Goal: Task Accomplishment & Management: Manage account settings

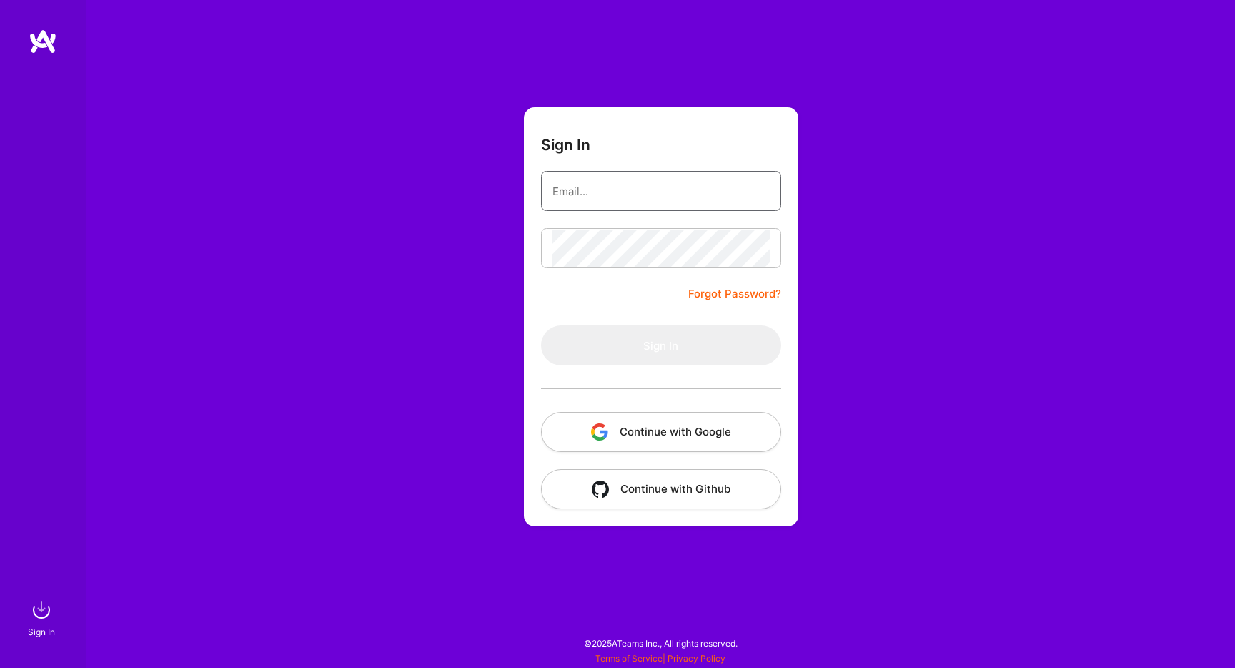
click at [717, 193] on input "email" at bounding box center [660, 191] width 217 height 36
type input "gabrielstaveira@gmail.com"
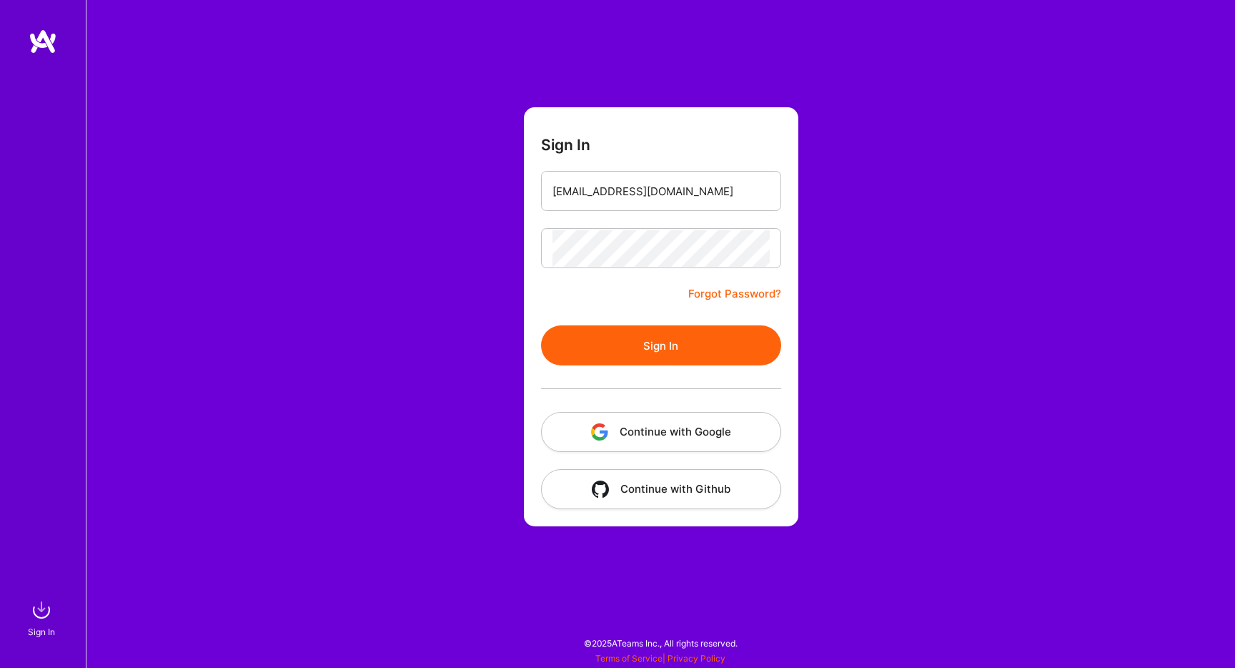
click at [655, 334] on button "Sign In" at bounding box center [661, 345] width 240 height 40
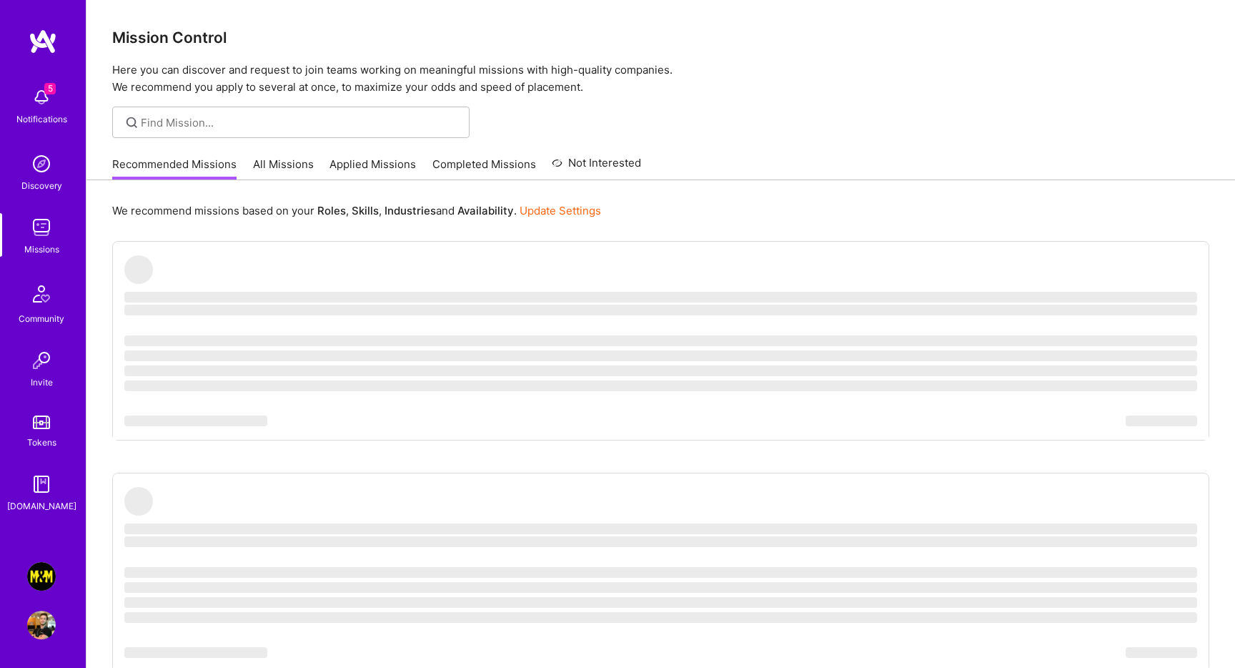
click at [42, 94] on img at bounding box center [41, 97] width 29 height 29
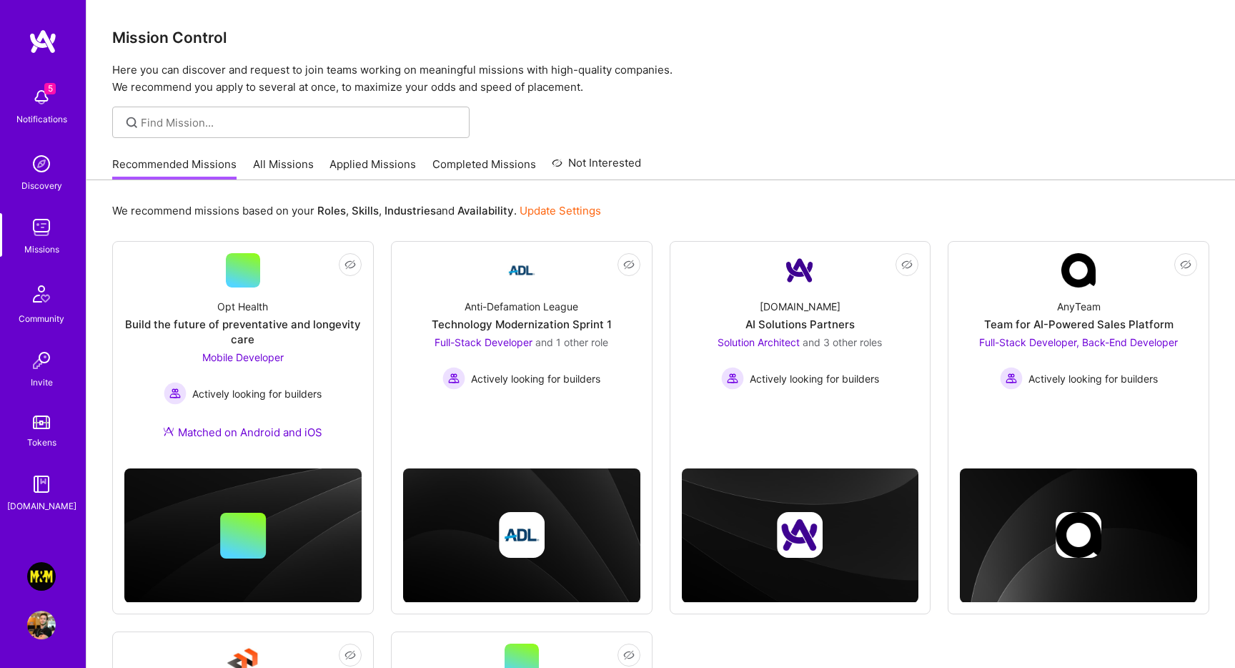
click at [38, 583] on img at bounding box center [41, 576] width 29 height 29
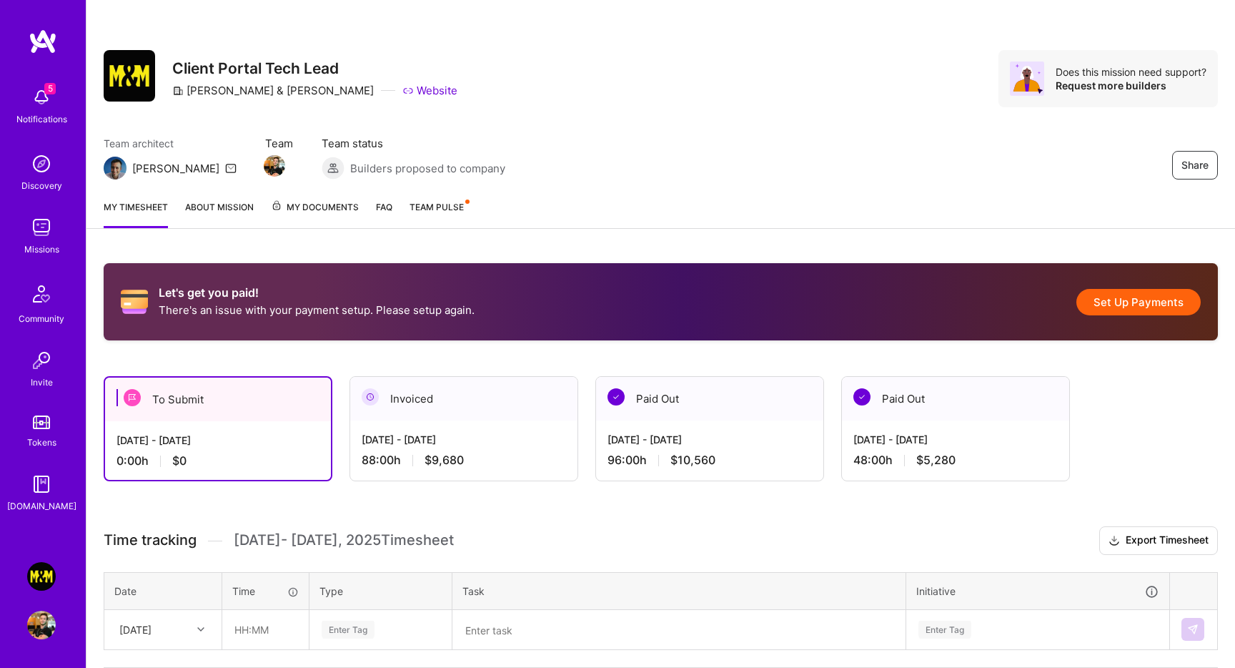
click at [352, 208] on span "My Documents" at bounding box center [315, 207] width 88 height 16
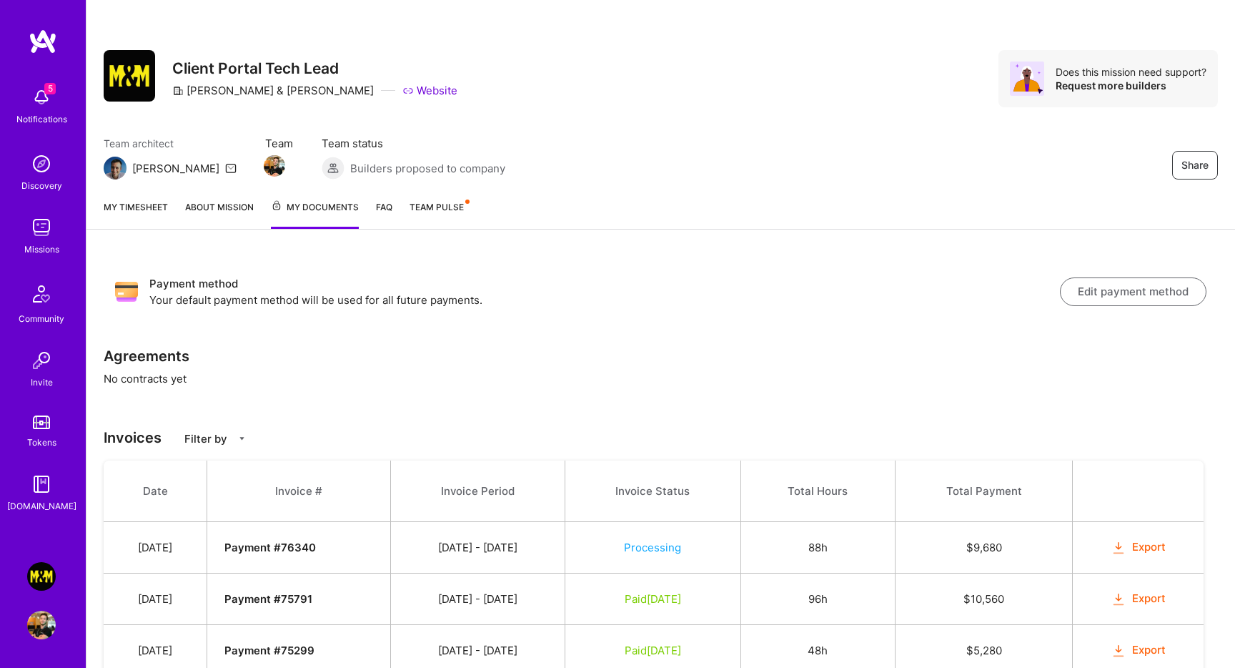
click at [1137, 286] on button "Edit payment method" at bounding box center [1133, 291] width 147 height 29
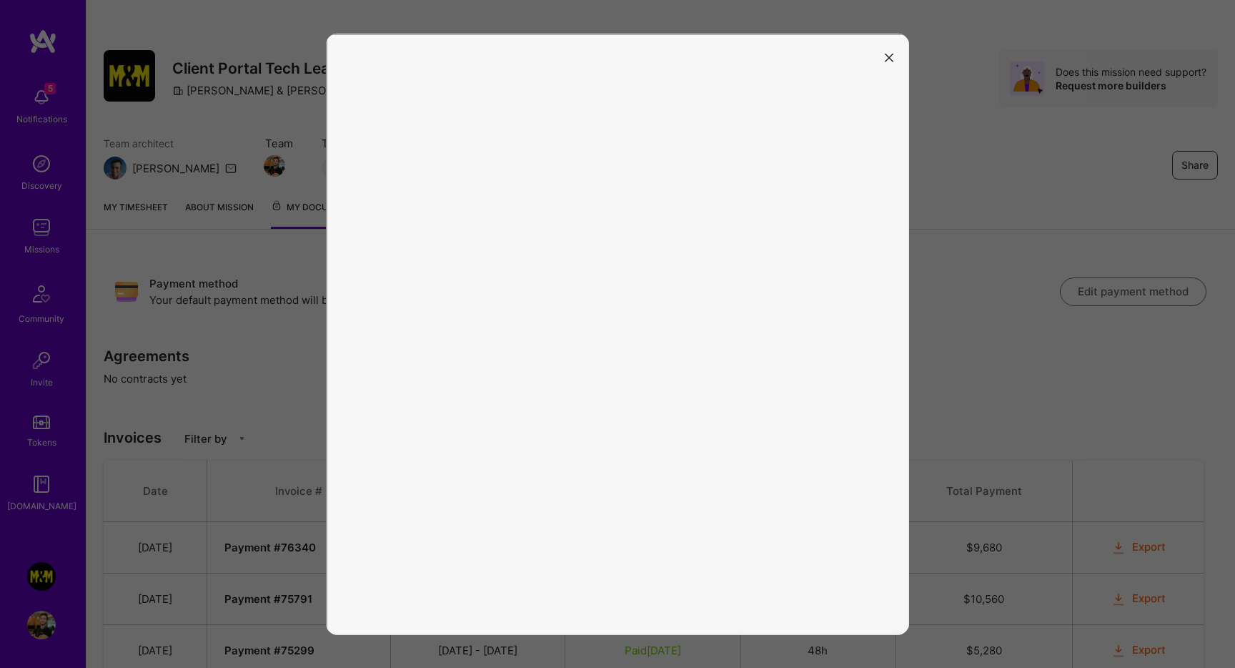
click at [890, 59] on icon "modal" at bounding box center [889, 57] width 9 height 9
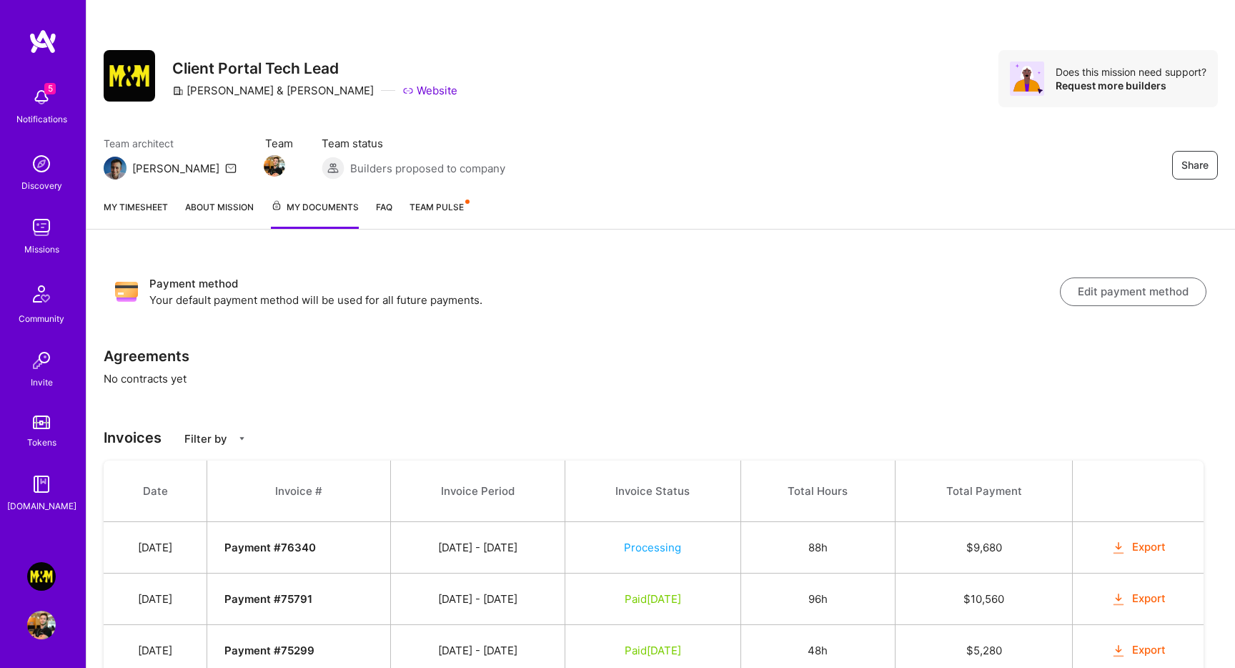
click at [1160, 290] on button "Edit payment method" at bounding box center [1133, 291] width 147 height 29
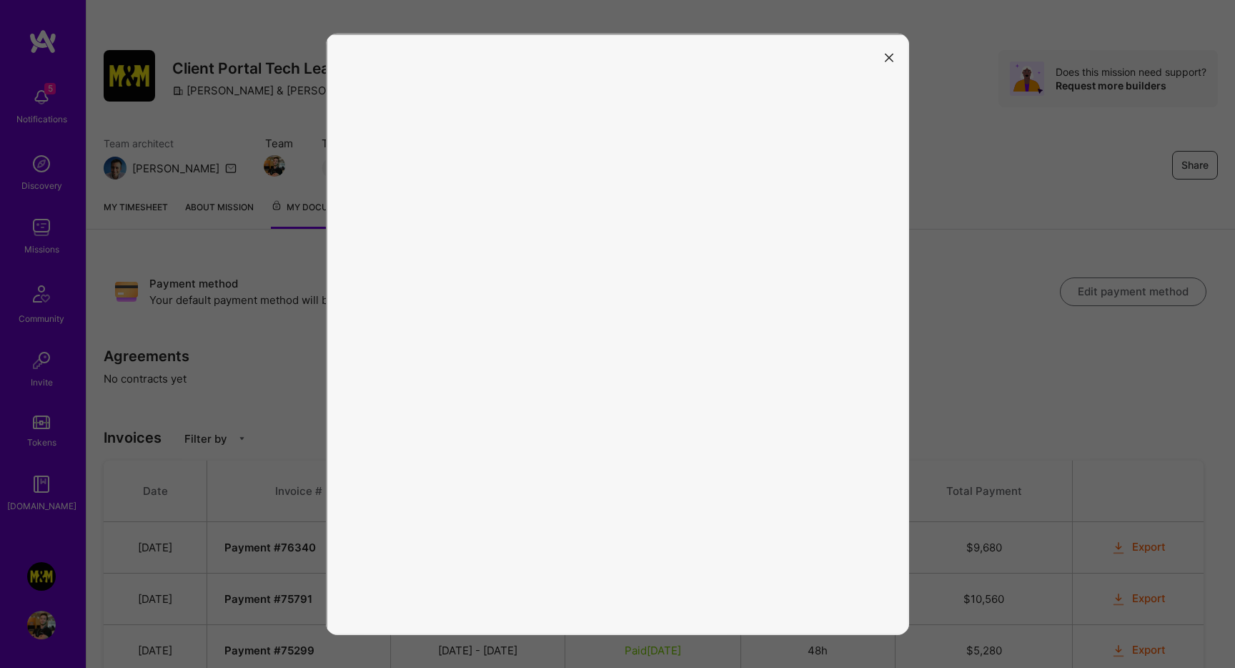
click at [886, 59] on icon "modal" at bounding box center [889, 57] width 9 height 9
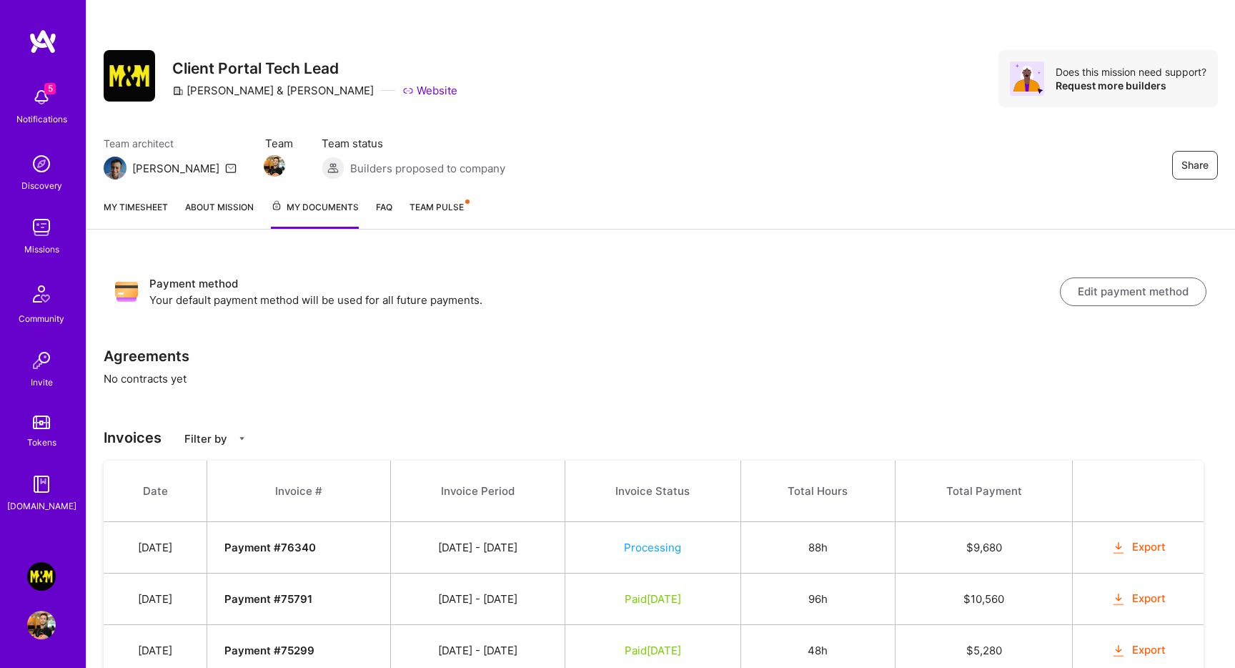
click at [149, 209] on link "My timesheet" at bounding box center [136, 213] width 64 height 29
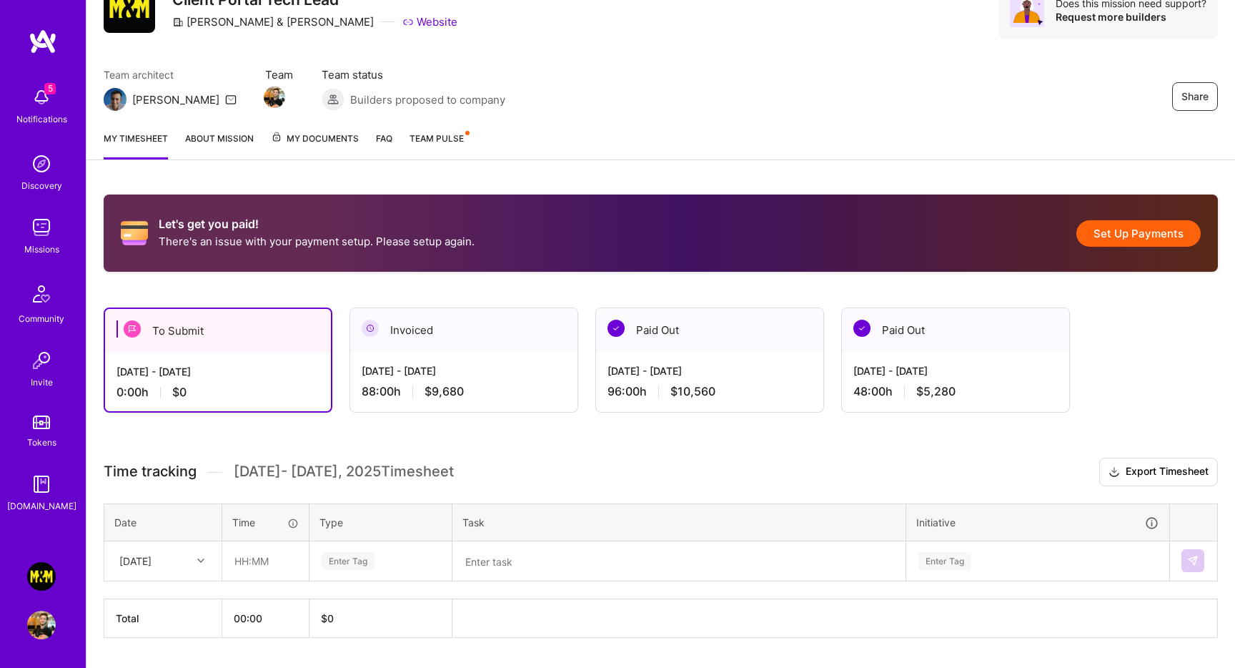
scroll to position [107, 0]
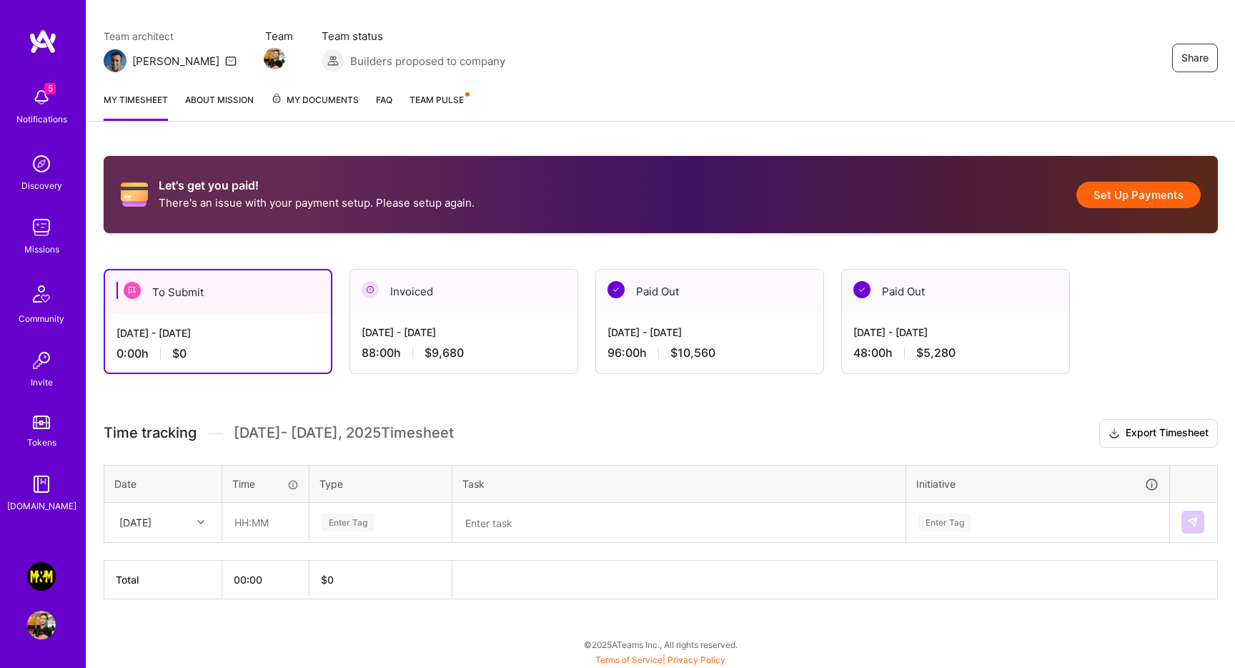
click at [429, 342] on div "Aug 1 - Aug 15, 2025 88:00 h $9,680" at bounding box center [463, 342] width 227 height 59
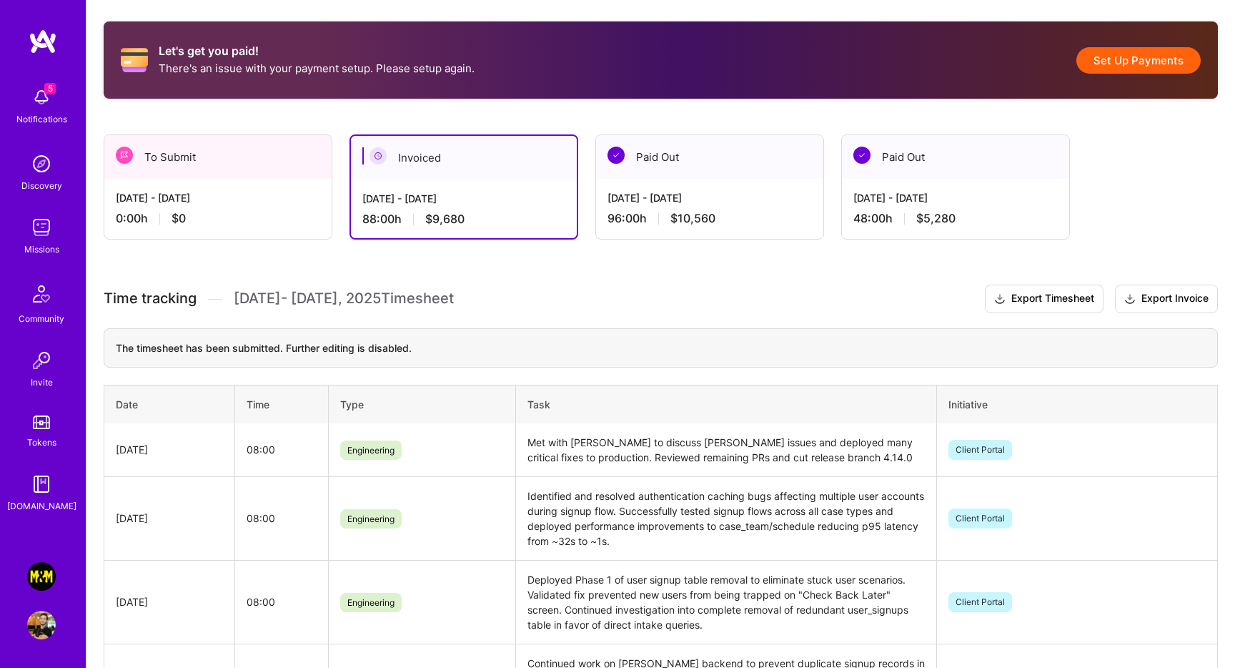
scroll to position [254, 0]
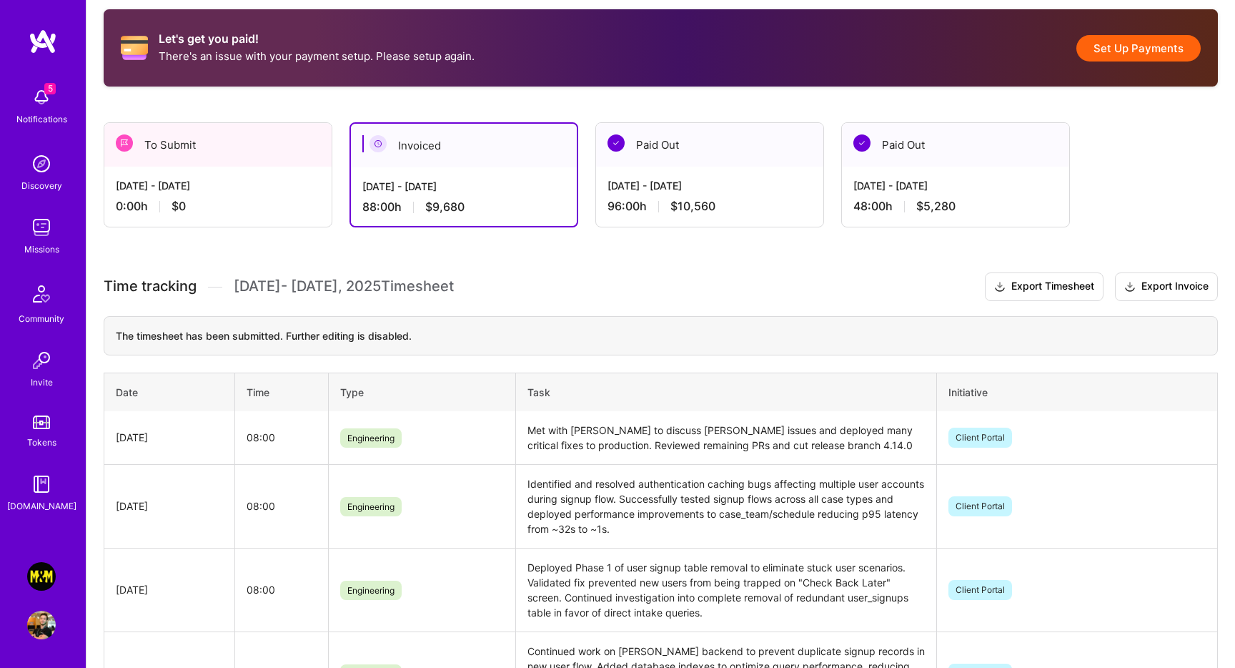
click at [269, 206] on div "0:00 h $0" at bounding box center [218, 206] width 204 height 15
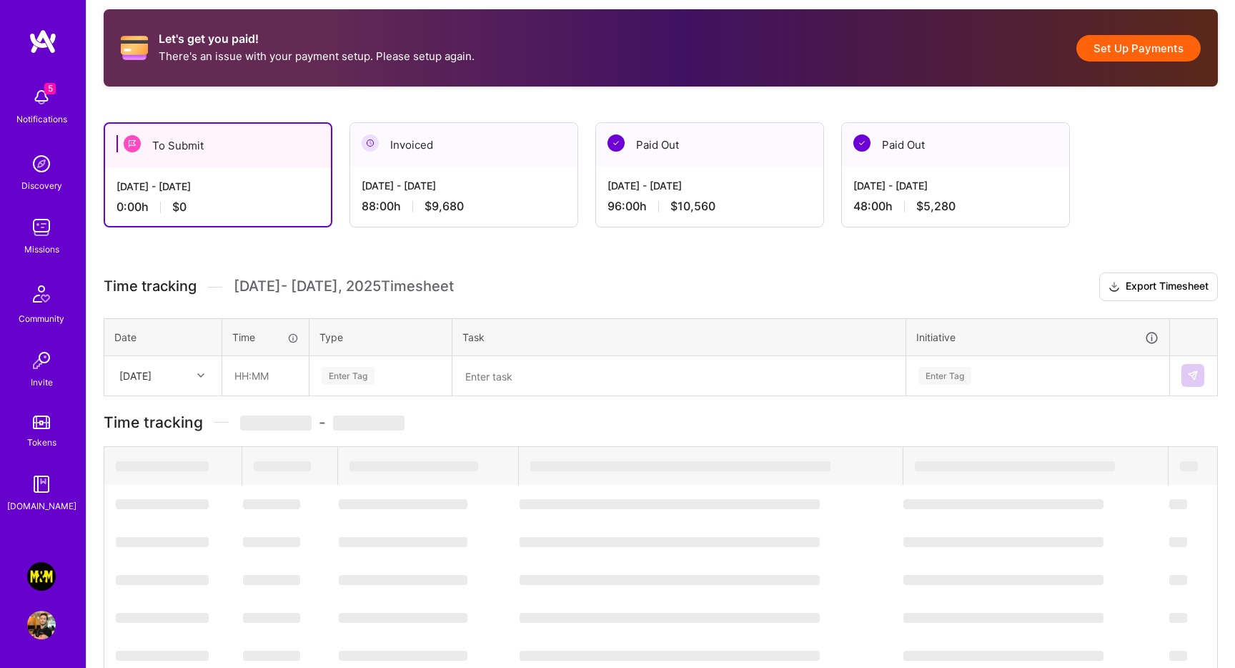
scroll to position [107, 0]
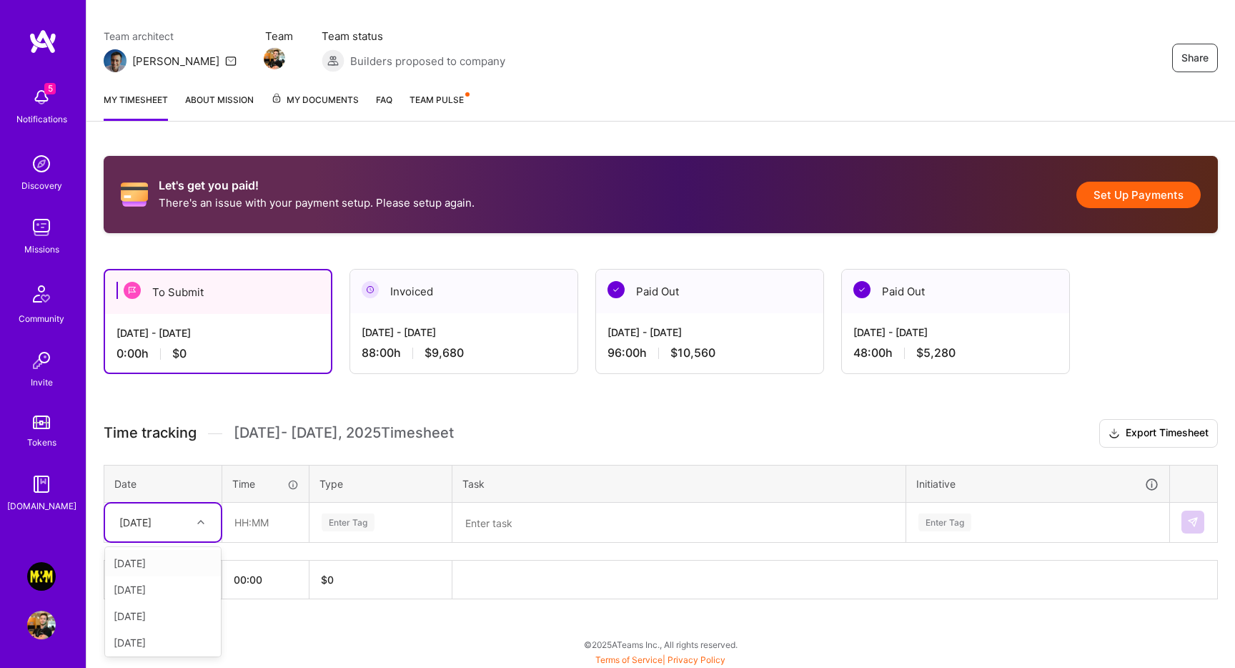
click at [187, 539] on div "[DATE]" at bounding box center [163, 522] width 116 height 38
click at [182, 557] on div "Sat, Aug 16" at bounding box center [163, 563] width 116 height 26
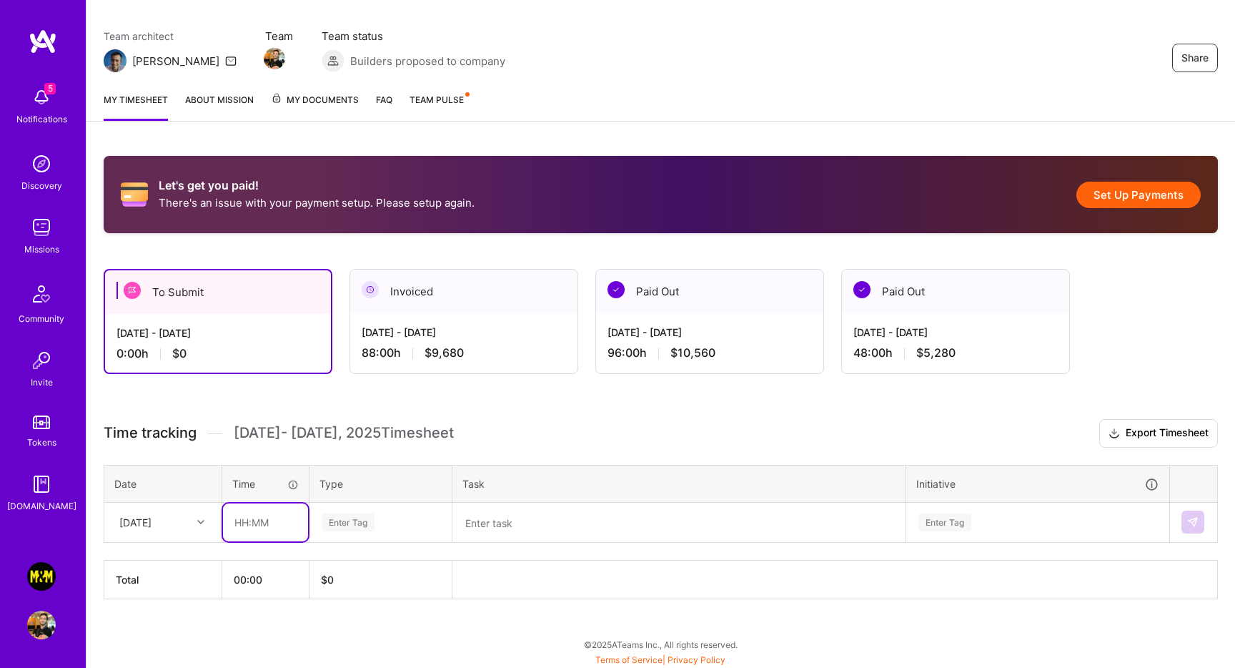
click at [247, 521] on input "text" at bounding box center [265, 522] width 85 height 38
type input "08:00"
click at [337, 512] on div "Enter Tag" at bounding box center [348, 522] width 53 height 22
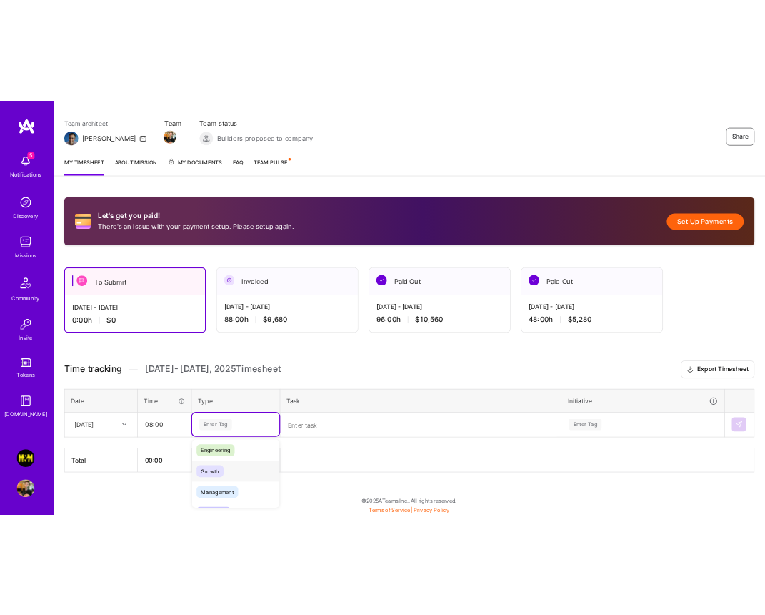
scroll to position [92, 0]
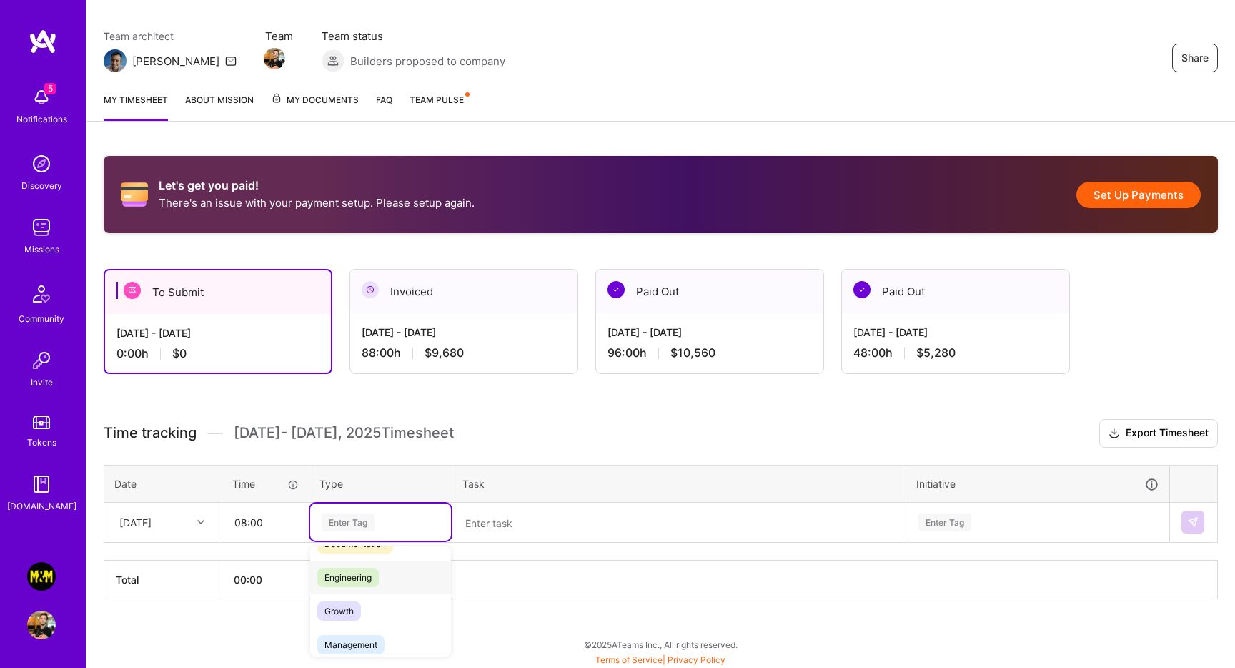
click at [365, 572] on span "Engineering" at bounding box center [347, 576] width 61 height 19
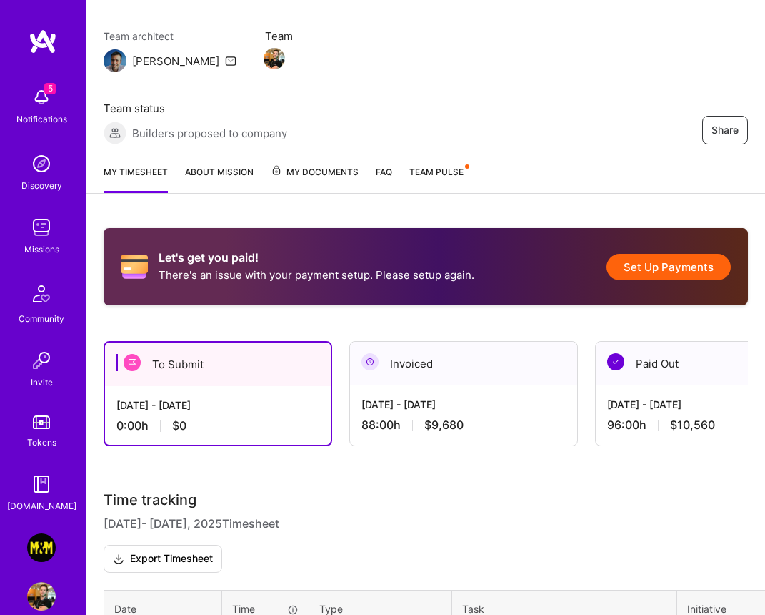
scroll to position [286, 0]
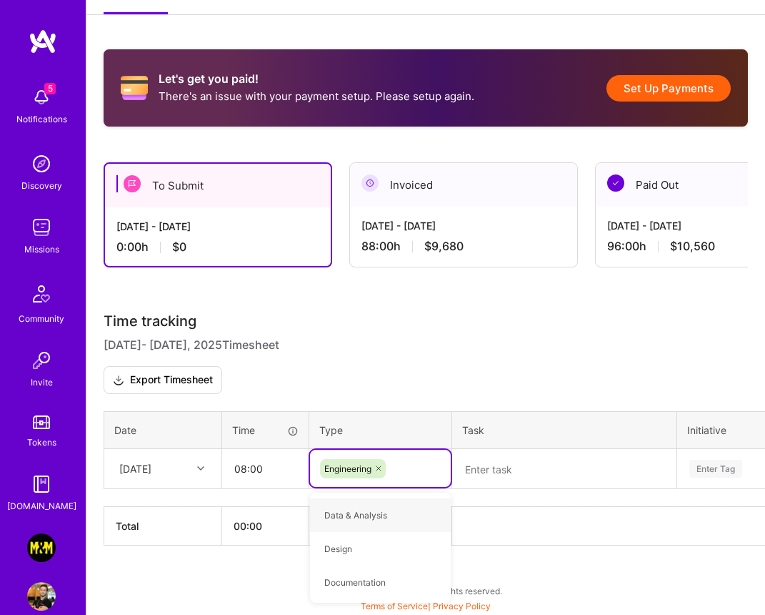
click at [486, 455] on textarea at bounding box center [565, 468] width 222 height 37
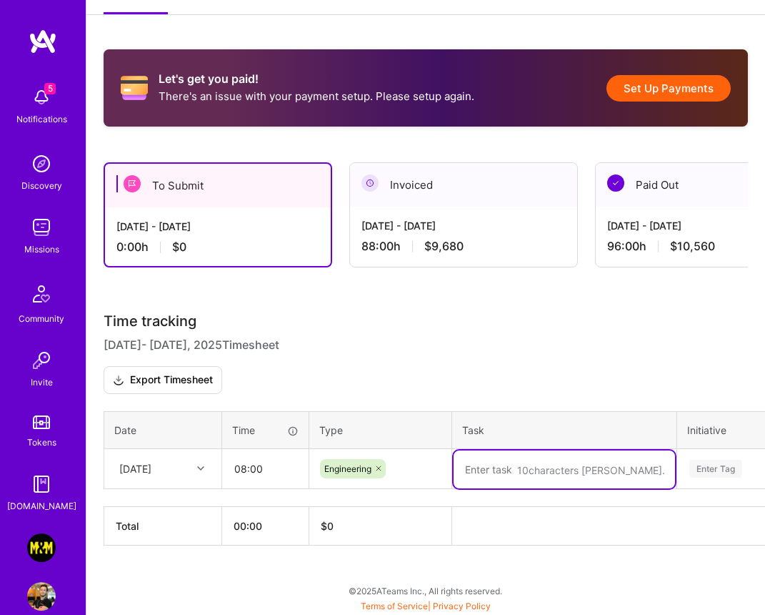
paste textarea "Released app updates to both stores successfully. Investigated user case visibi…"
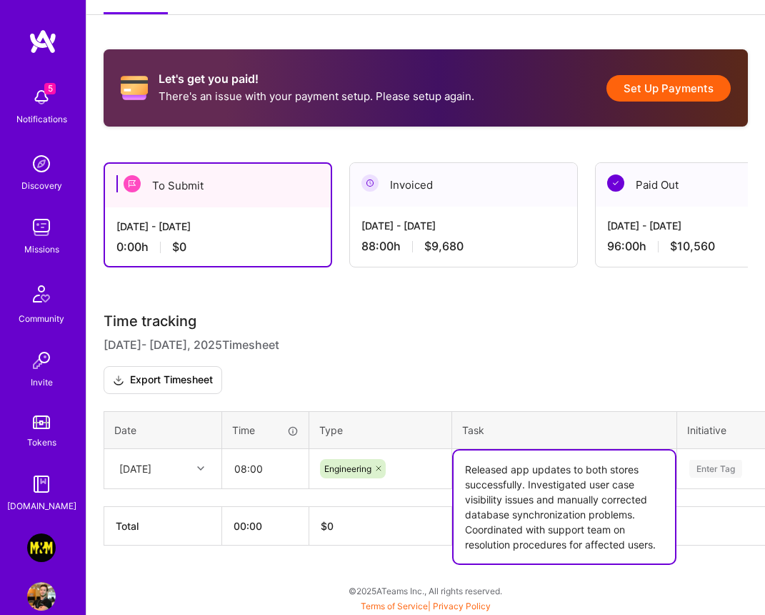
type textarea "Released app updates to both stores successfully. Investigated user case visibi…"
click at [187, 463] on div "Sat, Aug 16" at bounding box center [151, 469] width 79 height 24
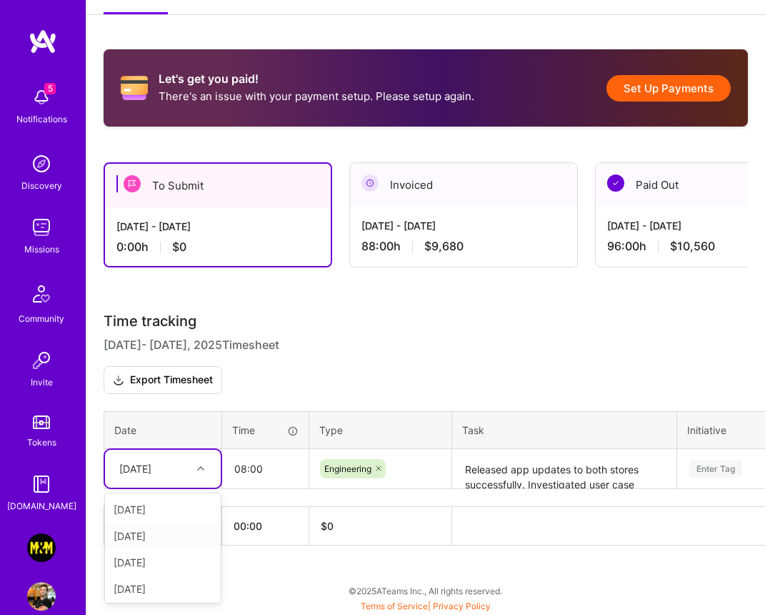
click at [173, 530] on div "[DATE]" at bounding box center [163, 535] width 116 height 26
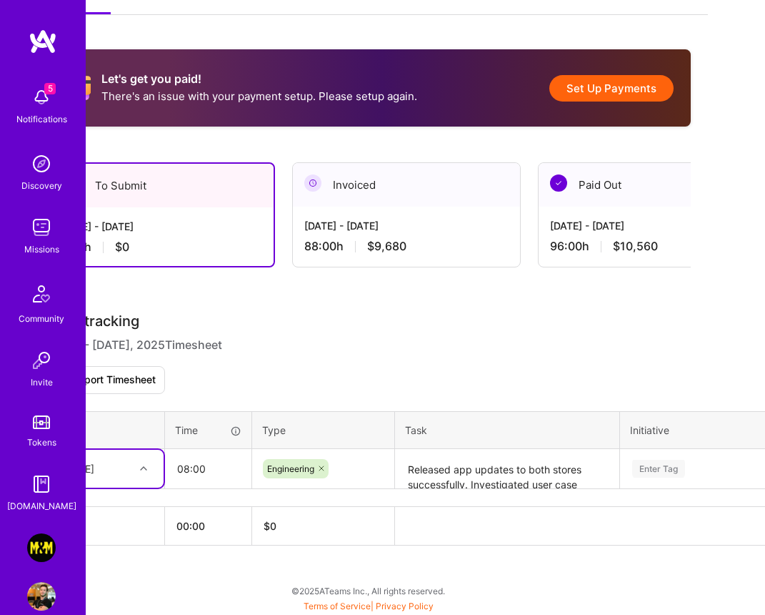
scroll to position [286, 61]
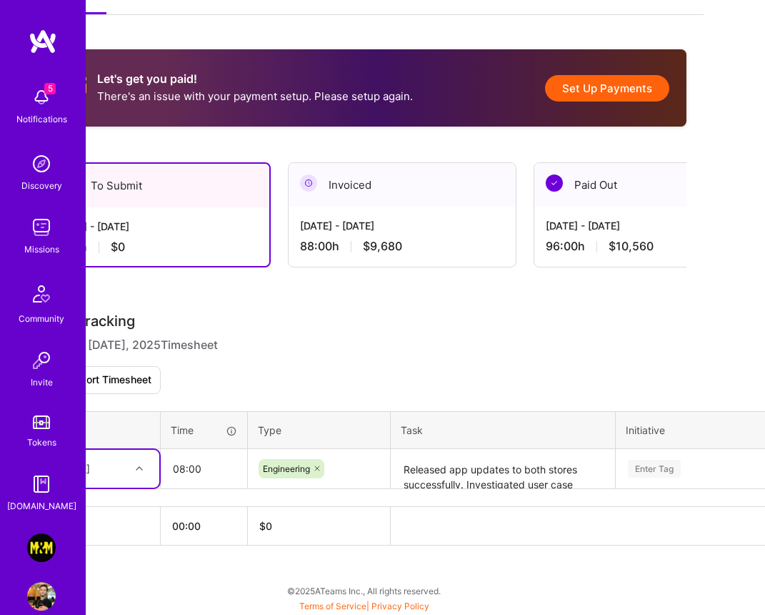
click at [633, 470] on div "Enter Tag" at bounding box center [654, 468] width 53 height 22
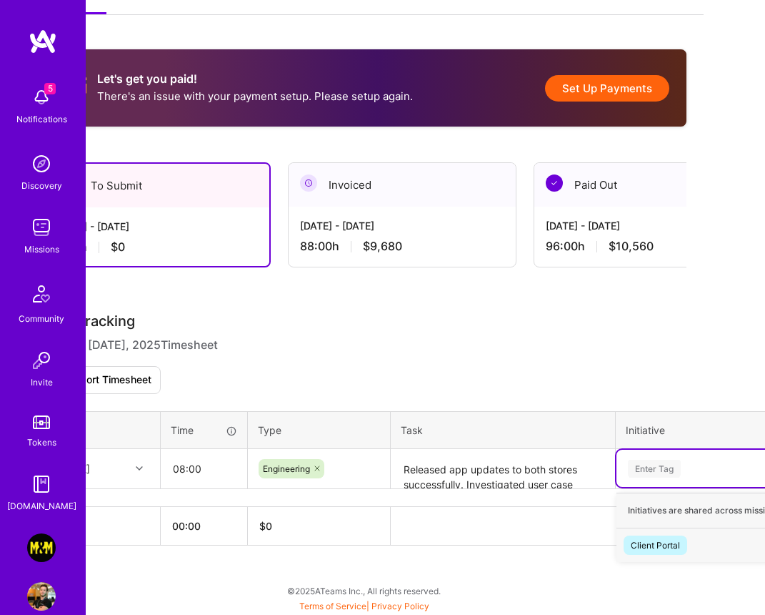
click at [649, 539] on div "Client Portal" at bounding box center [655, 544] width 49 height 15
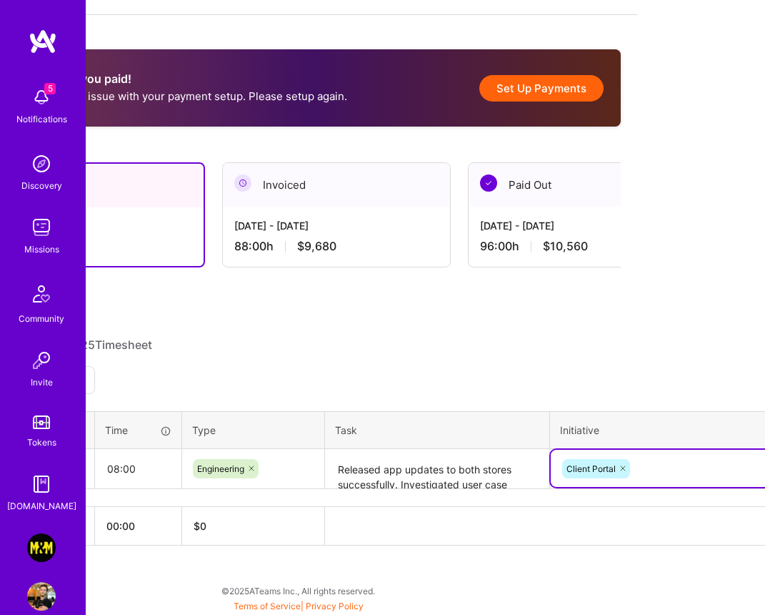
scroll to position [286, 224]
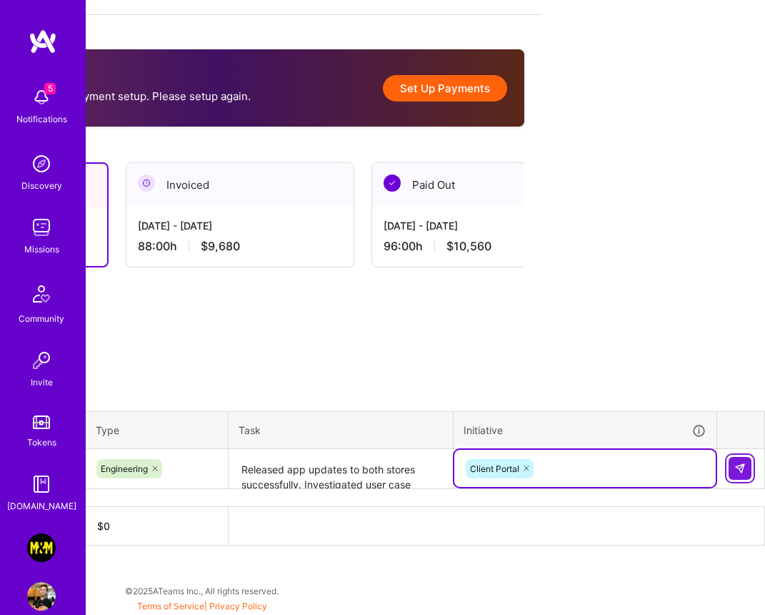
click at [739, 473] on button at bounding box center [740, 468] width 23 height 23
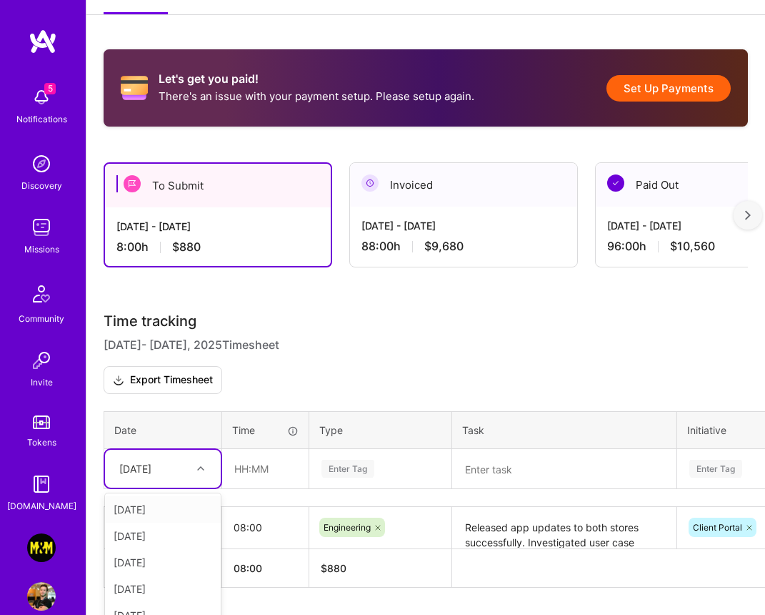
scroll to position [328, 0]
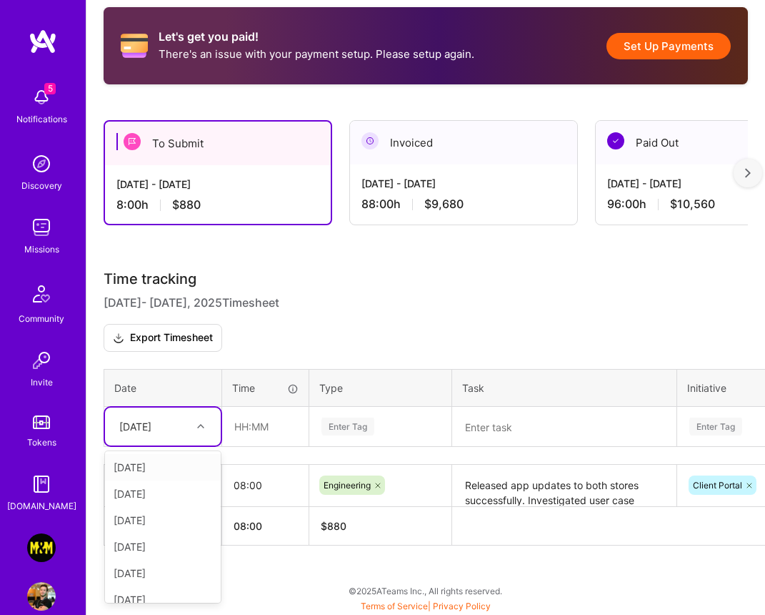
click at [191, 445] on div "option Mon, Aug 18, selected. option Sat, Aug 16 focused, 1 of 16. 15 results a…" at bounding box center [163, 426] width 116 height 38
click at [516, 477] on textarea "Released app updates to both stores successfully. Investigated user case visibi…" at bounding box center [565, 485] width 222 height 39
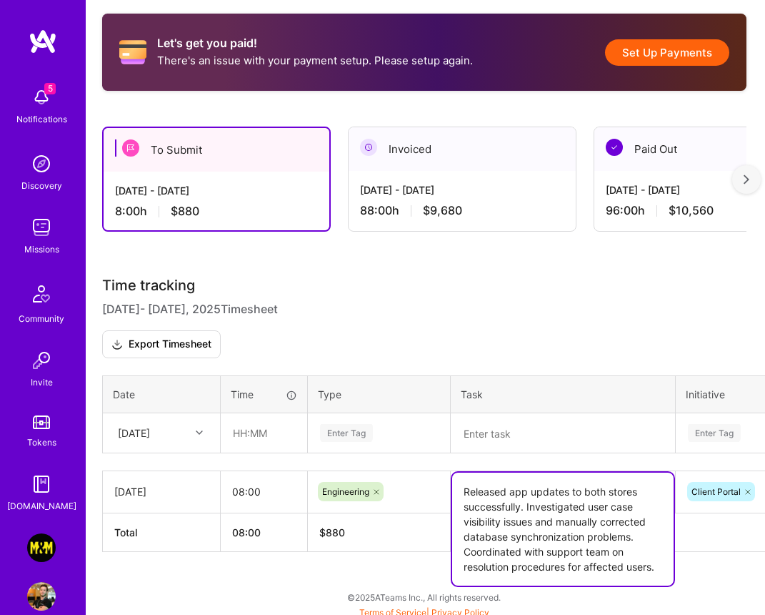
scroll to position [328, 1]
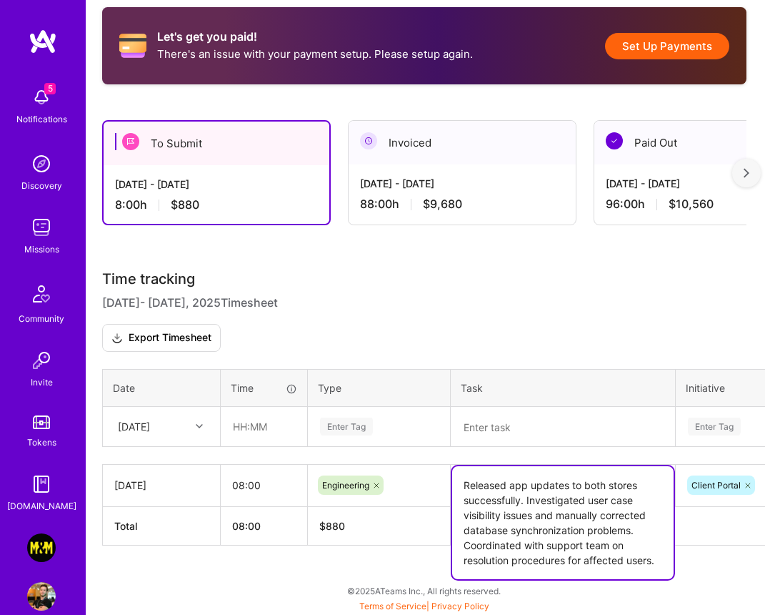
drag, startPoint x: 549, startPoint y: 535, endPoint x: 564, endPoint y: 571, distance: 38.8
click at [564, 571] on textarea "Released app updates to both stores successfully. Investigated user case visibi…" at bounding box center [563, 522] width 222 height 113
paste textarea "solved critical scheduling performance issues in production through MS connecti…"
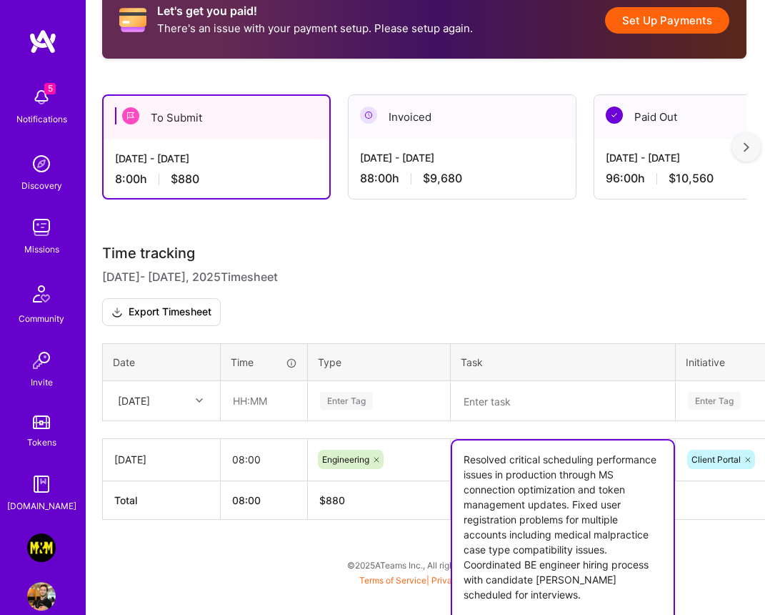
click at [651, 565] on textarea "Resolved critical scheduling performance issues in production through MS connec…" at bounding box center [563, 534] width 222 height 188
click at [638, 553] on textarea "Resolved critical scheduling performance issues in production through MS connec…" at bounding box center [563, 534] width 222 height 188
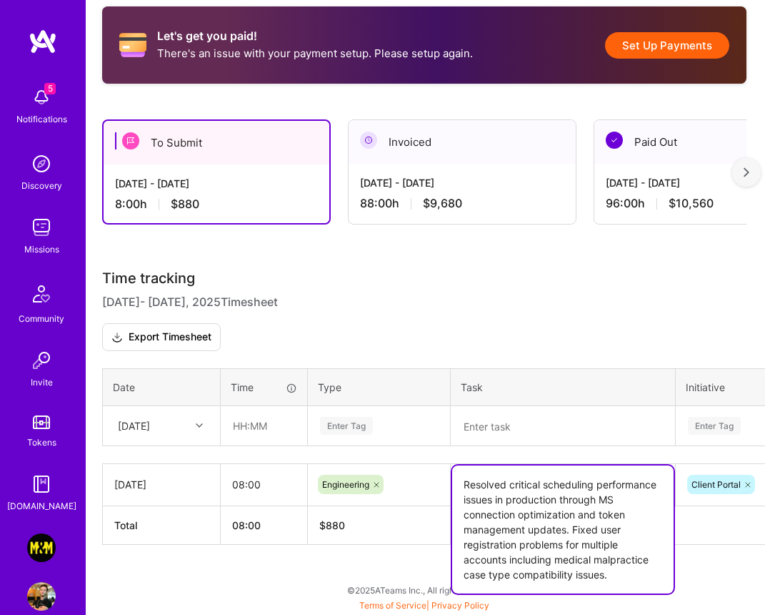
scroll to position [328, 1]
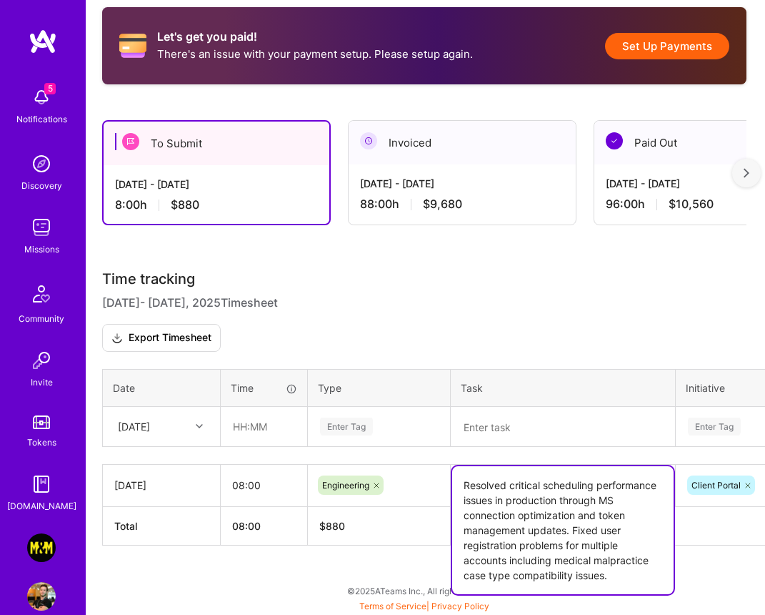
type textarea "Resolved critical scheduling performance issues in production through MS connec…"
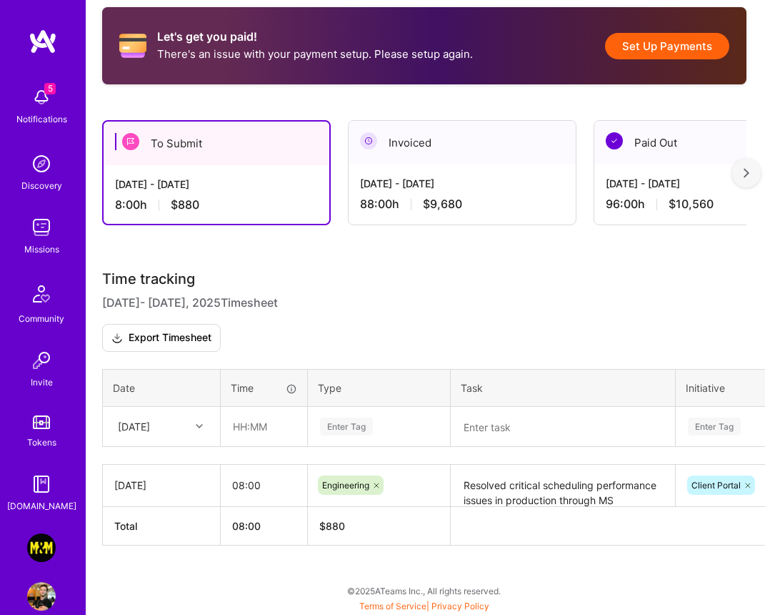
click at [695, 548] on div "Let's get you paid! There's an issue with your payment setup. Please setup agai…" at bounding box center [424, 302] width 679 height 625
click at [365, 434] on div "Enter Tag" at bounding box center [346, 426] width 53 height 22
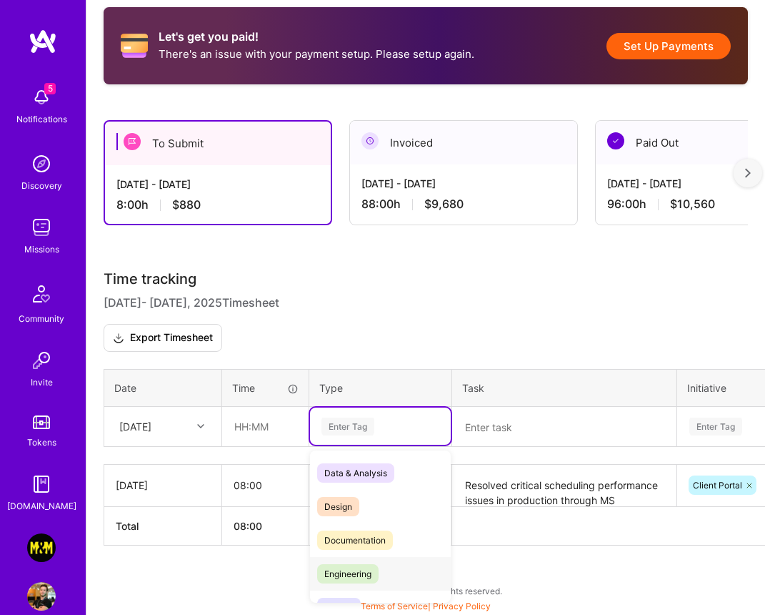
click at [357, 567] on span "Engineering" at bounding box center [347, 573] width 61 height 19
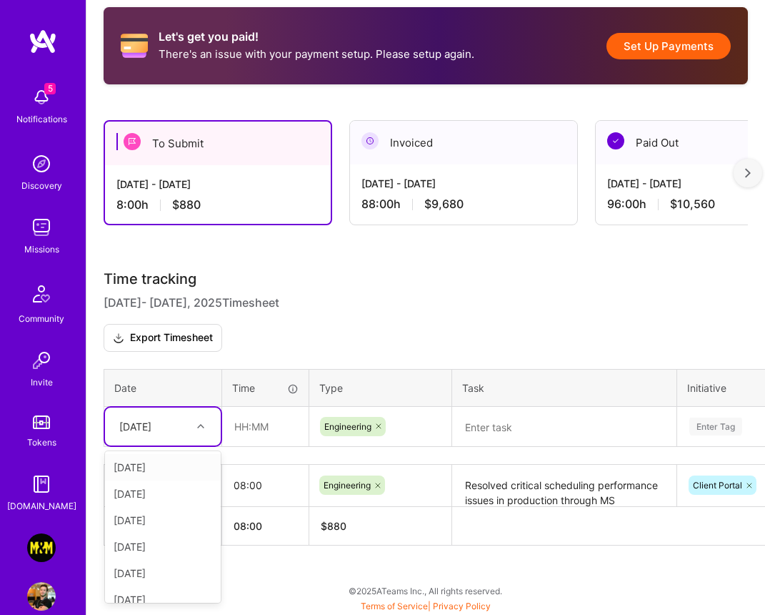
click at [209, 432] on div at bounding box center [203, 426] width 22 height 19
click at [187, 530] on div "[DATE]" at bounding box center [163, 520] width 116 height 26
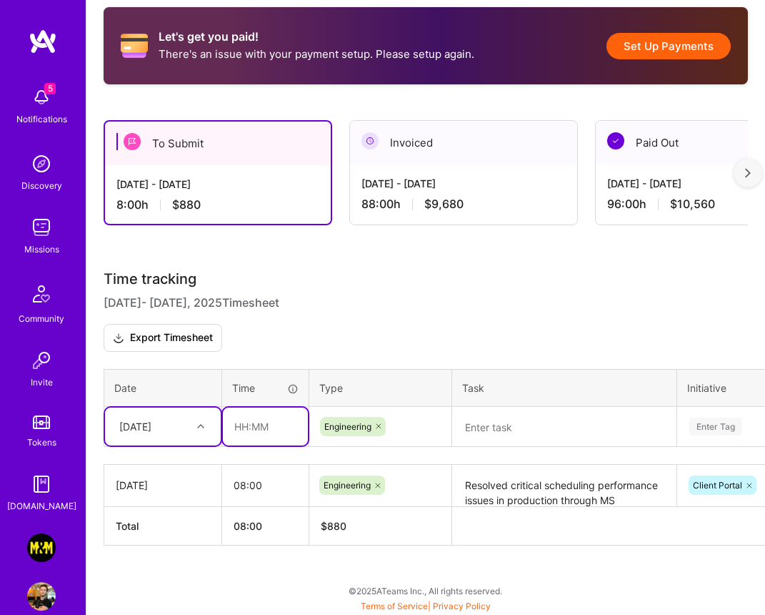
click at [272, 433] on input "text" at bounding box center [265, 426] width 85 height 38
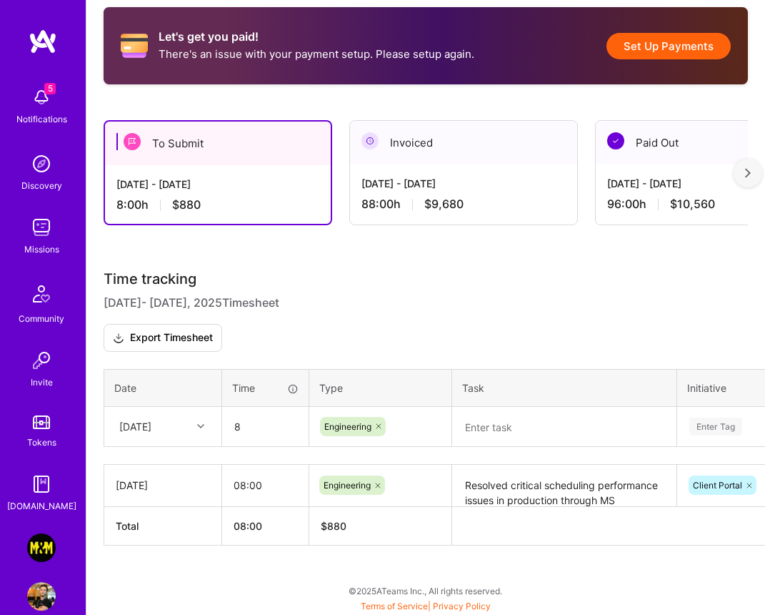
type input "08:00"
click at [737, 425] on div "Enter Tag" at bounding box center [716, 426] width 53 height 22
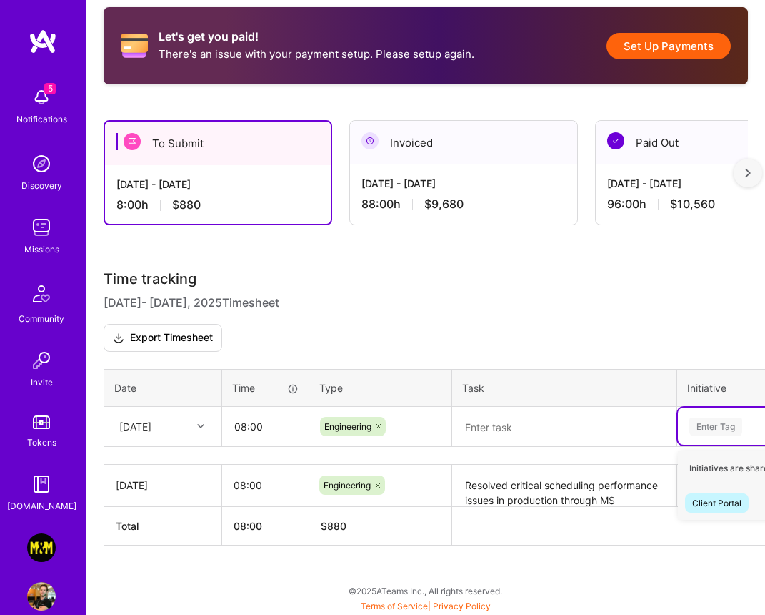
click at [730, 495] on div "Client Portal" at bounding box center [717, 502] width 49 height 15
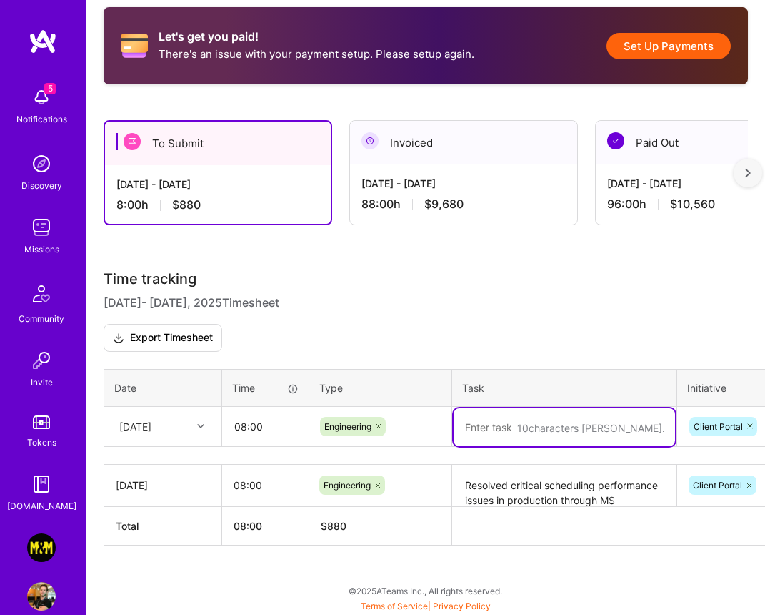
click at [576, 437] on textarea at bounding box center [565, 427] width 222 height 38
paste textarea "Deployed fixes for stuck users in signup flow and improved error handling acros…"
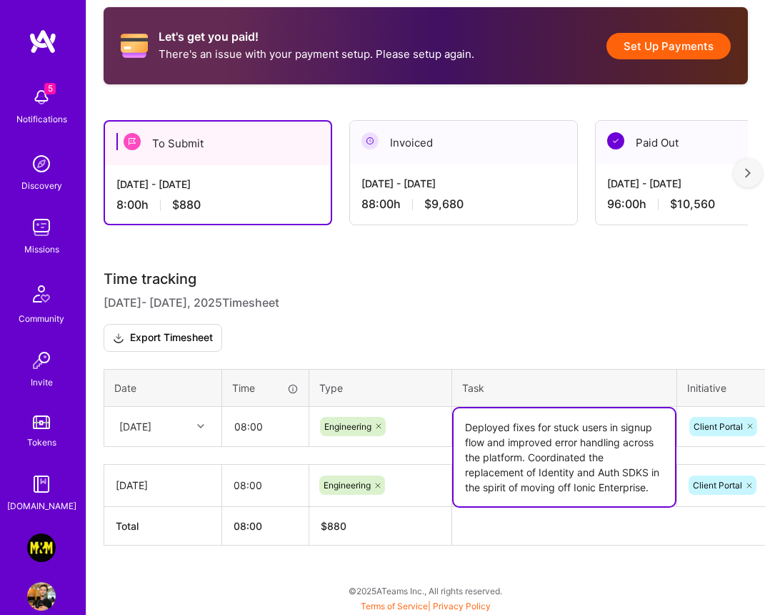
type textarea "Deployed fixes for stuck users in signup flow and improved error handling acros…"
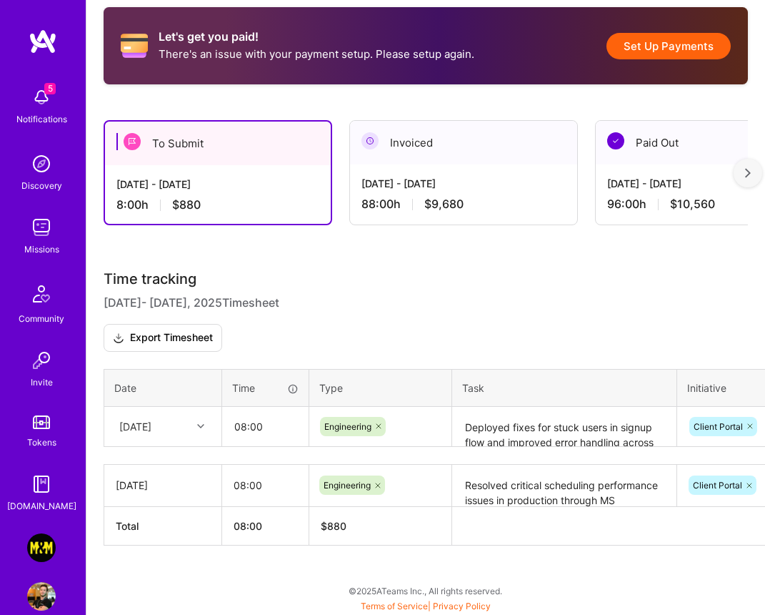
click at [580, 345] on h3 "Time tracking Aug 16 - Aug 31 , 2025 Timesheet Export Timesheet" at bounding box center [426, 310] width 645 height 81
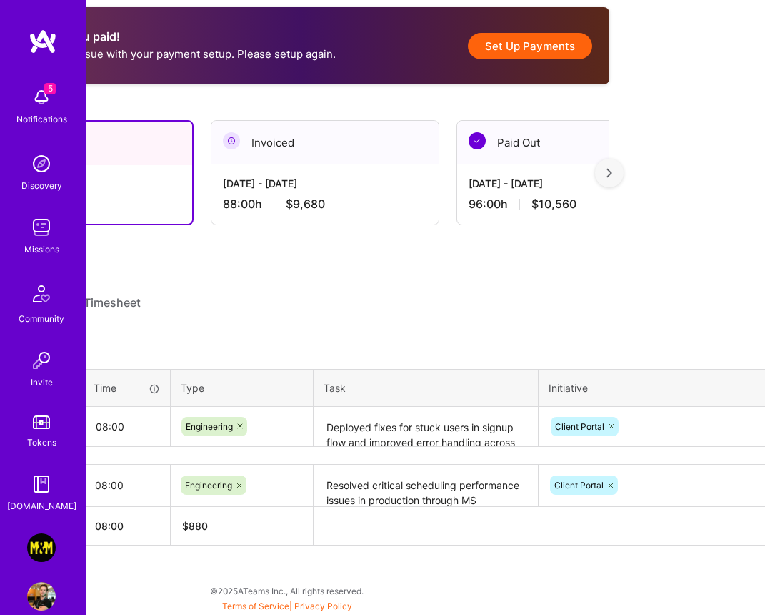
scroll to position [328, 224]
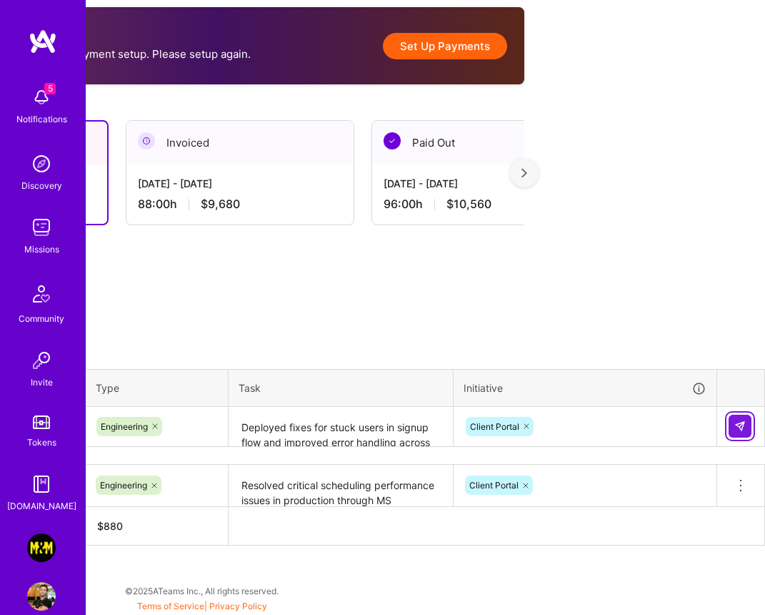
click at [735, 425] on img at bounding box center [740, 425] width 11 height 11
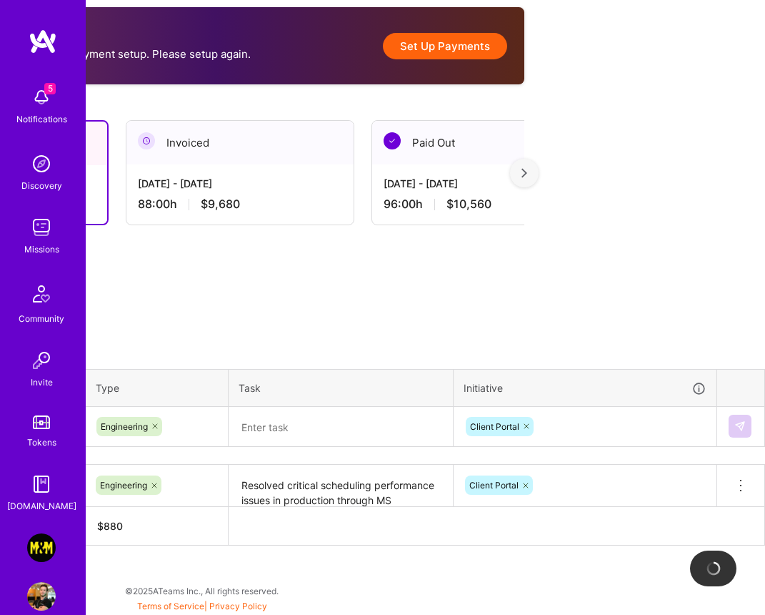
scroll to position [328, 0]
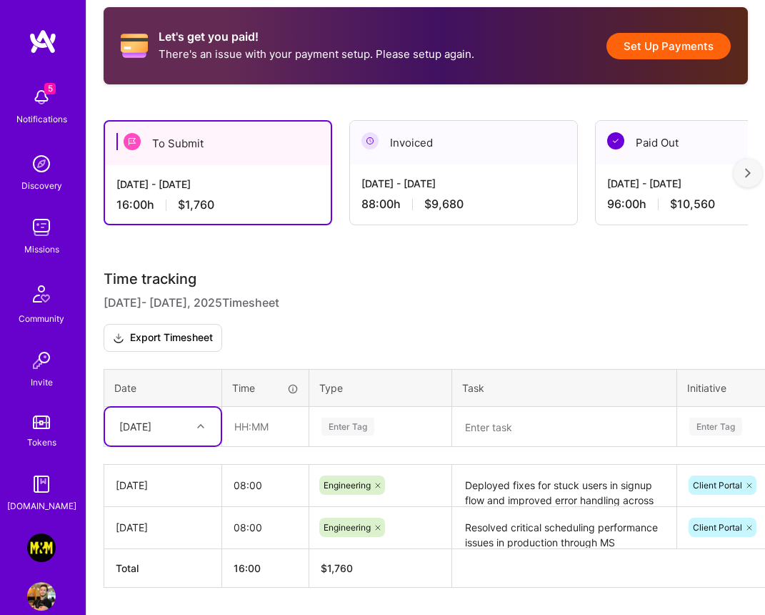
click at [202, 427] on div "option Tue, Aug 19, selected. Select is focused ,type to refine list, press Dow…" at bounding box center [163, 426] width 116 height 38
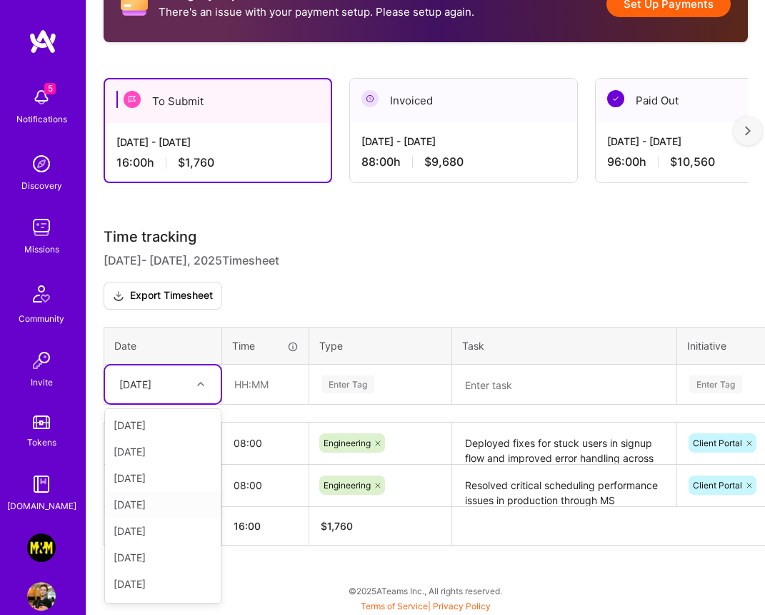
click at [189, 503] on div "[DATE]" at bounding box center [163, 504] width 116 height 26
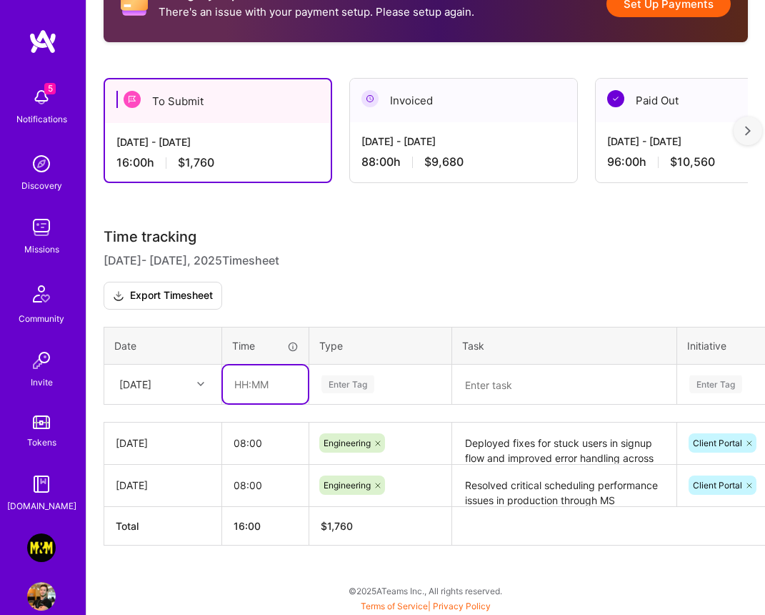
click at [263, 391] on input "text" at bounding box center [265, 384] width 85 height 38
type input "08:00"
click at [334, 382] on div "Enter Tag" at bounding box center [348, 384] width 53 height 22
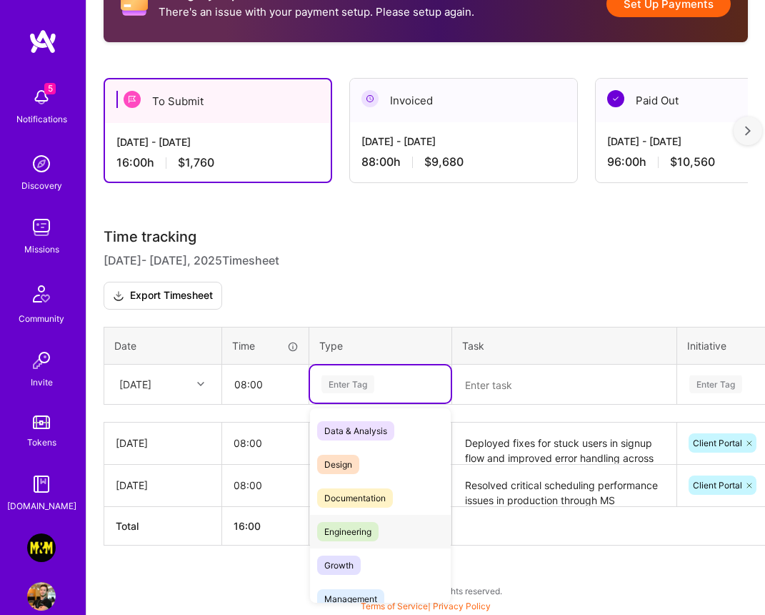
click at [348, 531] on span "Engineering" at bounding box center [347, 531] width 61 height 19
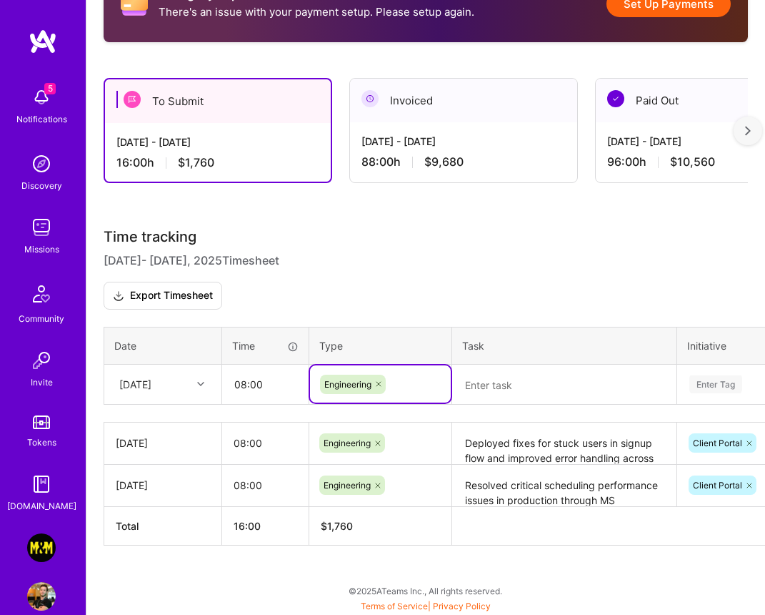
click at [515, 391] on textarea at bounding box center [565, 385] width 222 height 38
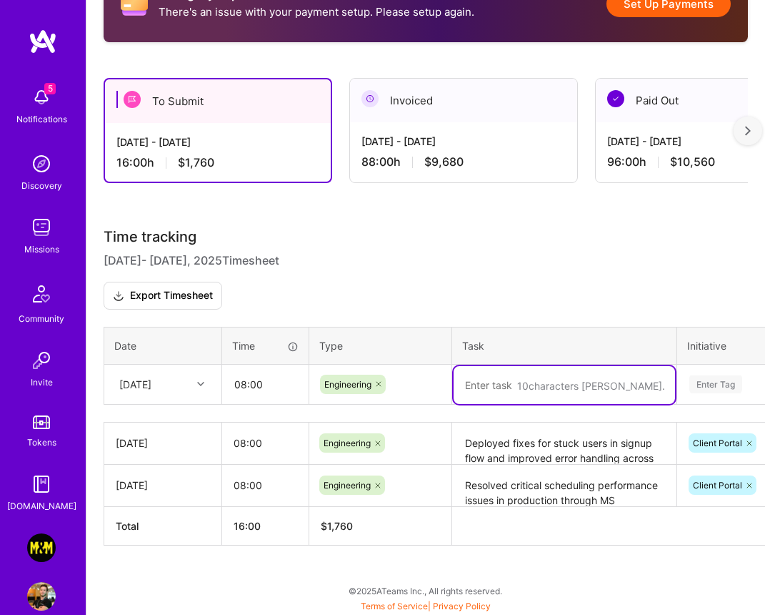
paste textarea "Resolved email delivery issues by implementing new domain configuration for tra…"
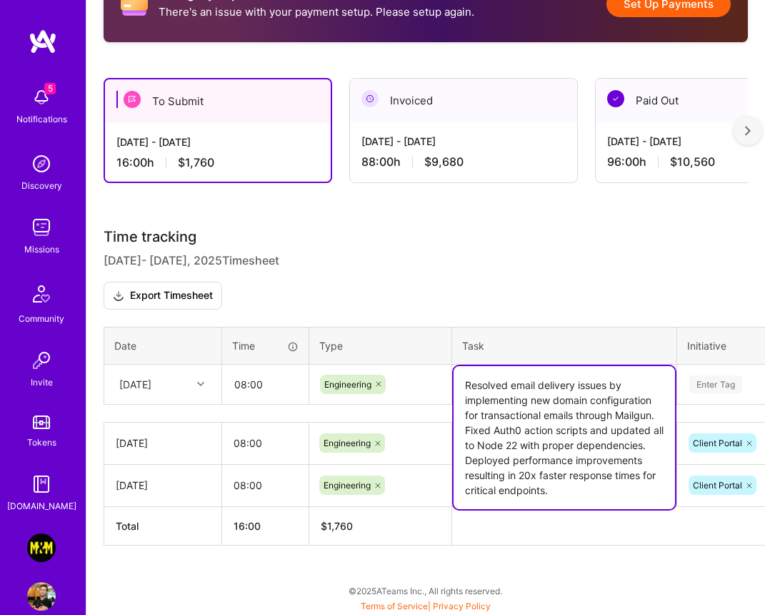
type textarea "Resolved email delivery issues by implementing new domain configuration for tra…"
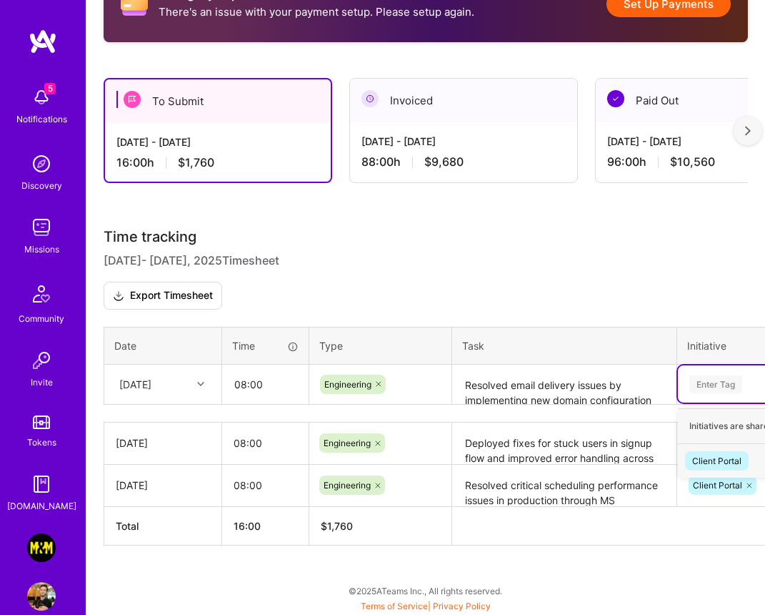
click at [705, 386] on div "Enter Tag" at bounding box center [716, 384] width 53 height 22
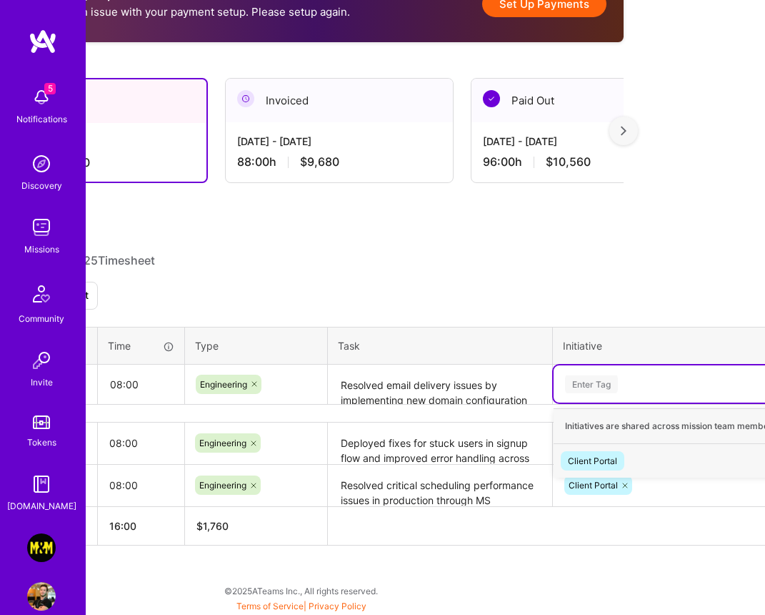
scroll to position [370, 132]
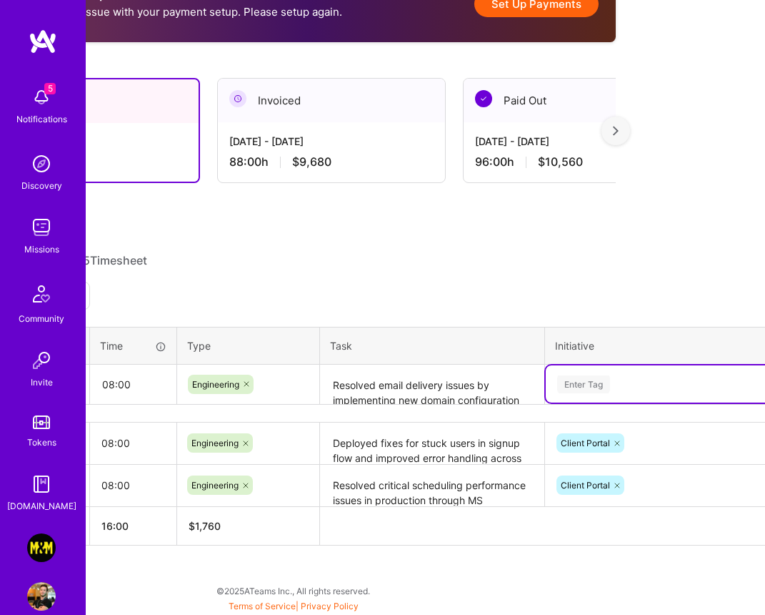
click at [667, 385] on div "Enter Tag" at bounding box center [677, 384] width 242 height 18
click at [579, 385] on div "Enter Tag" at bounding box center [583, 384] width 53 height 22
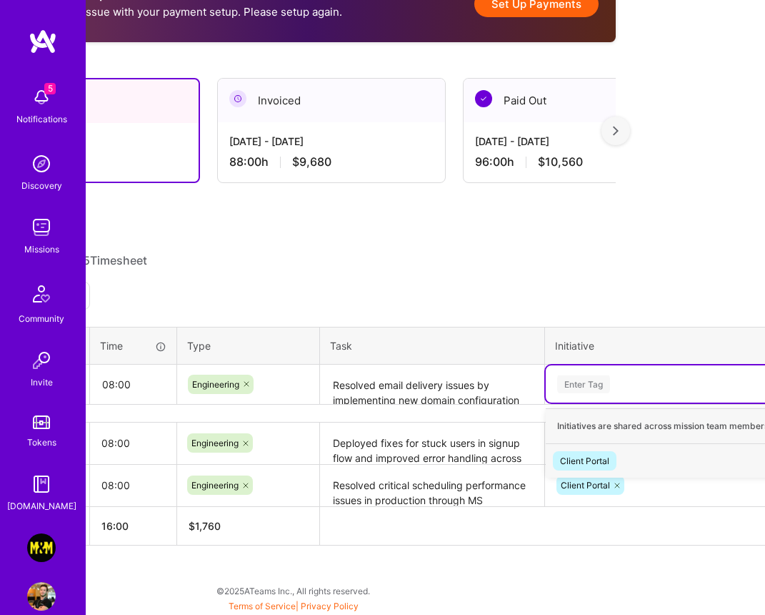
click at [626, 309] on div "Let's get you paid! There's an issue with your payment setup. Please setup agai…" at bounding box center [293, 282] width 679 height 668
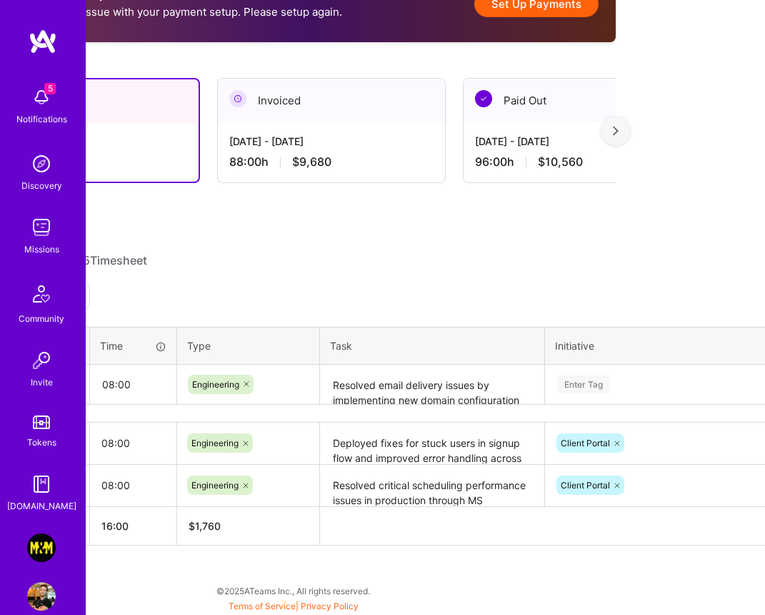
click at [600, 382] on div "Enter Tag" at bounding box center [583, 384] width 53 height 22
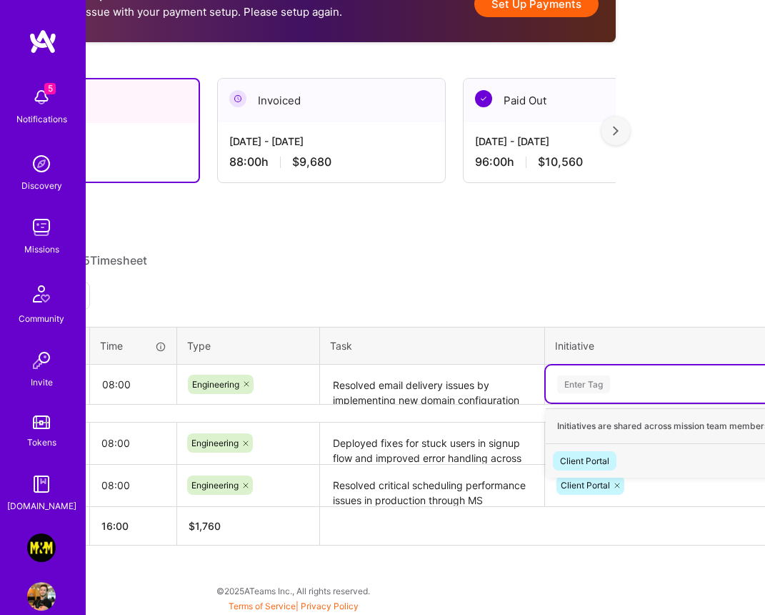
click at [597, 462] on div "Client Portal" at bounding box center [584, 460] width 49 height 15
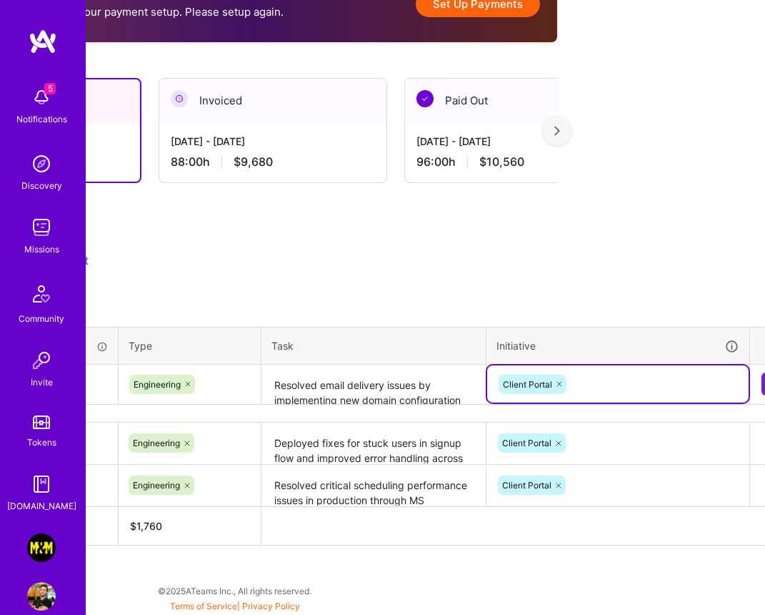
scroll to position [370, 224]
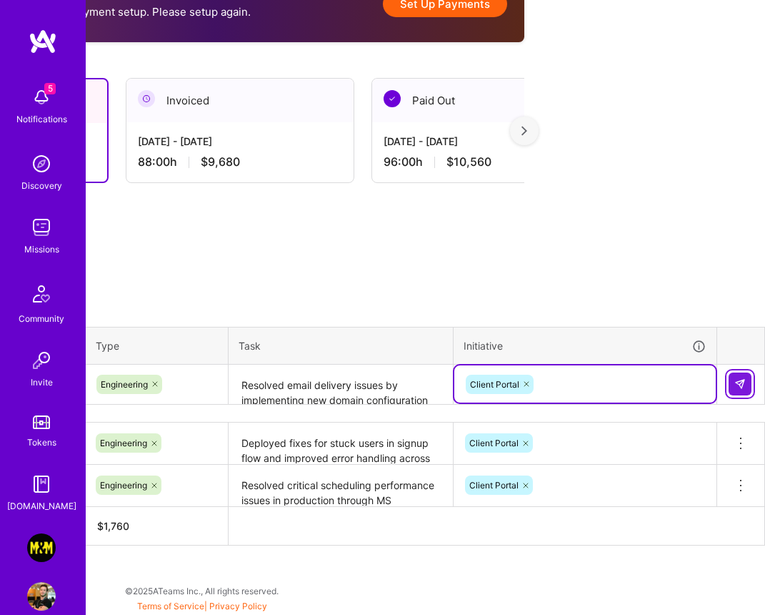
click at [743, 385] on img at bounding box center [740, 383] width 11 height 11
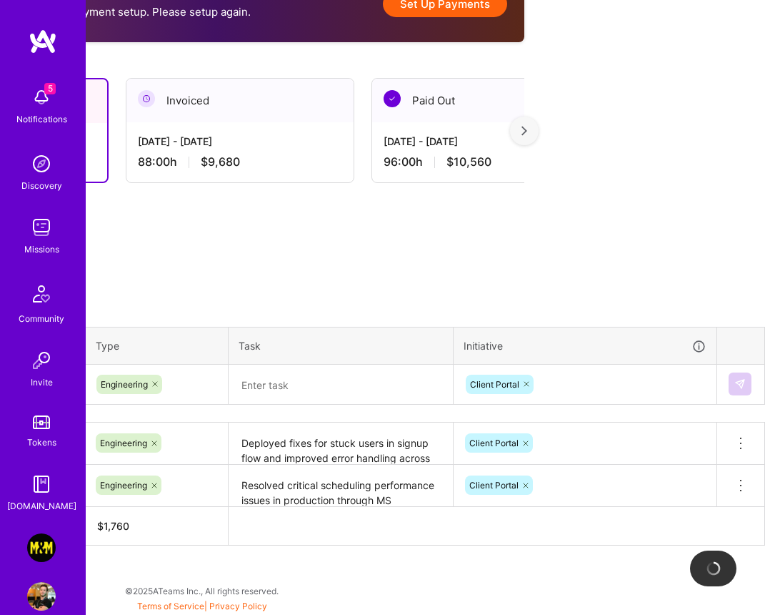
scroll to position [370, 0]
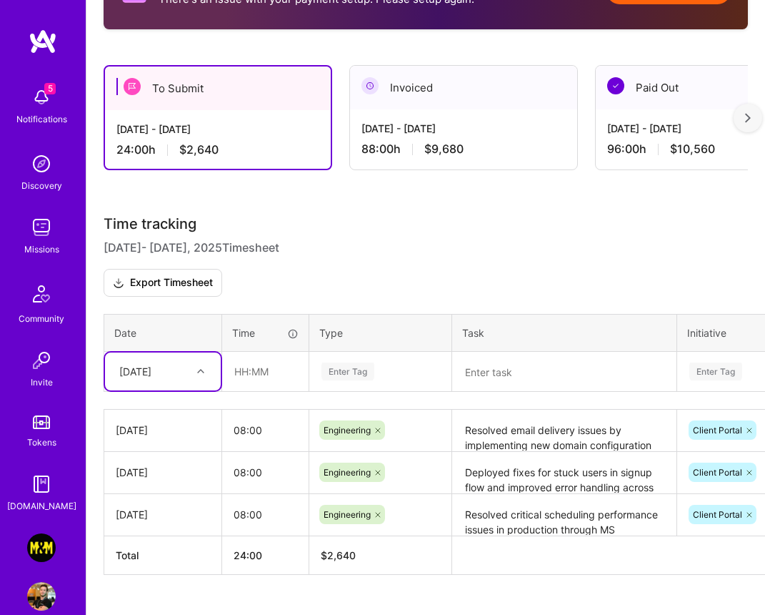
click at [329, 382] on div "Enter Tag" at bounding box center [380, 370] width 141 height 37
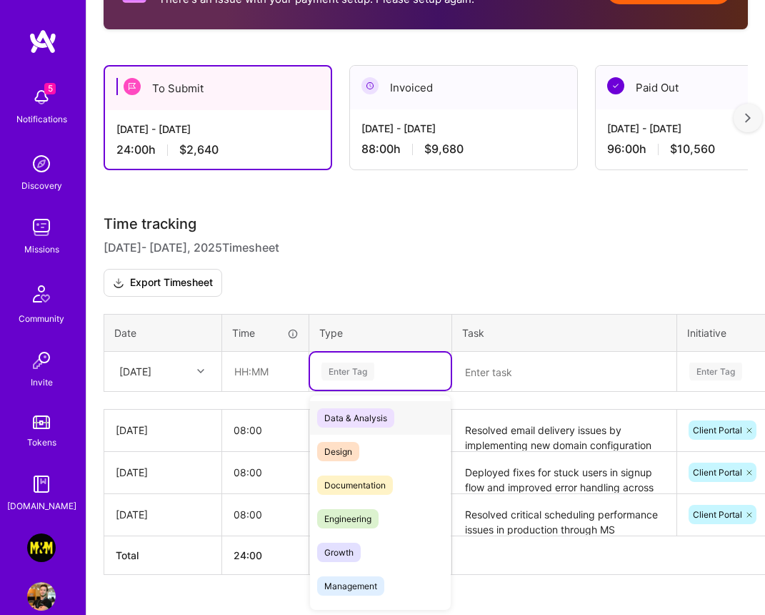
scroll to position [383, 0]
click at [349, 514] on span "Engineering" at bounding box center [347, 518] width 61 height 19
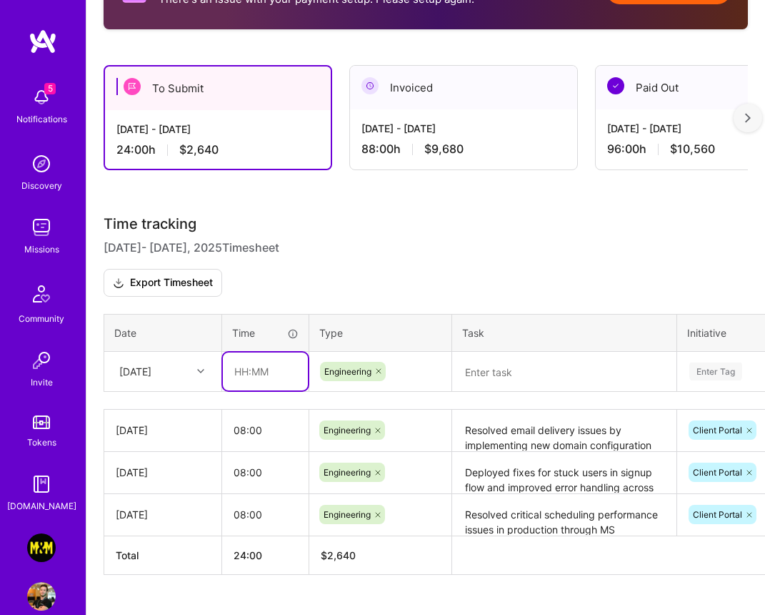
click at [271, 379] on input "text" at bounding box center [265, 371] width 85 height 38
type input "08:00"
click at [357, 318] on th "Type" at bounding box center [380, 332] width 143 height 37
click at [525, 368] on textarea at bounding box center [565, 372] width 222 height 38
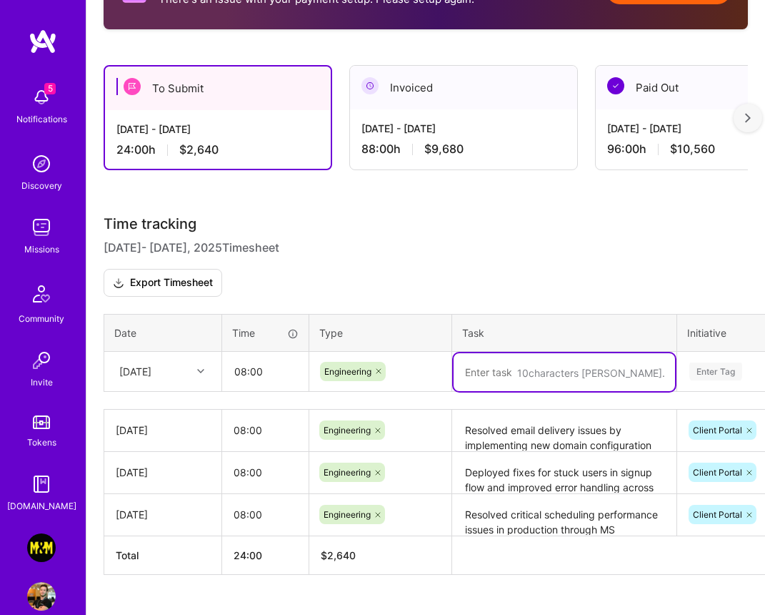
paste textarea "Discovered and redirected legacy client portal site to prevent user confusion. …"
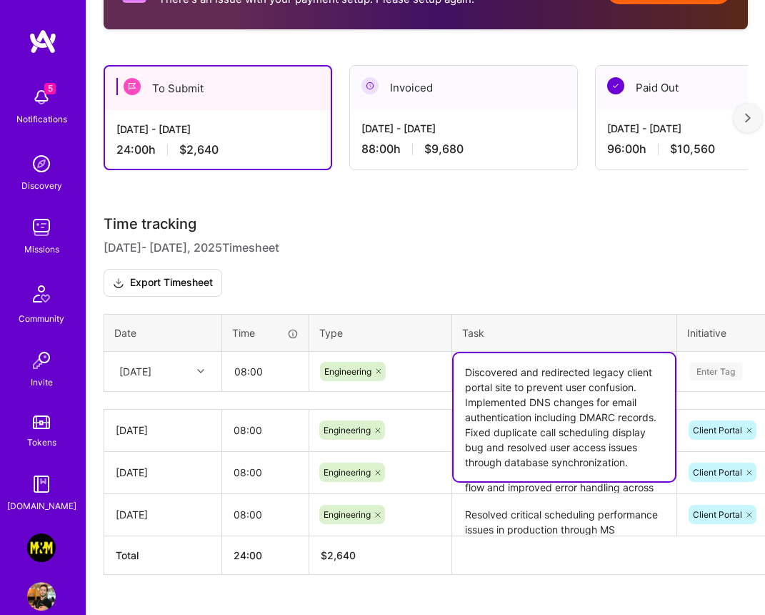
type textarea "Discovered and redirected legacy client portal site to prevent user confusion. …"
click at [608, 287] on h3 "Time tracking Aug 16 - Aug 31 , 2025 Timesheet Export Timesheet" at bounding box center [426, 255] width 645 height 81
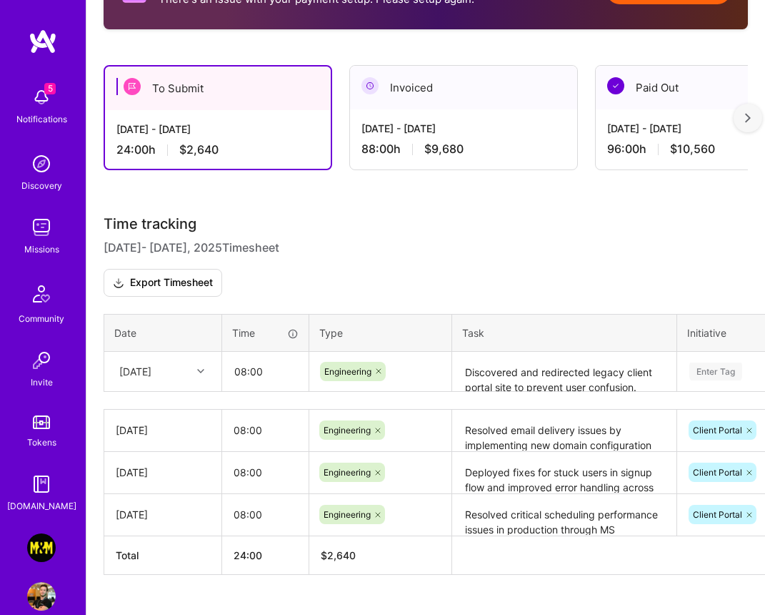
click at [696, 365] on div "Enter Tag" at bounding box center [716, 371] width 53 height 22
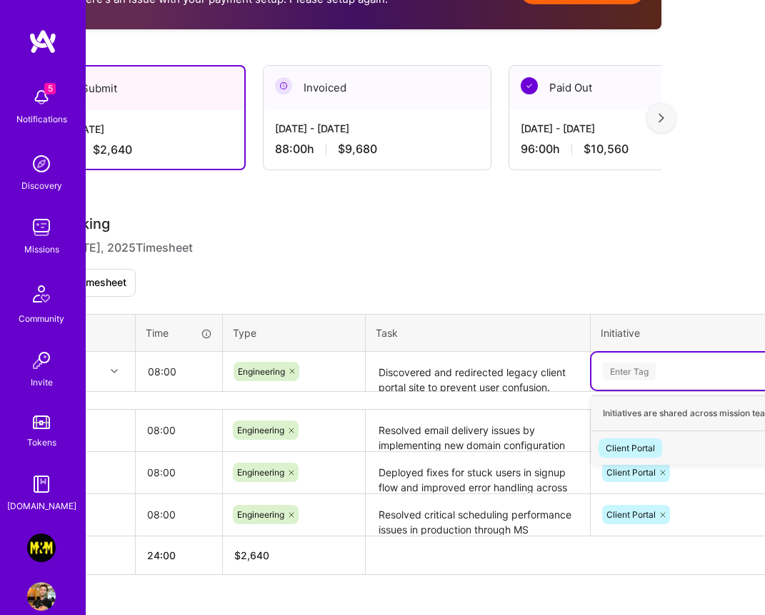
scroll to position [383, 104]
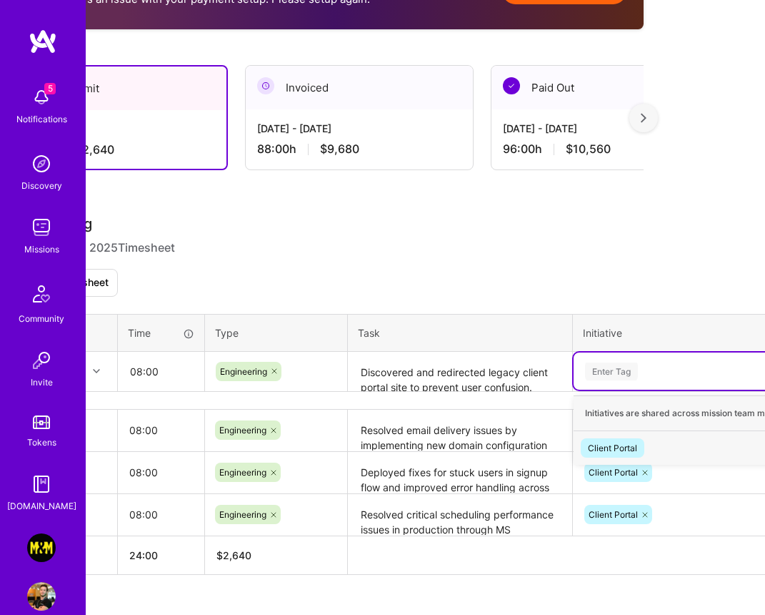
click at [639, 447] on span "Client Portal" at bounding box center [613, 447] width 64 height 19
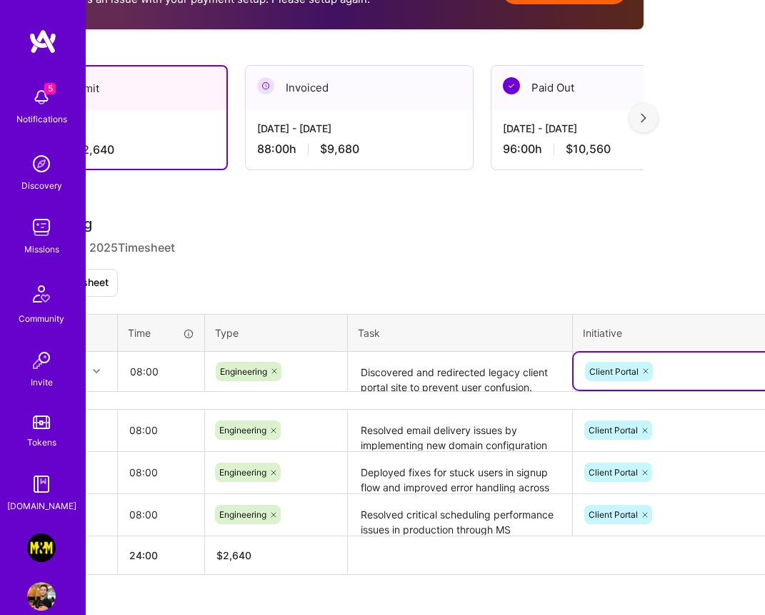
click at [681, 357] on div "Client Portal" at bounding box center [705, 370] width 262 height 37
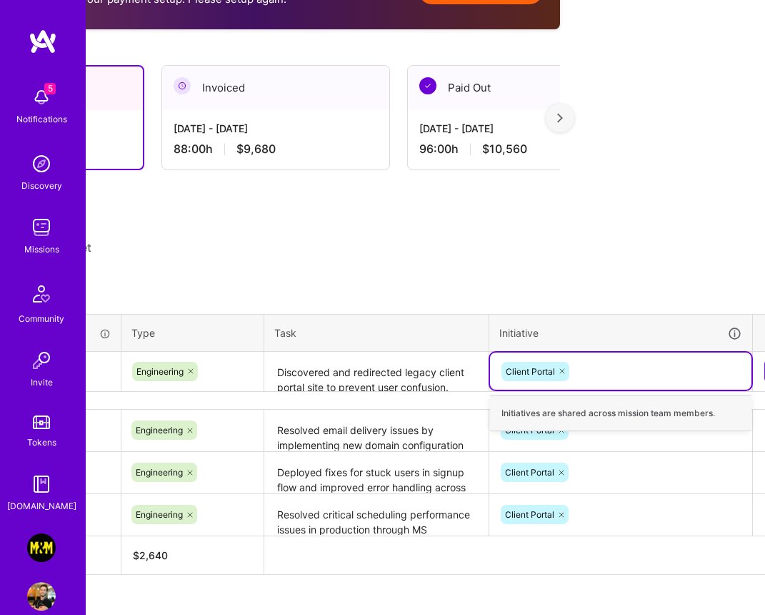
scroll to position [383, 192]
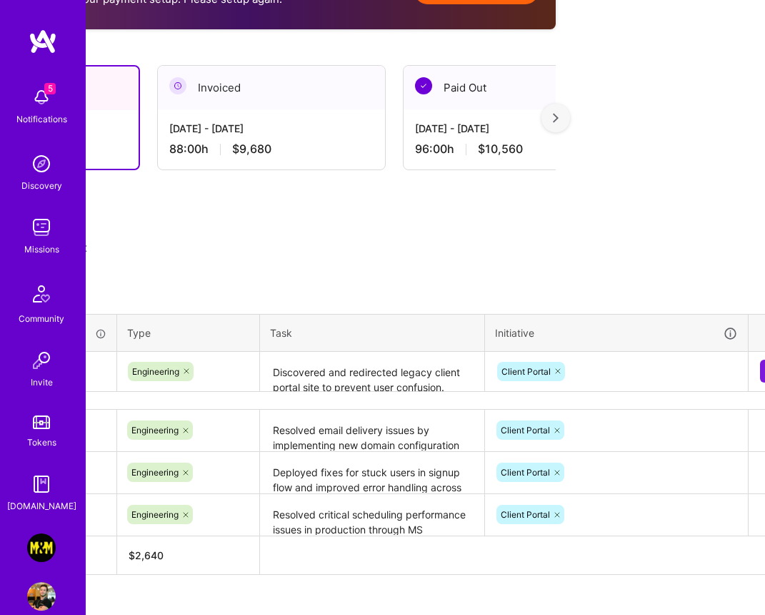
click at [573, 307] on html "5 5 Notifications Discovery Missions Community Invite Tokens A.Guide Morgan & M…" at bounding box center [190, 127] width 765 height 1021
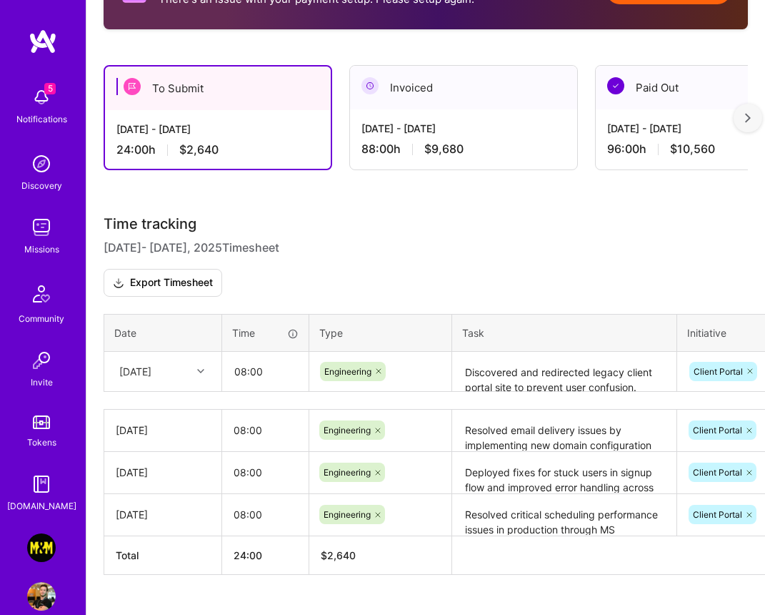
click at [199, 365] on div at bounding box center [203, 371] width 22 height 19
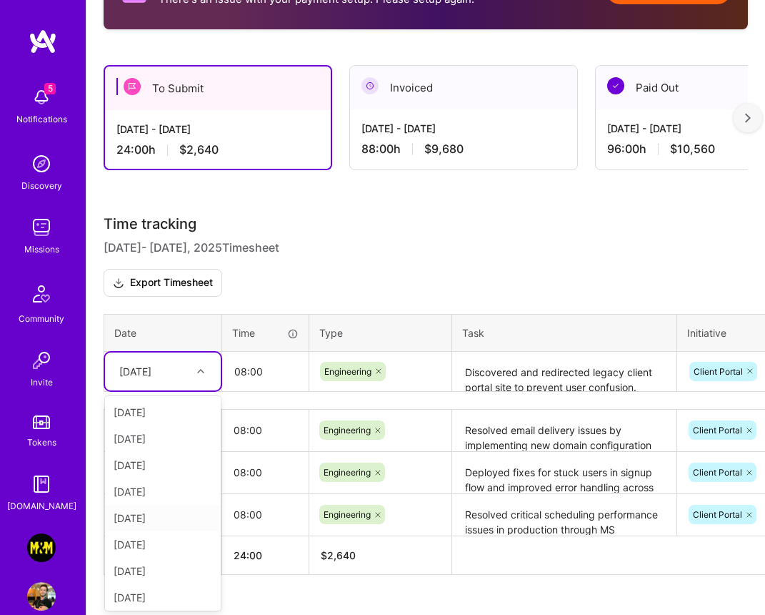
click at [162, 520] on div "[DATE]" at bounding box center [163, 518] width 116 height 26
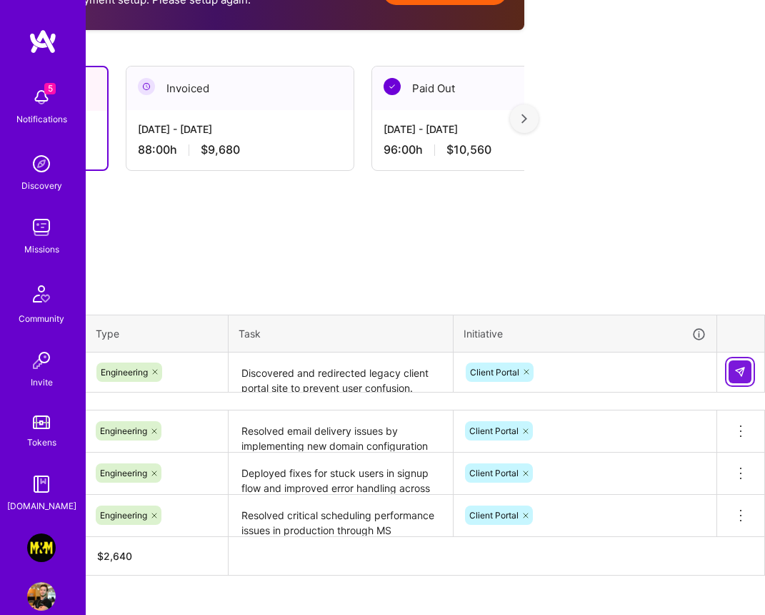
click at [743, 367] on img at bounding box center [740, 371] width 11 height 11
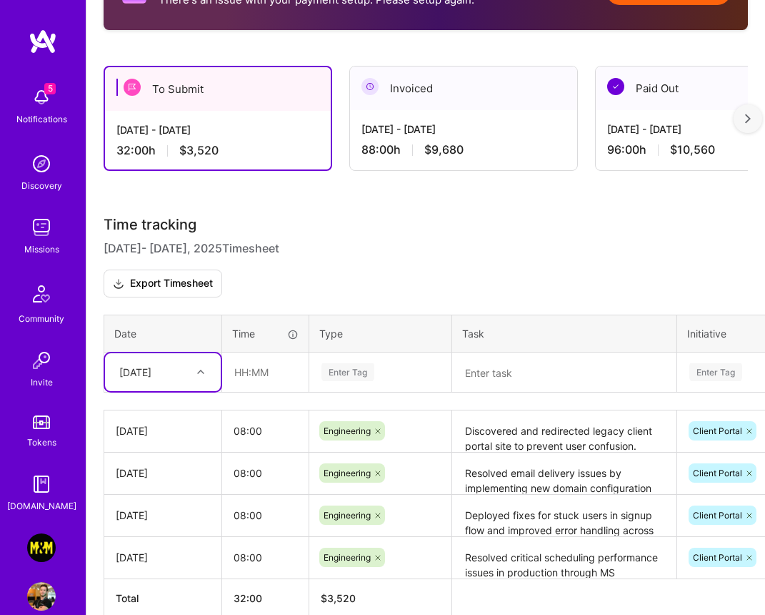
click at [186, 370] on div "[DATE]" at bounding box center [151, 372] width 79 height 24
click at [159, 545] on div "[DATE]" at bounding box center [163, 545] width 116 height 26
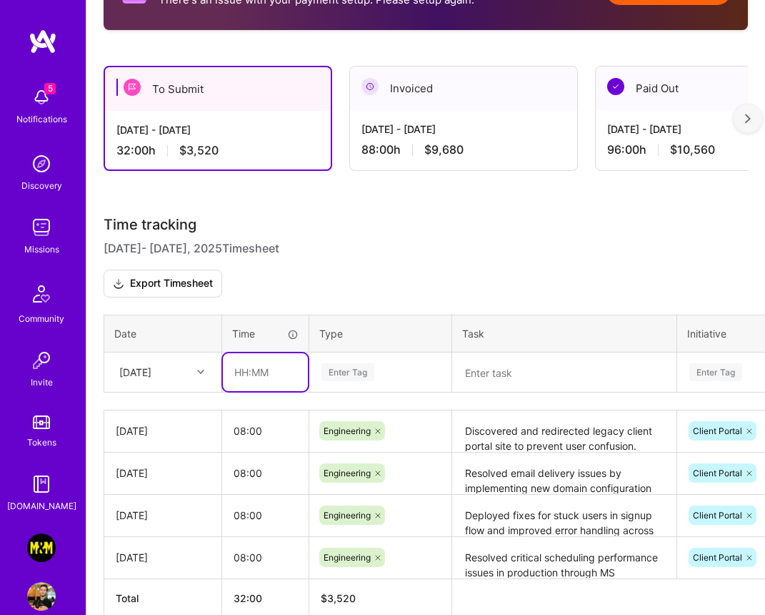
click at [278, 379] on input "text" at bounding box center [265, 372] width 85 height 38
type input "08:00"
click at [382, 369] on div "Enter Tag" at bounding box center [380, 372] width 121 height 18
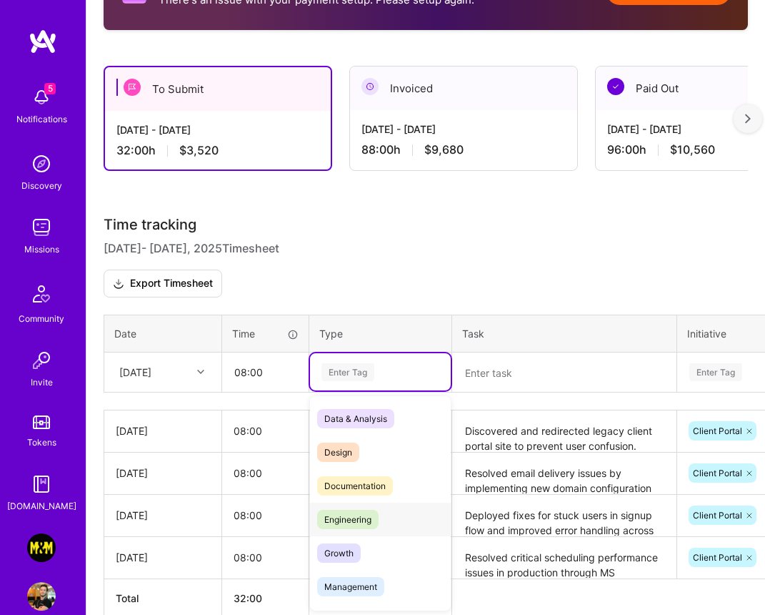
click at [357, 515] on span "Engineering" at bounding box center [347, 519] width 61 height 19
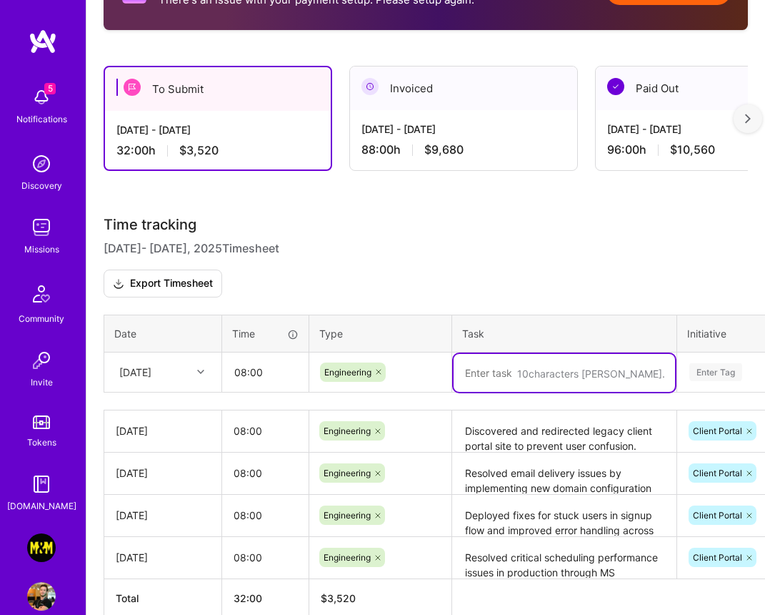
click at [506, 371] on textarea at bounding box center [565, 373] width 222 height 38
paste textarea "Completed AuthConnect and IdentityVault migration work with full platform testi…"
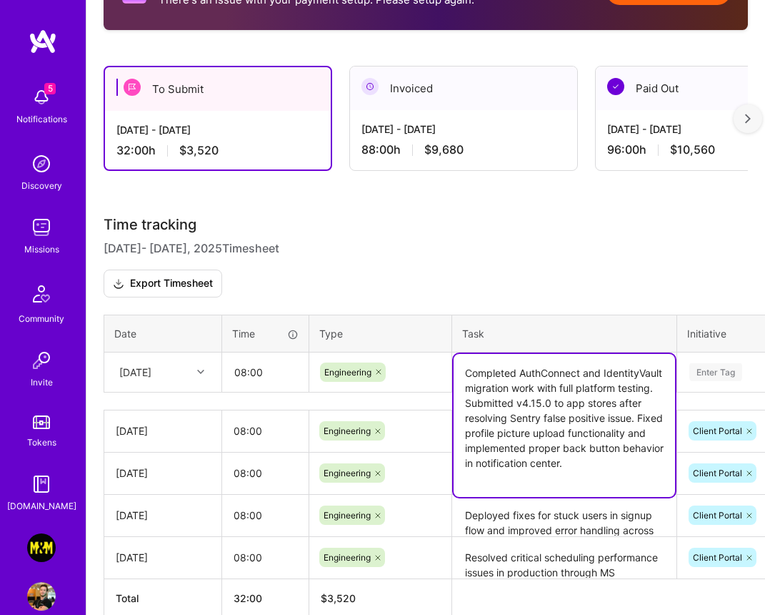
type textarea "Completed AuthConnect and IdentityVault migration work with full platform testi…"
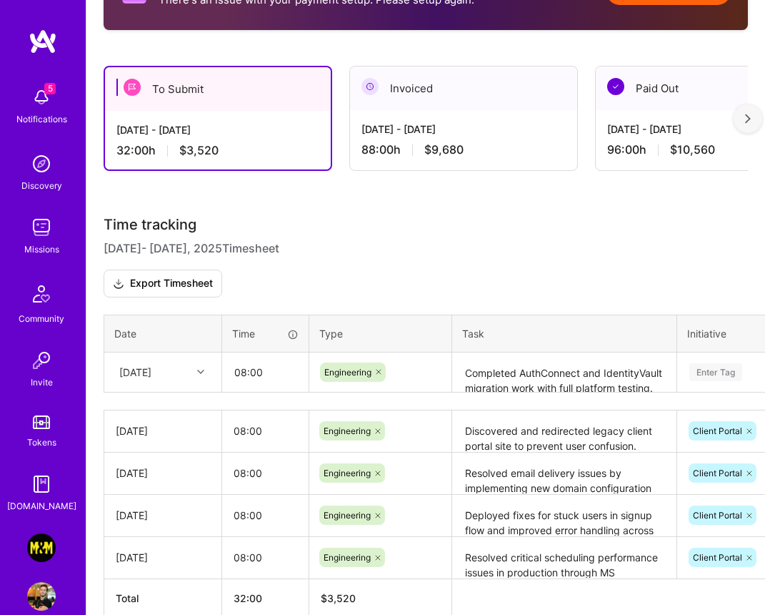
click at [545, 273] on h3 "Time tracking Aug 16 - Aug 31 , 2025 Timesheet Export Timesheet" at bounding box center [426, 256] width 645 height 81
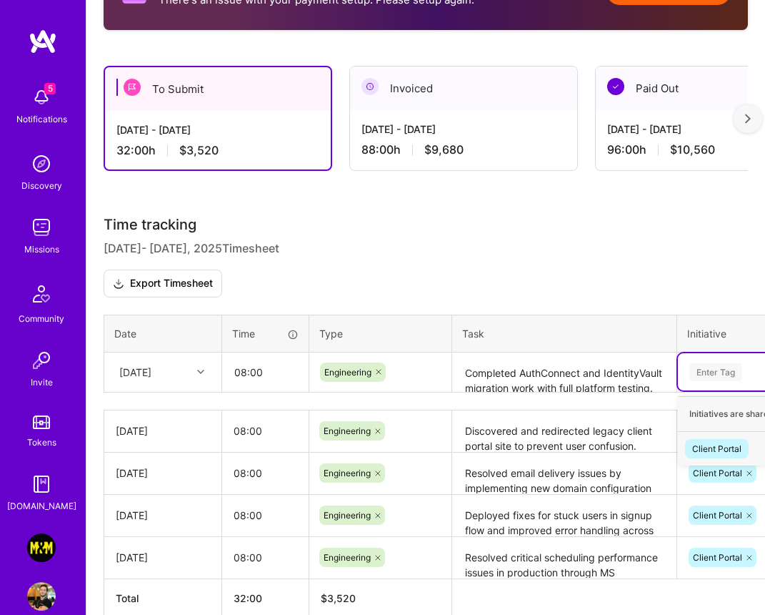
click at [724, 362] on div "Enter Tag" at bounding box center [716, 372] width 53 height 22
click at [704, 447] on div "Client Portal" at bounding box center [717, 448] width 49 height 15
click at [610, 372] on textarea "Completed AuthConnect and IdentityVault migration work with full platform testi…" at bounding box center [565, 373] width 222 height 38
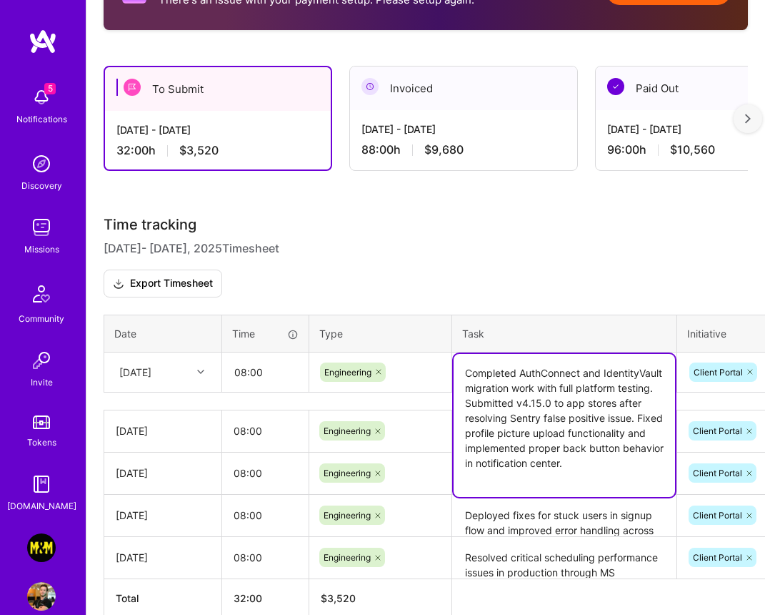
click at [625, 304] on div "Time tracking Aug 16 - Aug 31 , 2025 Timesheet Export Timesheet Date Time Type …" at bounding box center [426, 417] width 645 height 402
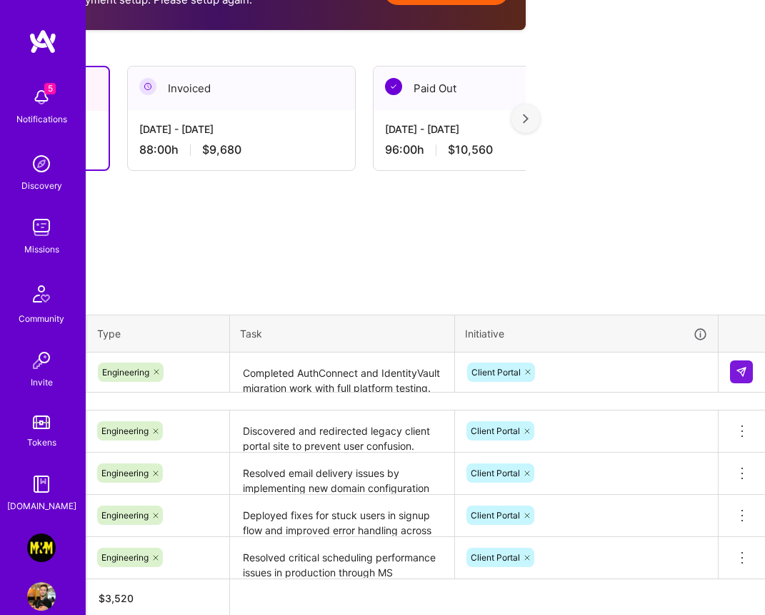
scroll to position [382, 224]
click at [739, 370] on img at bounding box center [740, 371] width 11 height 11
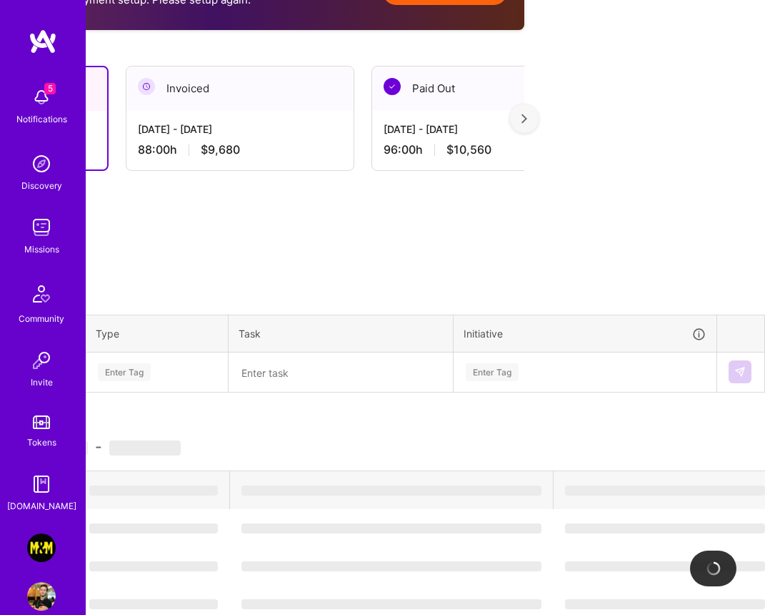
scroll to position [382, 0]
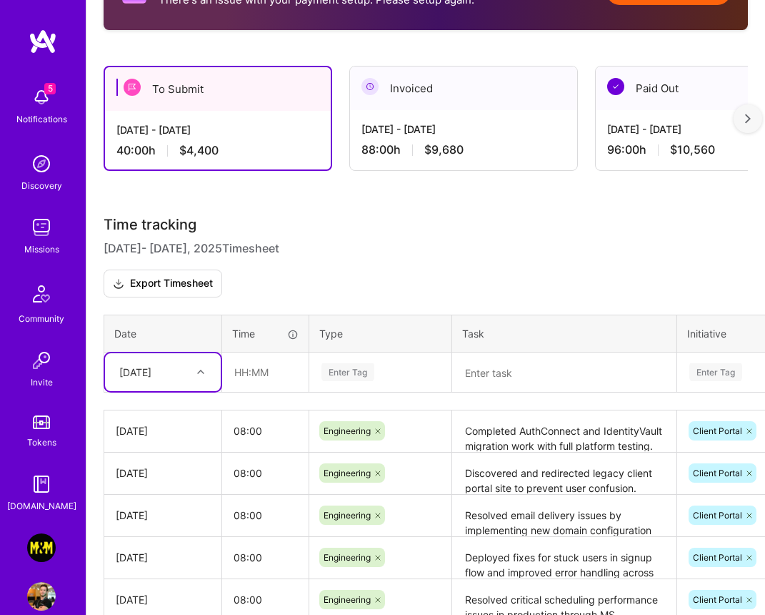
click at [182, 378] on div "[DATE]" at bounding box center [151, 372] width 79 height 24
click at [177, 504] on div "[DATE]" at bounding box center [163, 506] width 116 height 26
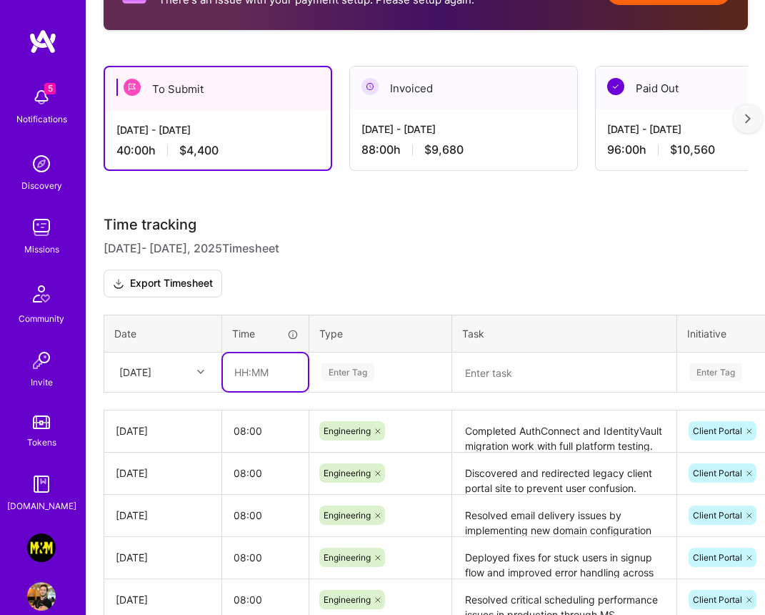
click at [283, 375] on input "text" at bounding box center [265, 372] width 85 height 38
type input "08:00"
click at [376, 377] on div "Enter Tag" at bounding box center [380, 372] width 121 height 18
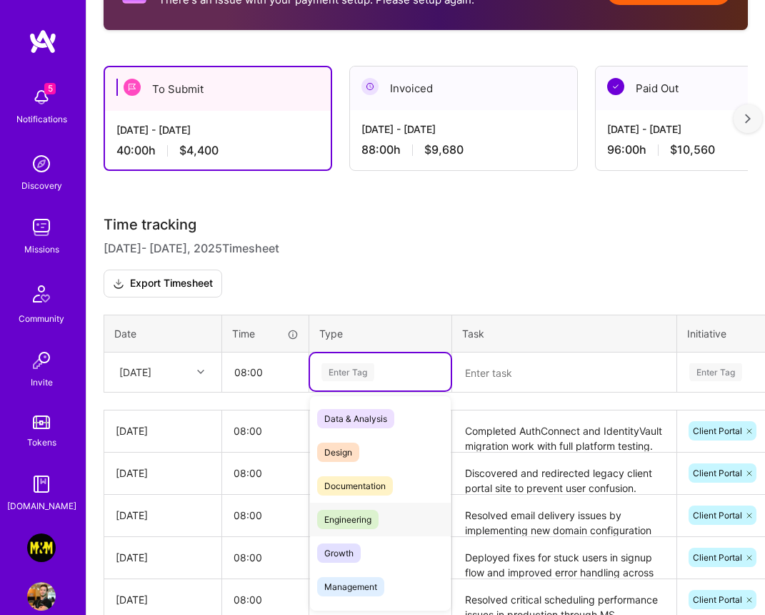
click at [349, 517] on span "Engineering" at bounding box center [347, 519] width 61 height 19
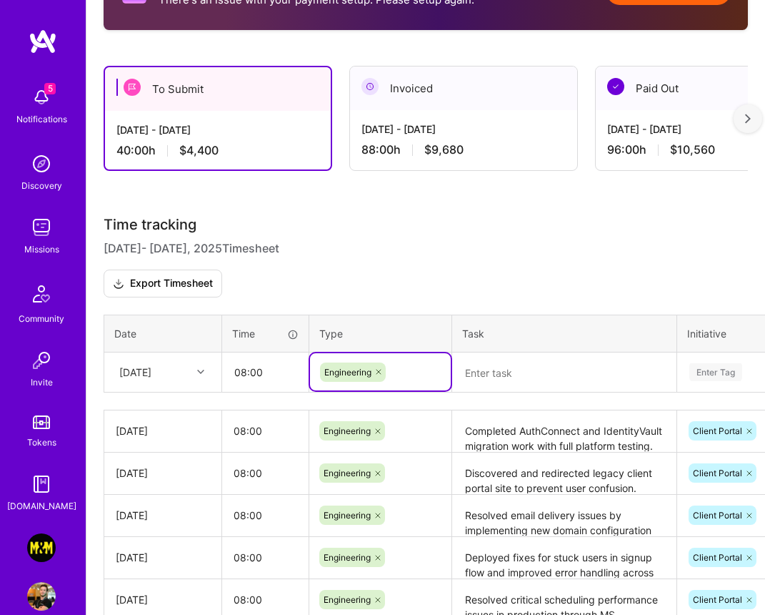
click at [512, 372] on textarea at bounding box center [565, 373] width 222 height 38
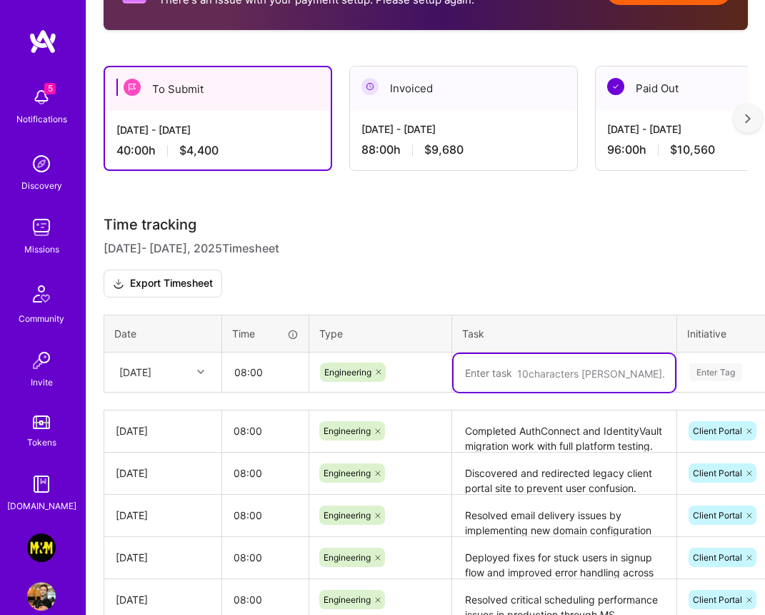
paste textarea "Released app updates to both stores successfully. Investigated user case visibi…"
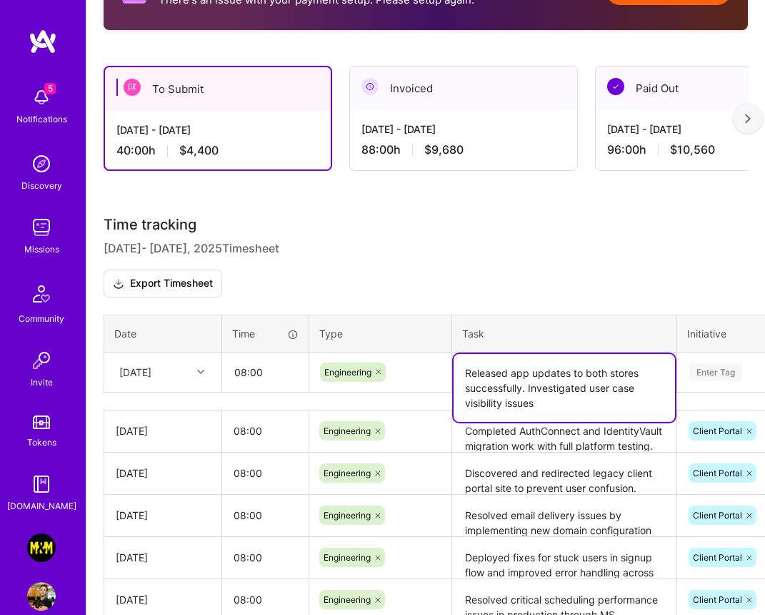
type textarea "Released app updates to both stores successfully. Investigated user case visibi…"
click at [702, 363] on div "Enter Tag" at bounding box center [716, 372] width 53 height 22
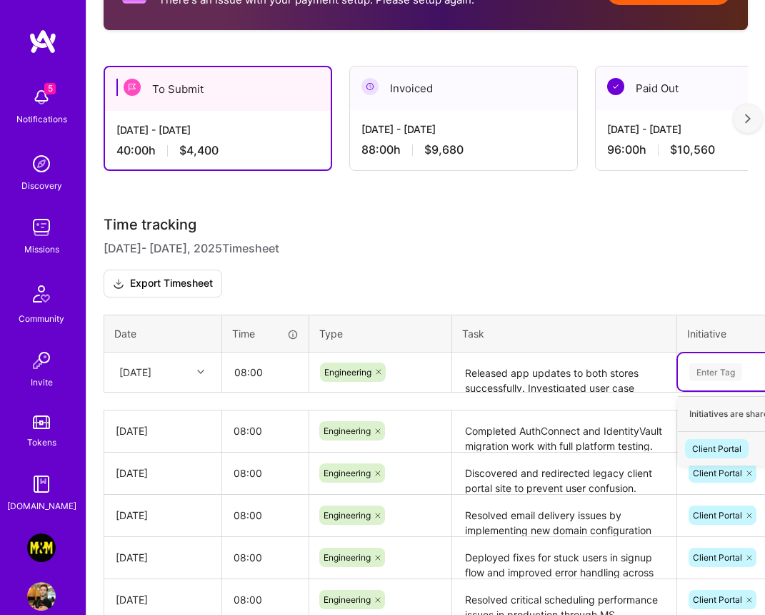
click at [698, 443] on div "Client Portal" at bounding box center [717, 448] width 49 height 15
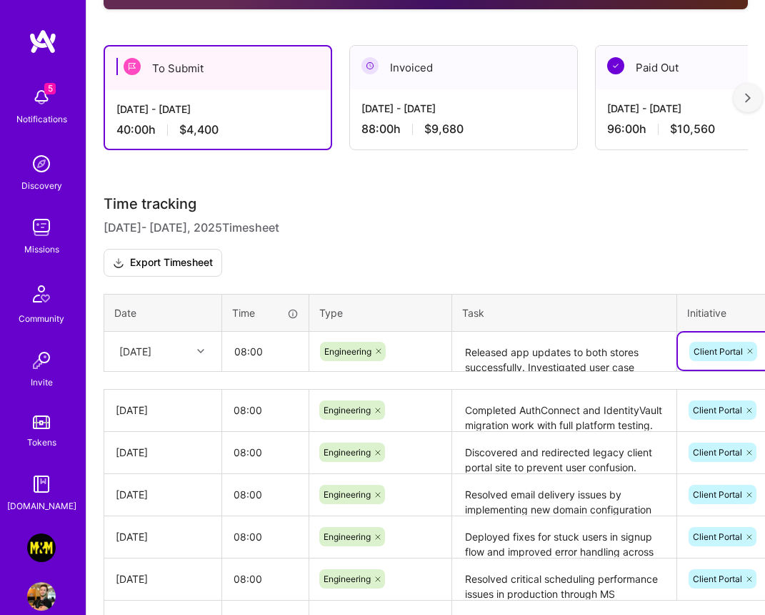
scroll to position [406, 0]
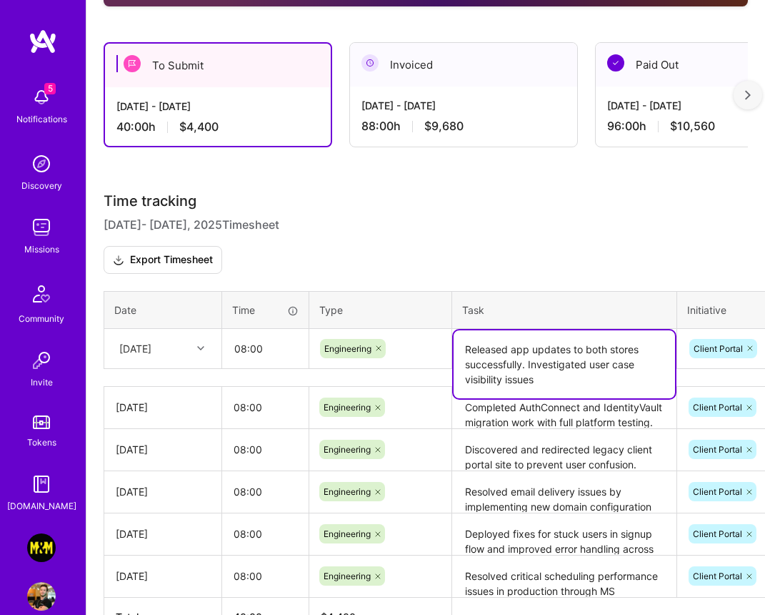
click at [578, 348] on textarea "Released app updates to both stores successfully. Investigated user case visibi…" at bounding box center [565, 364] width 222 height 68
click at [608, 270] on h3 "Time tracking Aug 16 - Aug 31 , 2025 Timesheet Export Timesheet" at bounding box center [426, 232] width 645 height 81
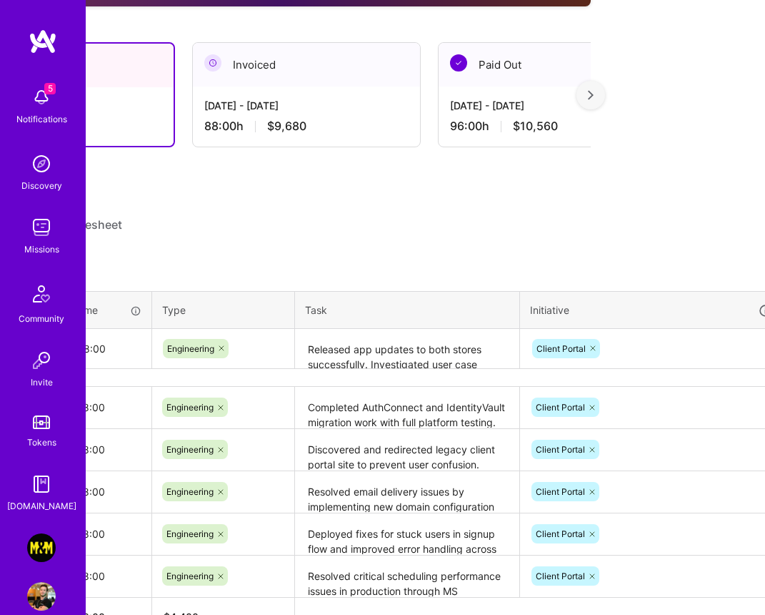
scroll to position [406, 224]
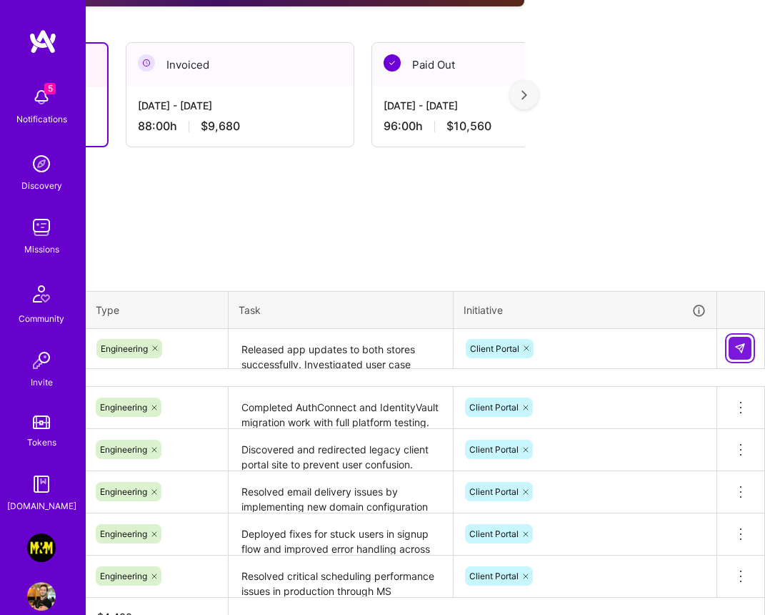
click at [740, 342] on img at bounding box center [740, 347] width 11 height 11
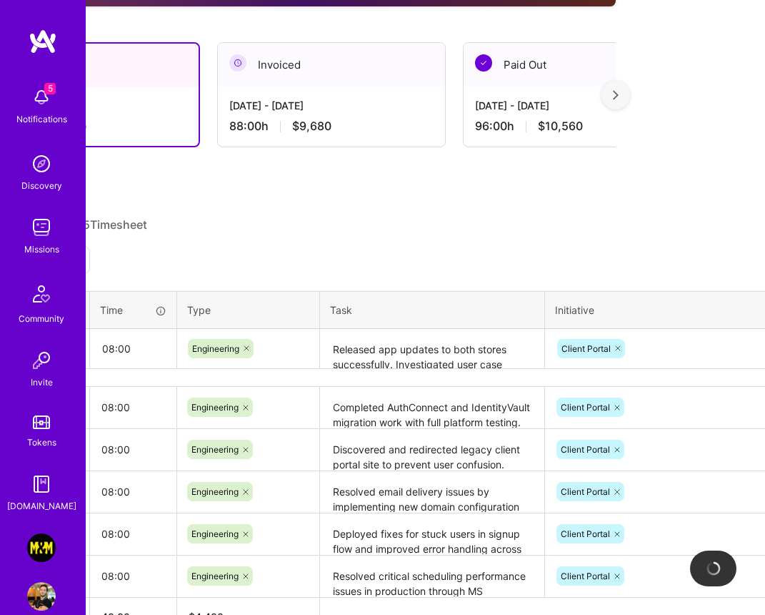
scroll to position [406, 0]
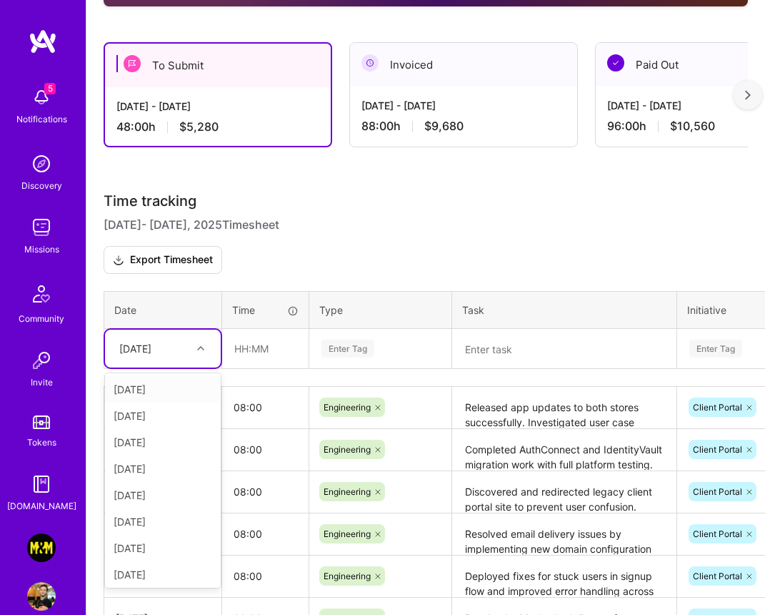
click at [192, 352] on div at bounding box center [203, 348] width 22 height 19
click at [169, 451] on div "[DATE]" at bounding box center [163, 448] width 116 height 26
click at [365, 344] on div "Enter Tag" at bounding box center [348, 348] width 53 height 22
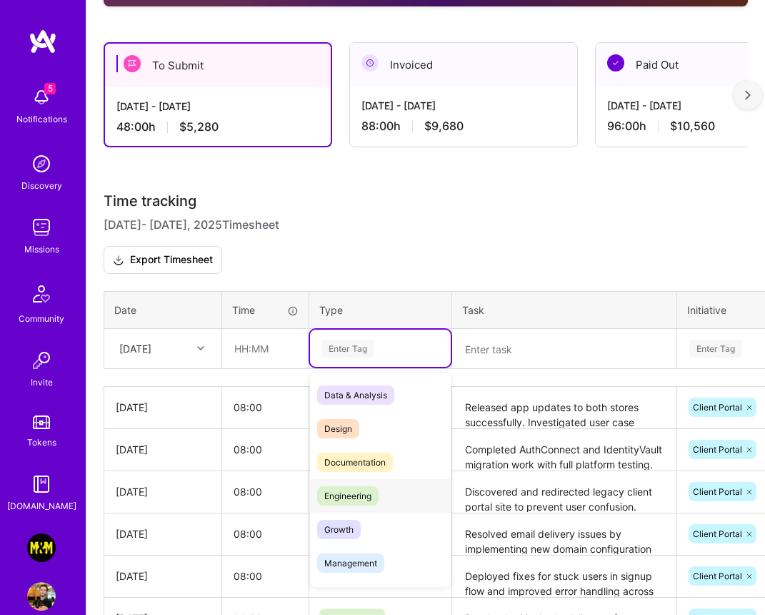
click at [355, 499] on span "Engineering" at bounding box center [347, 495] width 61 height 19
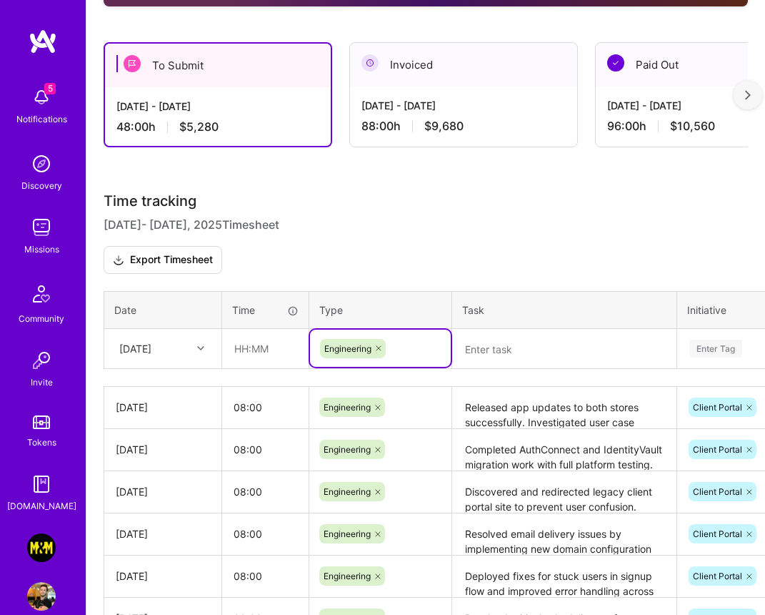
click at [539, 333] on textarea at bounding box center [565, 349] width 222 height 38
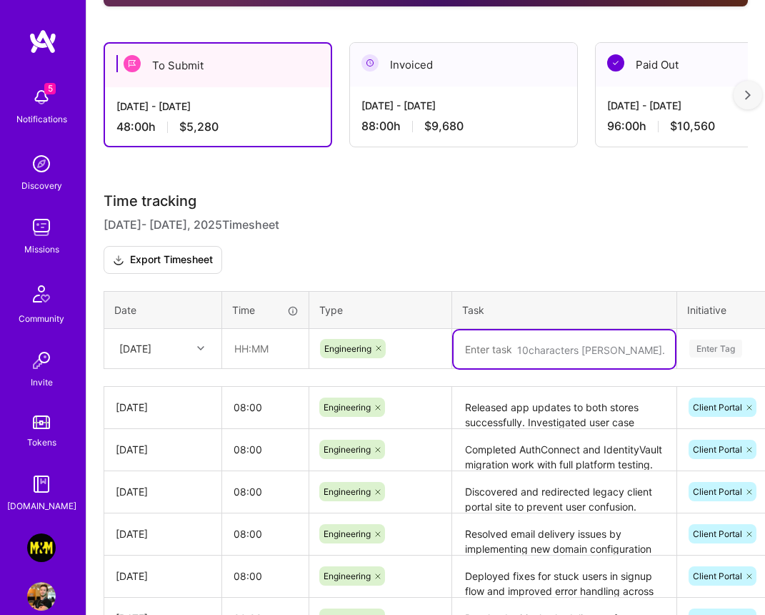
paste textarea "Defined solution tickets for new case type support under epic MMCP-3874. Update…"
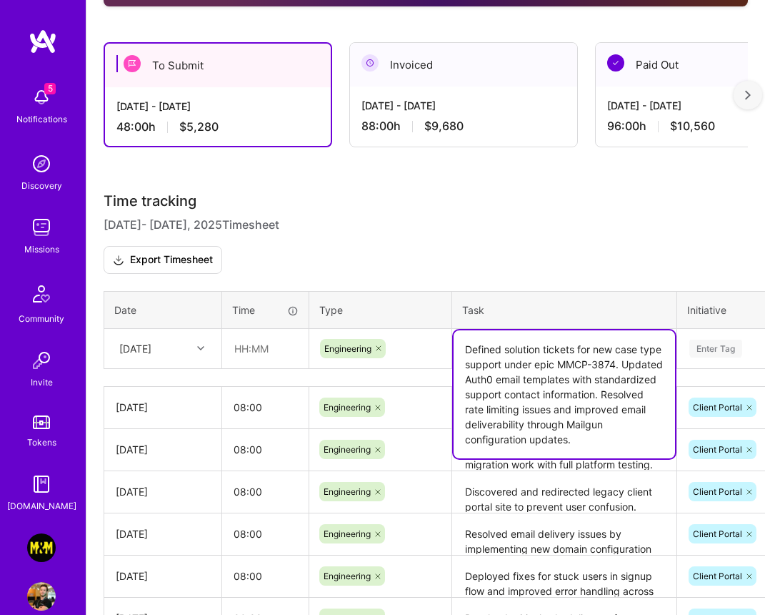
drag, startPoint x: 626, startPoint y: 441, endPoint x: 529, endPoint y: 405, distance: 103.6
click at [529, 405] on textarea "Defined solution tickets for new case type support under epic MMCP-3874. Update…" at bounding box center [565, 394] width 222 height 128
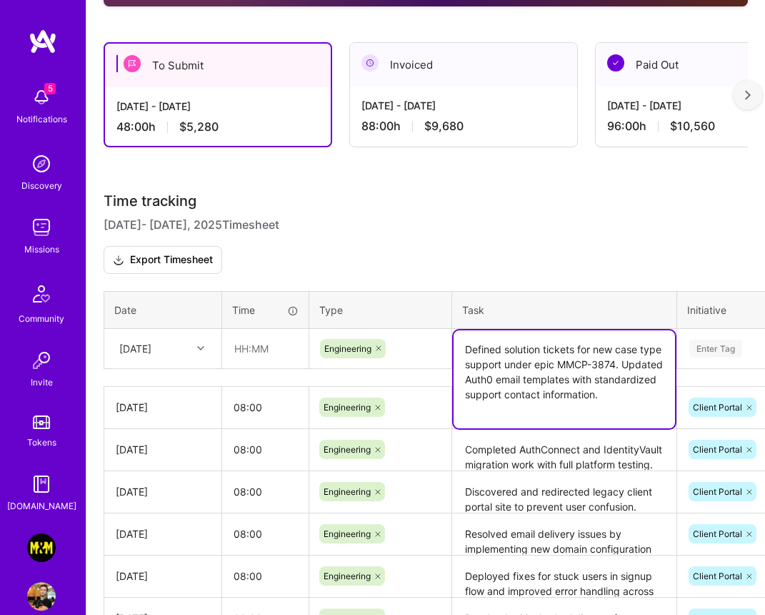
type textarea "Defined solution tickets for new case type support under epic MMCP-3874. Update…"
click at [247, 341] on input "text" at bounding box center [265, 348] width 85 height 38
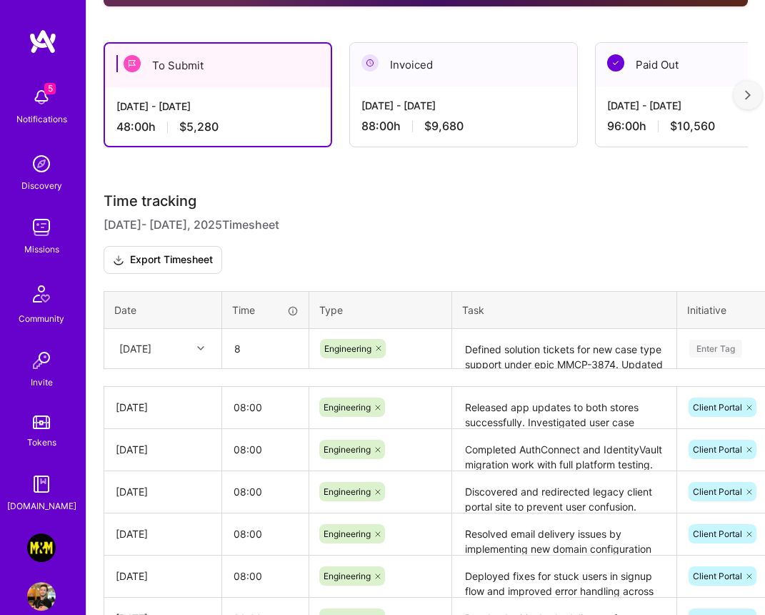
type input "08:00"
click at [733, 341] on div "Enter Tag" at bounding box center [716, 348] width 53 height 22
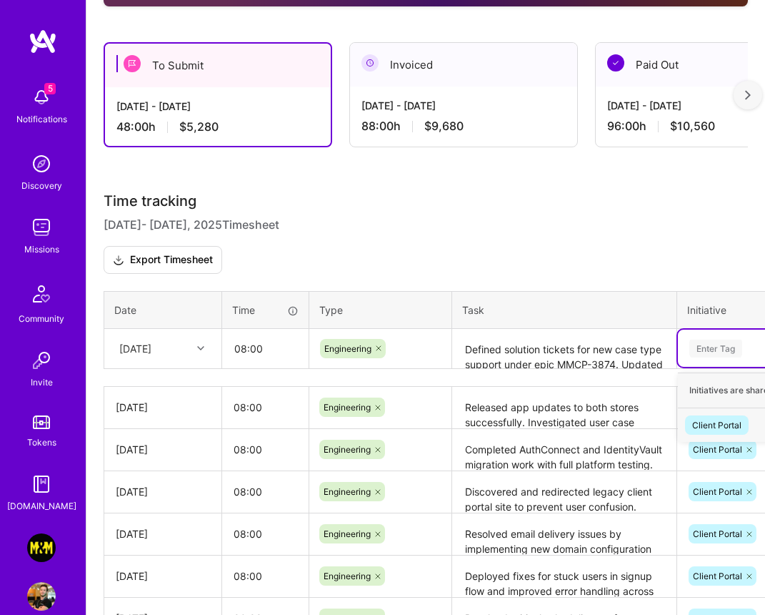
click at [706, 422] on div "Client Portal" at bounding box center [717, 424] width 49 height 15
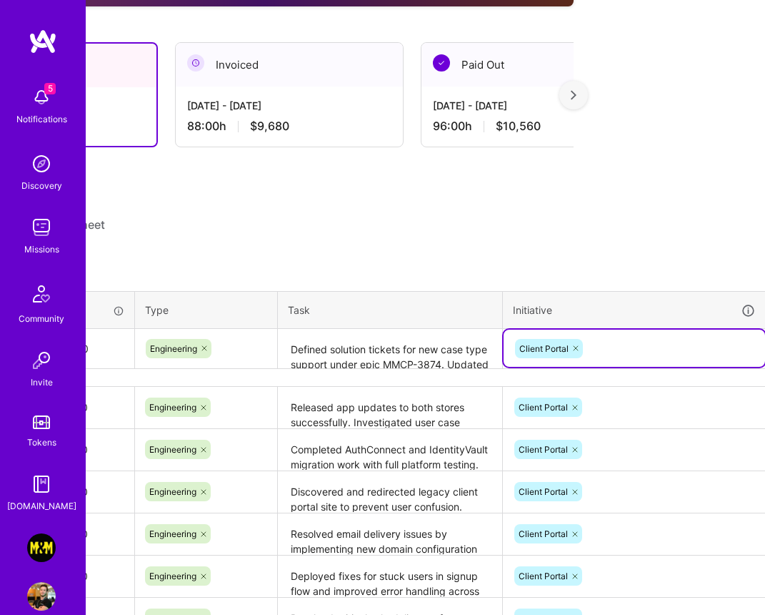
scroll to position [406, 224]
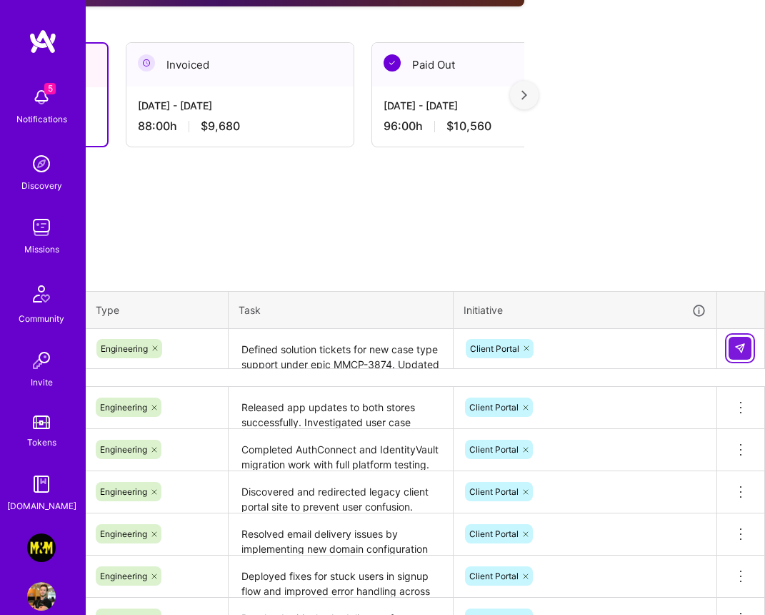
click at [736, 347] on img at bounding box center [740, 347] width 11 height 11
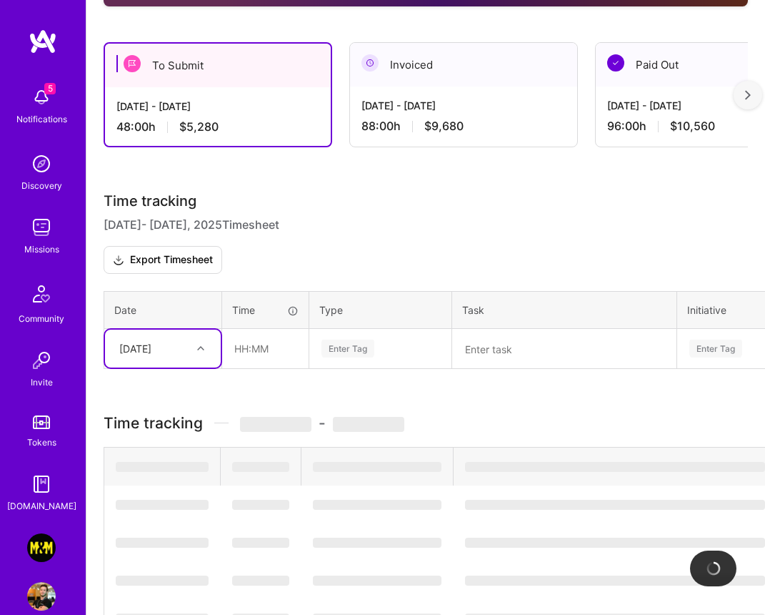
click at [189, 346] on div "[DATE]" at bounding box center [151, 349] width 79 height 24
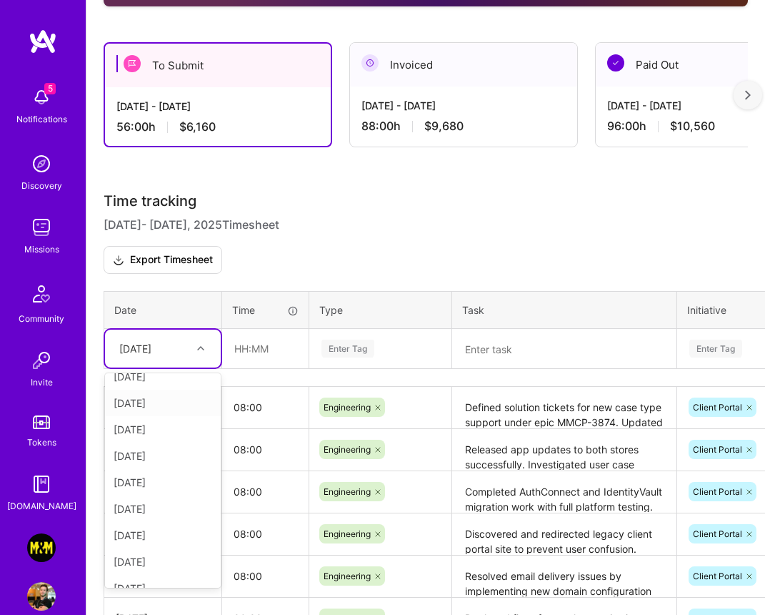
scroll to position [149, 0]
click at [154, 505] on div "[DATE]" at bounding box center [163, 505] width 116 height 26
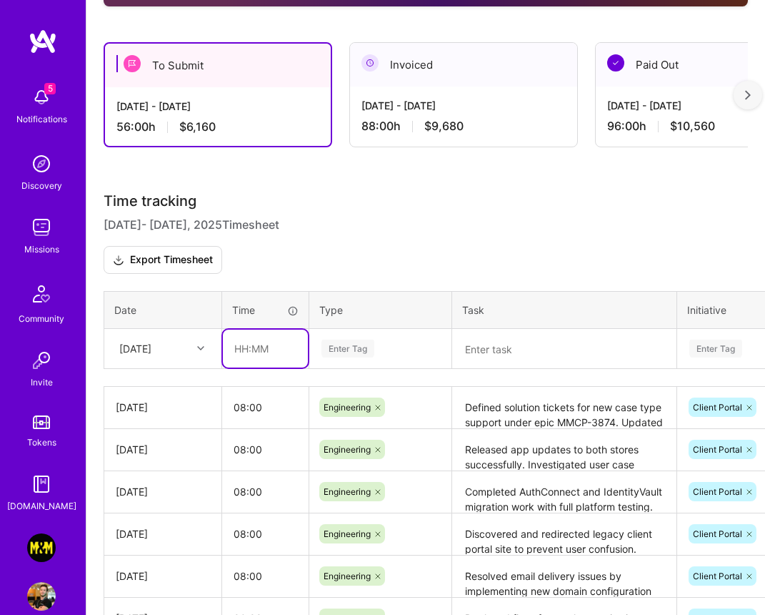
click at [277, 358] on input "text" at bounding box center [265, 348] width 85 height 38
type input "08:00"
click at [372, 351] on div "Enter Tag" at bounding box center [348, 348] width 53 height 22
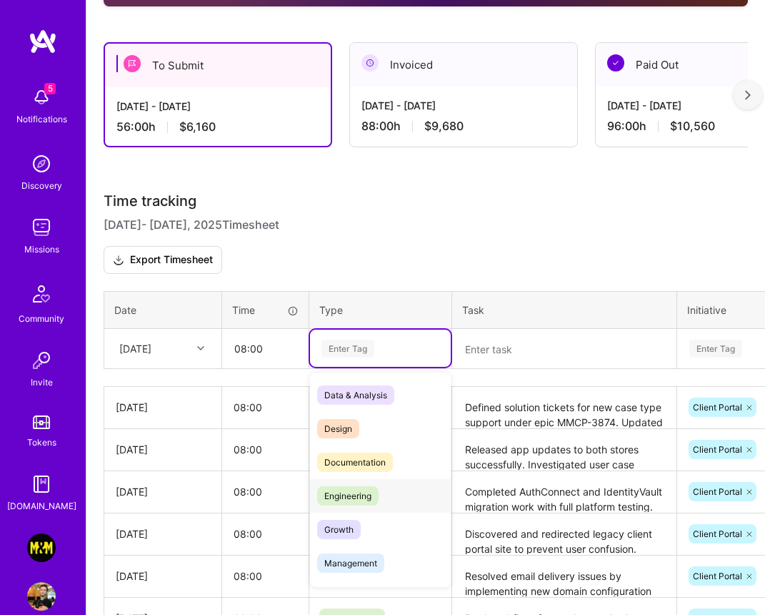
click at [351, 492] on span "Engineering" at bounding box center [347, 495] width 61 height 19
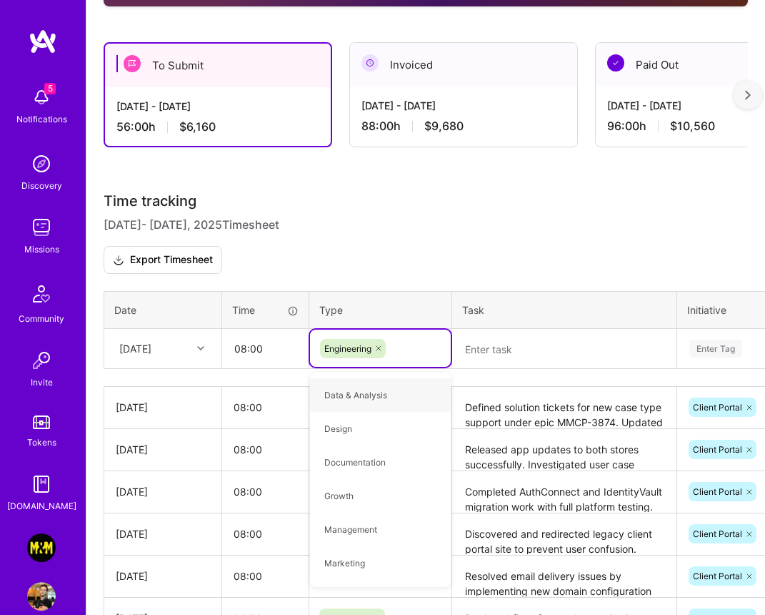
click at [565, 343] on textarea at bounding box center [565, 349] width 222 height 38
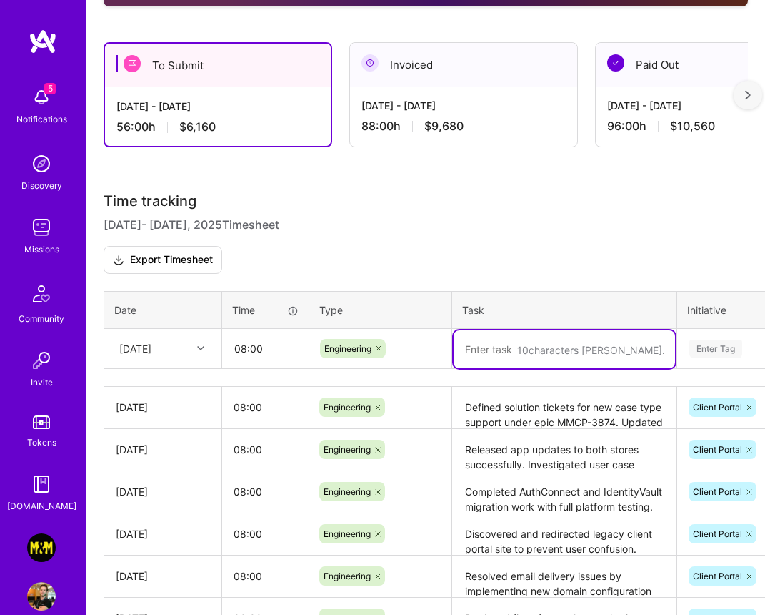
paste textarea "Investigated and resolved "no case found" errors by fixing intake status and ma…"
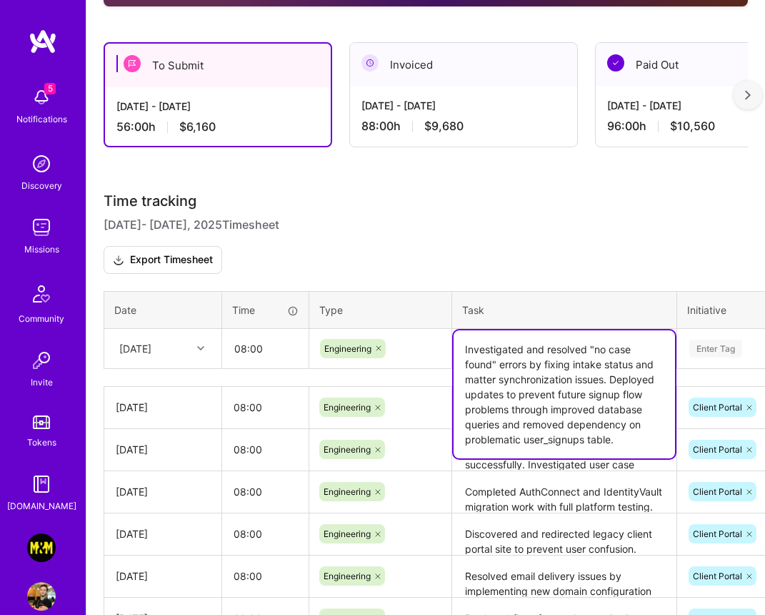
click at [502, 426] on textarea "Investigated and resolved "no case found" errors by fixing intake status and ma…" at bounding box center [565, 394] width 222 height 128
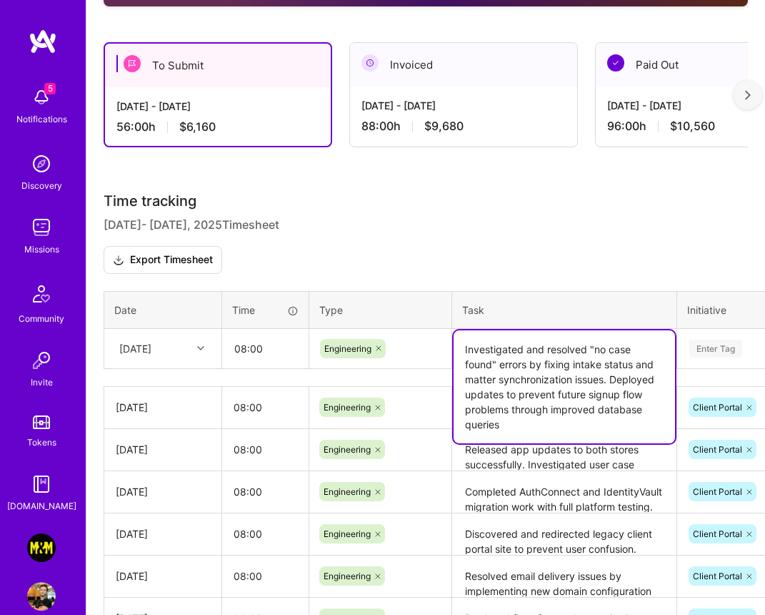
click at [613, 382] on textarea "Investigated and resolved "no case found" errors by fixing intake status and ma…" at bounding box center [565, 386] width 222 height 113
click at [589, 425] on textarea "Investigated and resolved "no case found" errors by fixing intake status and ma…" at bounding box center [565, 386] width 222 height 113
click at [650, 392] on textarea "Investigated and resolved "no case found" errors by fixing intake status and ma…" at bounding box center [565, 386] width 222 height 113
click at [506, 455] on textarea "Released app updates to both stores successfully. Investigated user case visibi…" at bounding box center [565, 449] width 222 height 39
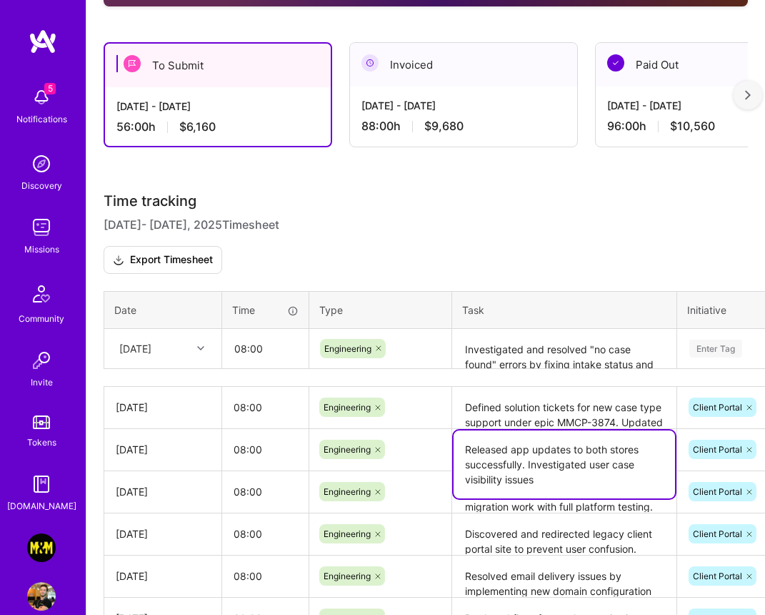
click at [565, 363] on textarea "Investigated and resolved "no case found" errors by fixing intake status and ma…" at bounding box center [565, 349] width 222 height 38
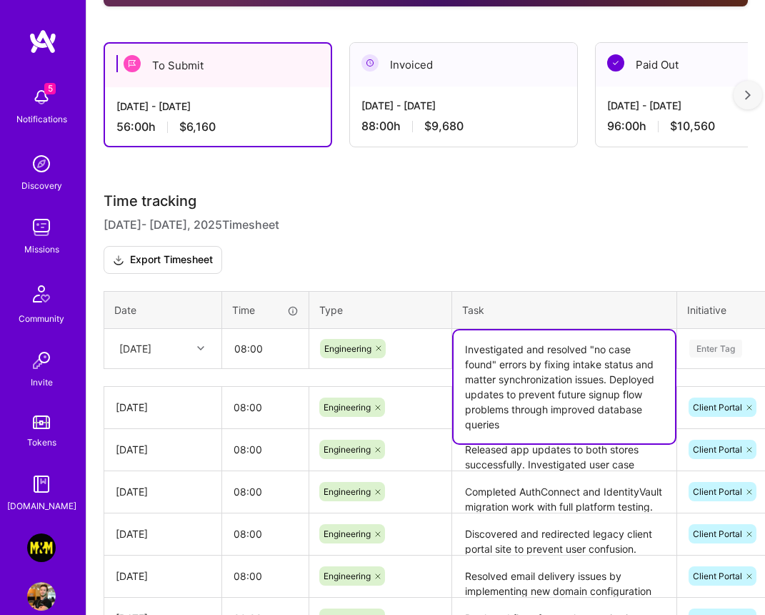
drag, startPoint x: 512, startPoint y: 410, endPoint x: 520, endPoint y: 423, distance: 15.3
click at [520, 423] on textarea "Investigated and resolved "no case found" errors by fixing intake status and ma…" at bounding box center [565, 386] width 222 height 113
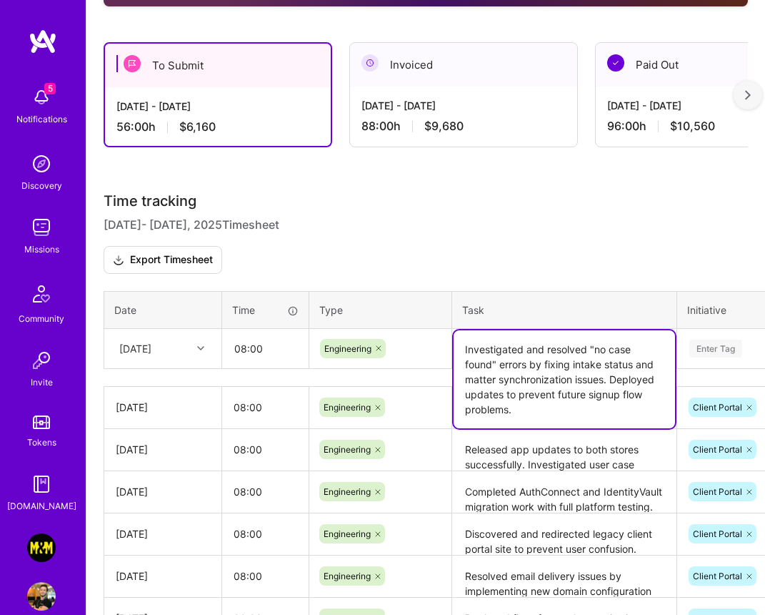
type textarea "Investigated and resolved "no case found" errors by fixing intake status and ma…"
click at [724, 341] on div "Enter Tag" at bounding box center [716, 348] width 53 height 22
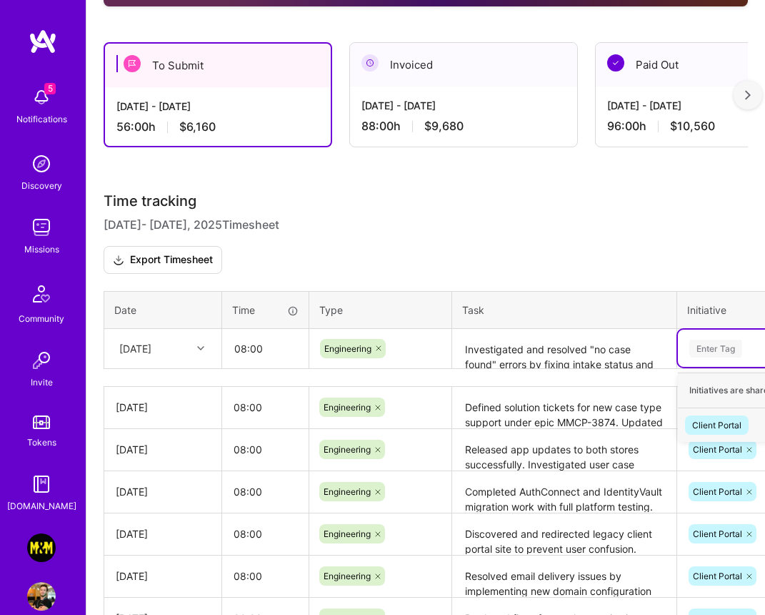
click at [707, 418] on div "Client Portal" at bounding box center [717, 424] width 49 height 15
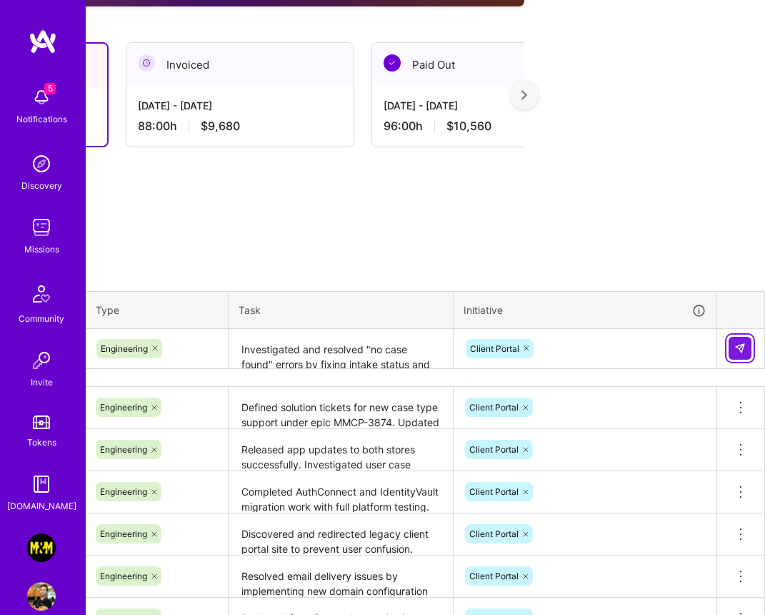
click at [739, 347] on img at bounding box center [740, 347] width 11 height 11
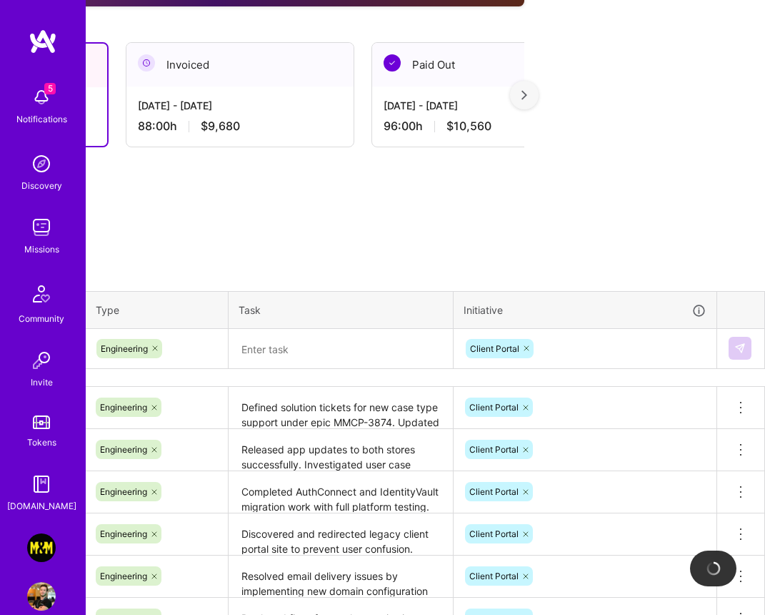
scroll to position [406, 0]
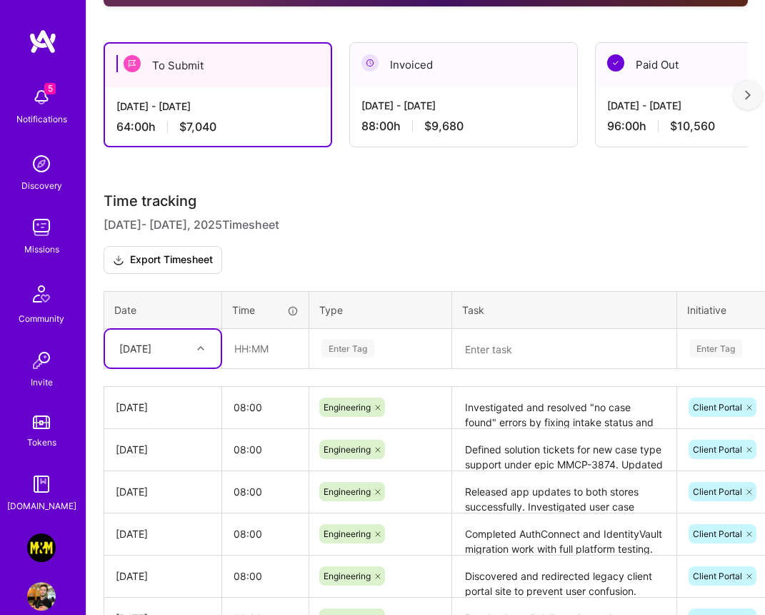
click at [552, 351] on textarea at bounding box center [565, 349] width 222 height 38
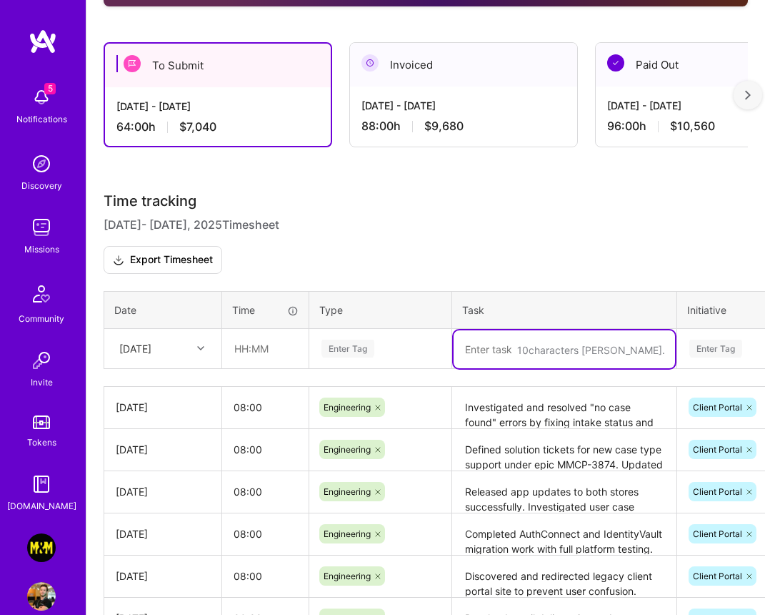
paste textarea "Analyzed Android 16KB memory page size requirements and created migration plan …"
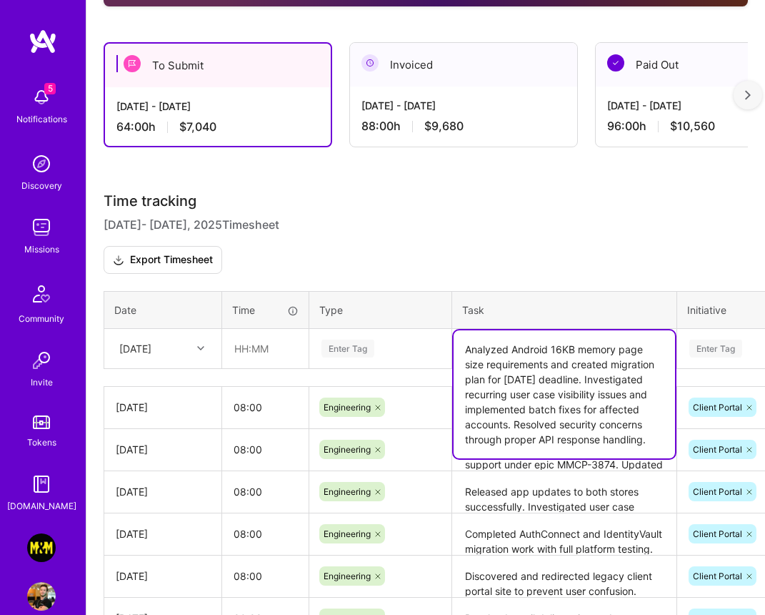
click at [569, 364] on textarea "Analyzed Android 16KB memory page size requirements and created migration plan …" at bounding box center [565, 394] width 222 height 128
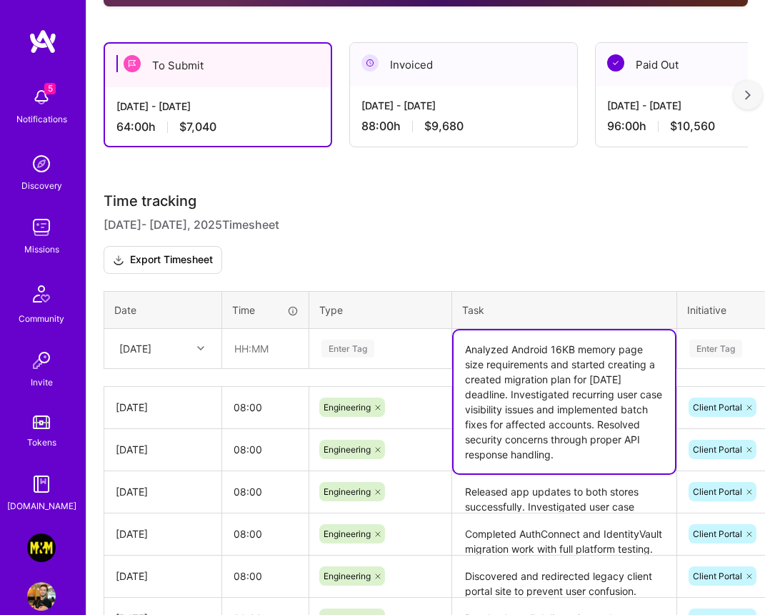
click at [500, 380] on textarea "Analyzed Android 16KB memory page size requirements and started creating a crea…" at bounding box center [565, 401] width 222 height 143
type textarea "Analyzed Android 16KB memory page size requirements and started creating a migr…"
click at [363, 347] on div "Enter Tag" at bounding box center [348, 348] width 53 height 22
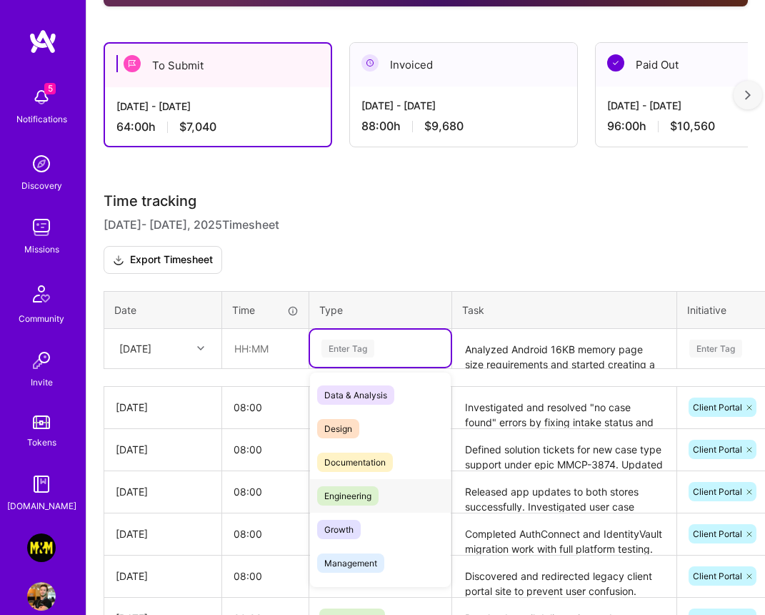
click at [347, 492] on span "Engineering" at bounding box center [347, 495] width 61 height 19
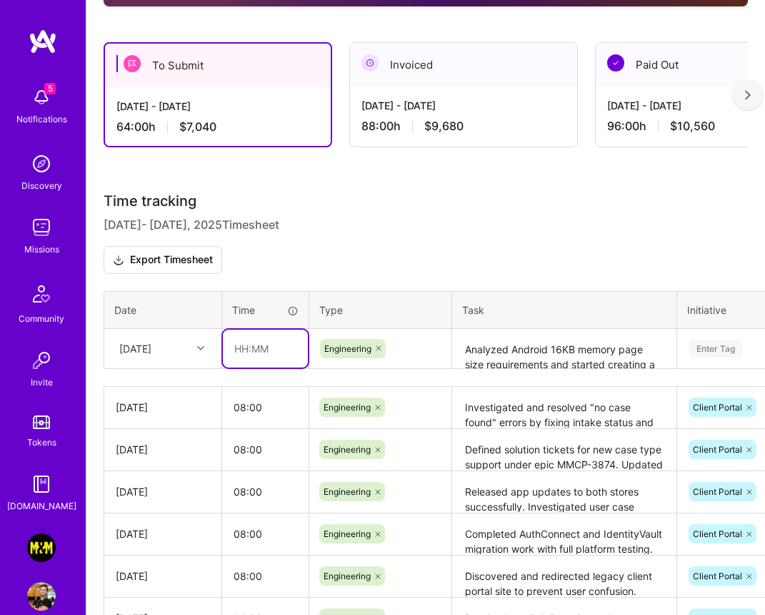
click at [275, 337] on input "text" at bounding box center [265, 348] width 85 height 38
type input "08:00"
click at [557, 355] on textarea "Analyzed Android 16KB memory page size requirements and started creating a migr…" at bounding box center [565, 349] width 222 height 38
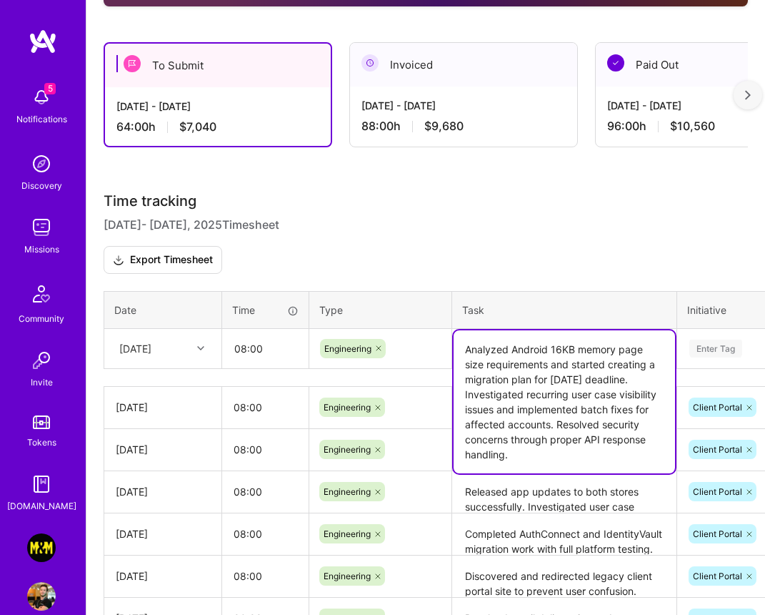
drag, startPoint x: 552, startPoint y: 429, endPoint x: 552, endPoint y: 467, distance: 38.6
click at [552, 467] on textarea "Analyzed Android 16KB memory page size requirements and started creating a migr…" at bounding box center [565, 401] width 222 height 143
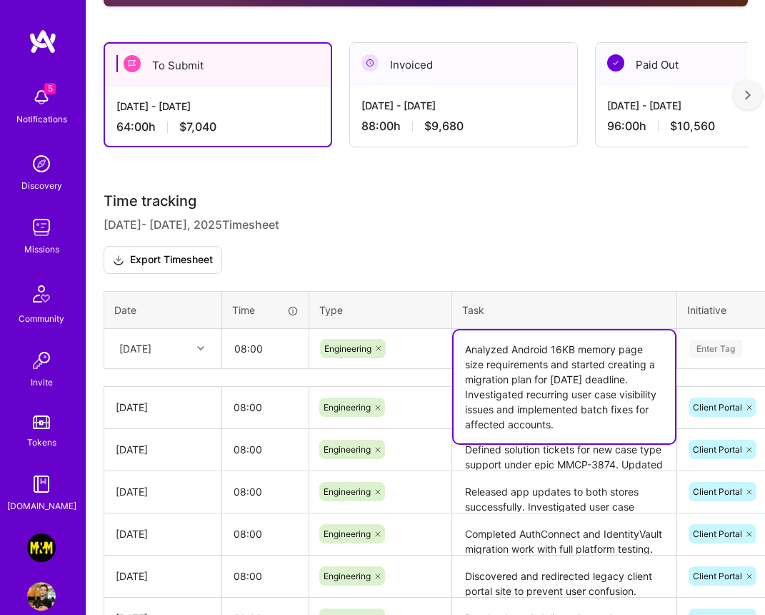
type textarea "Analyzed Android 16KB memory page size requirements and started creating a migr…"
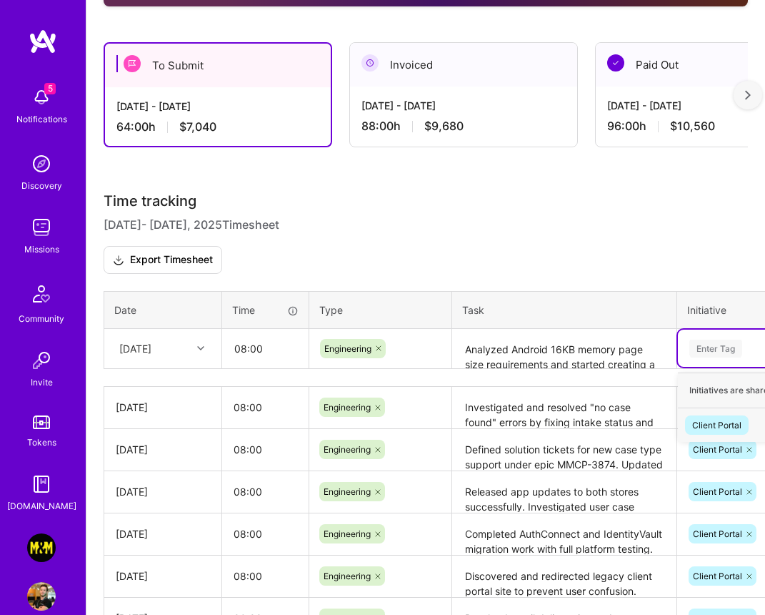
click at [696, 415] on span "Client Portal" at bounding box center [717, 424] width 64 height 19
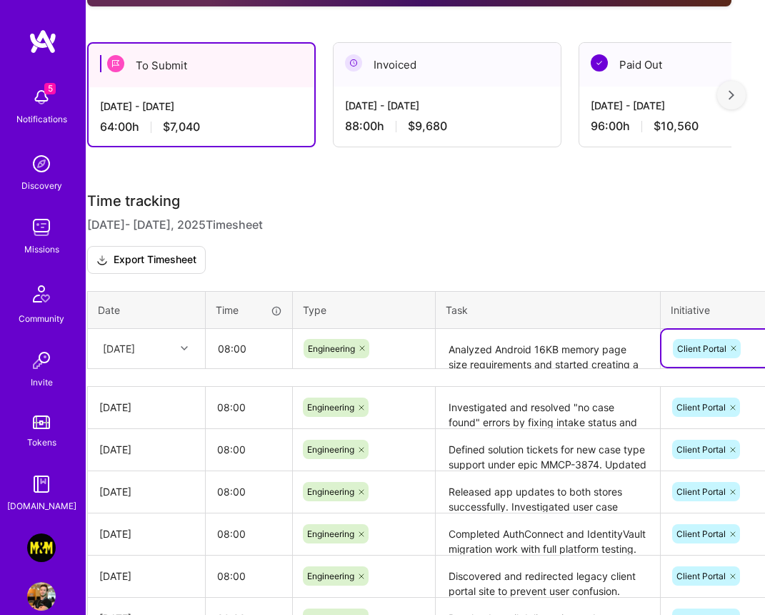
scroll to position [407, 16]
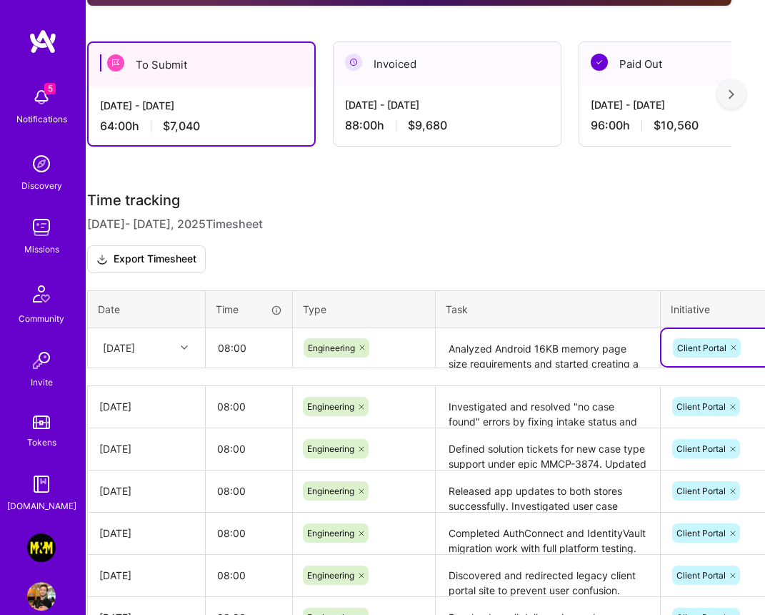
click at [169, 343] on div "[DATE]" at bounding box center [135, 348] width 79 height 24
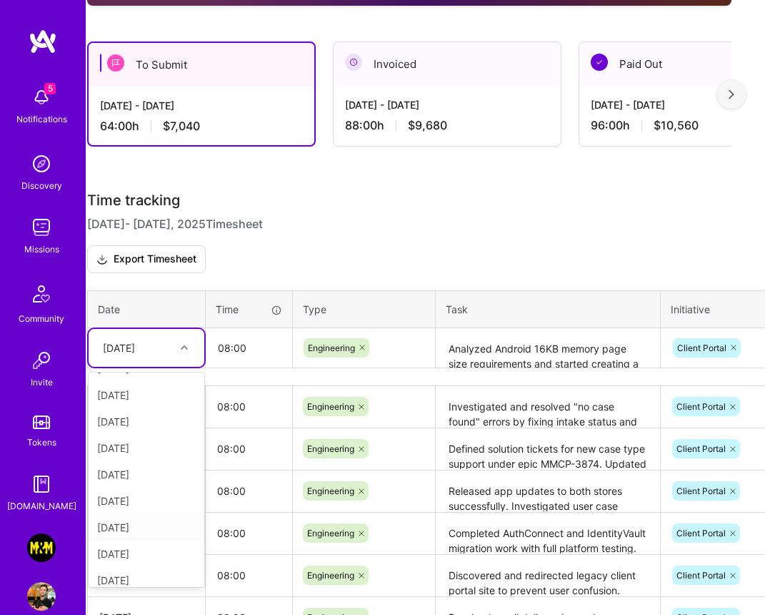
scroll to position [188, 0]
click at [155, 490] on div "[DATE]" at bounding box center [147, 491] width 116 height 26
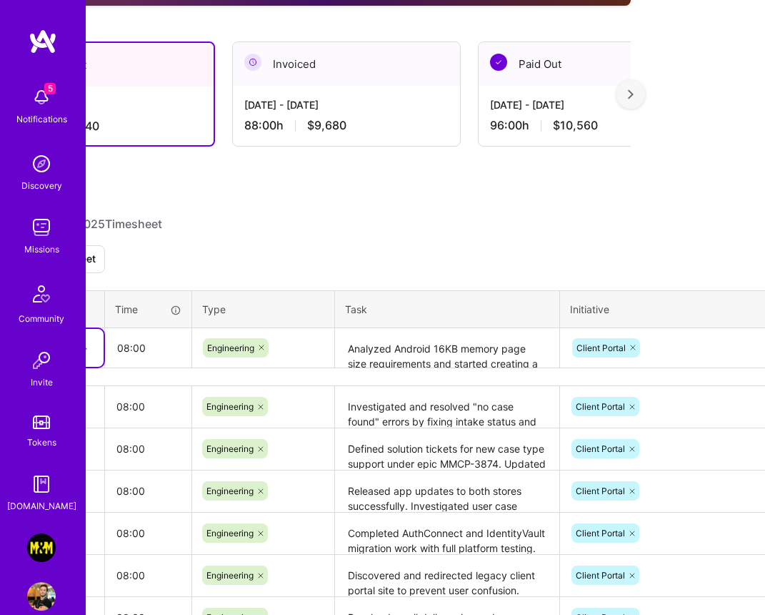
scroll to position [407, 224]
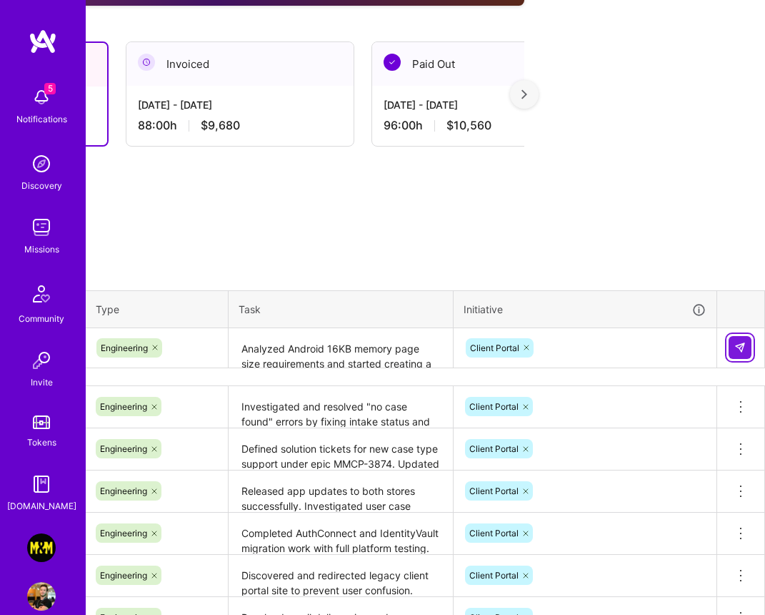
click at [745, 348] on img at bounding box center [740, 347] width 11 height 11
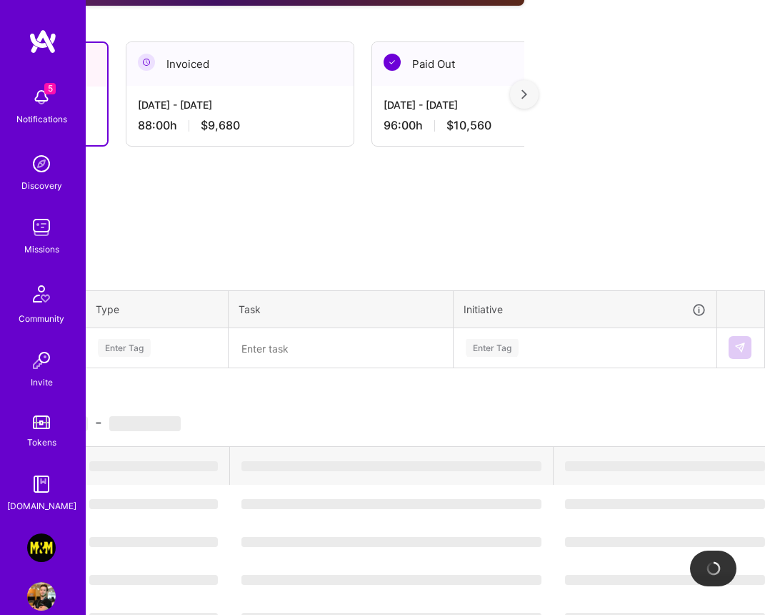
scroll to position [407, 0]
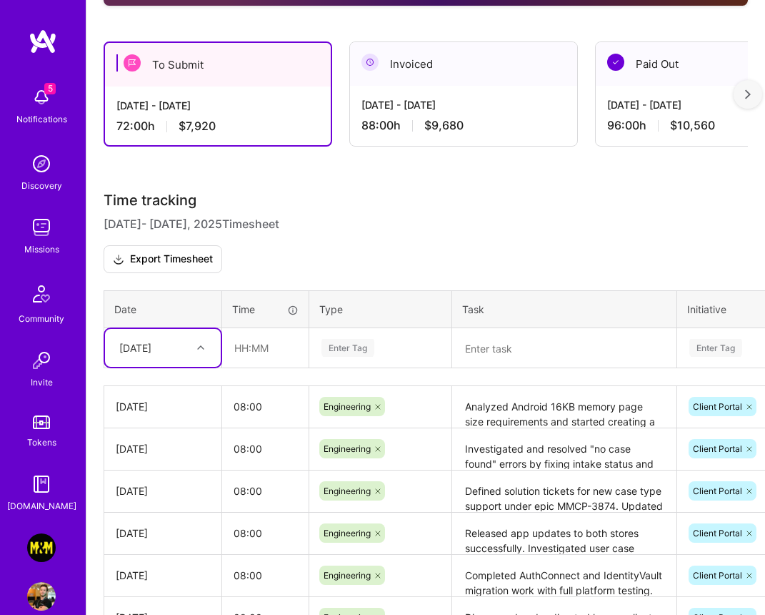
click at [552, 354] on textarea at bounding box center [565, 348] width 222 height 38
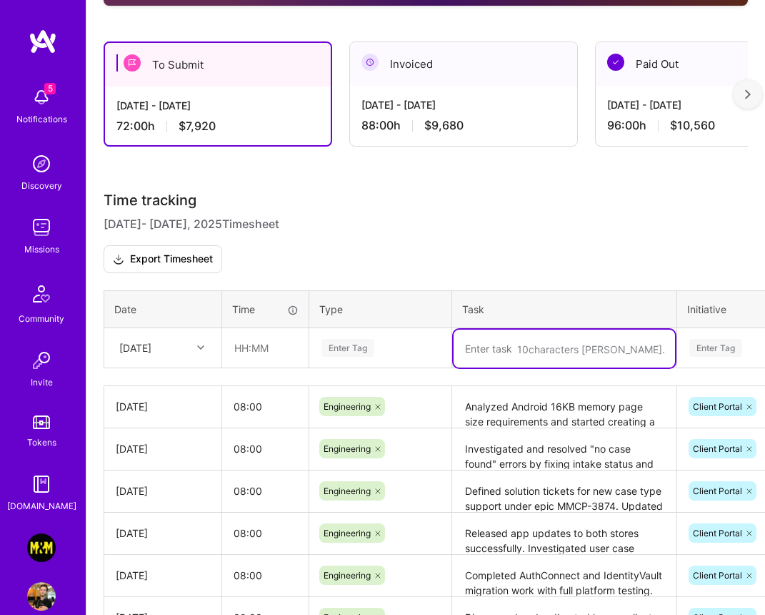
paste textarea "Completed investigation of user case display issues confirming proper data sync…"
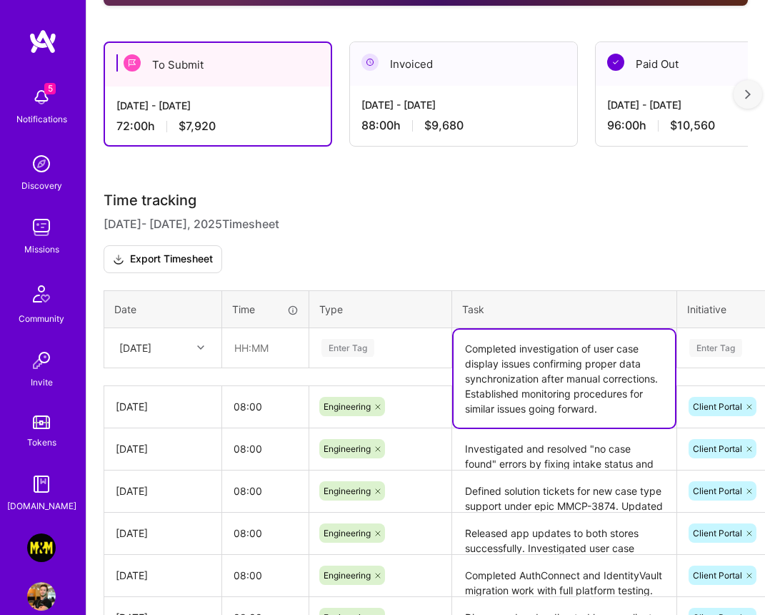
click at [519, 396] on textarea "Completed investigation of user case display issues confirming proper data sync…" at bounding box center [565, 378] width 222 height 98
type textarea "Completed investigation of user case display issues confirming proper data sync…"
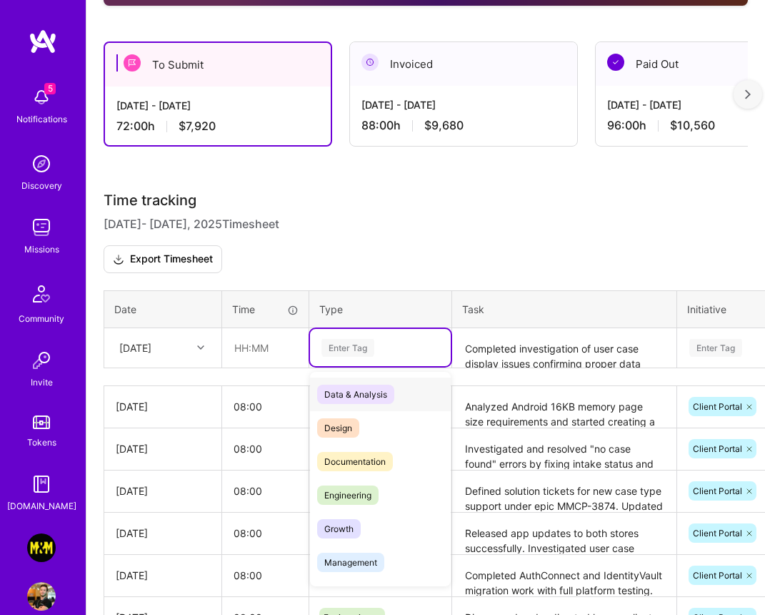
click at [360, 343] on div "Enter Tag" at bounding box center [348, 348] width 53 height 22
click at [349, 480] on div "Engineering" at bounding box center [380, 495] width 141 height 34
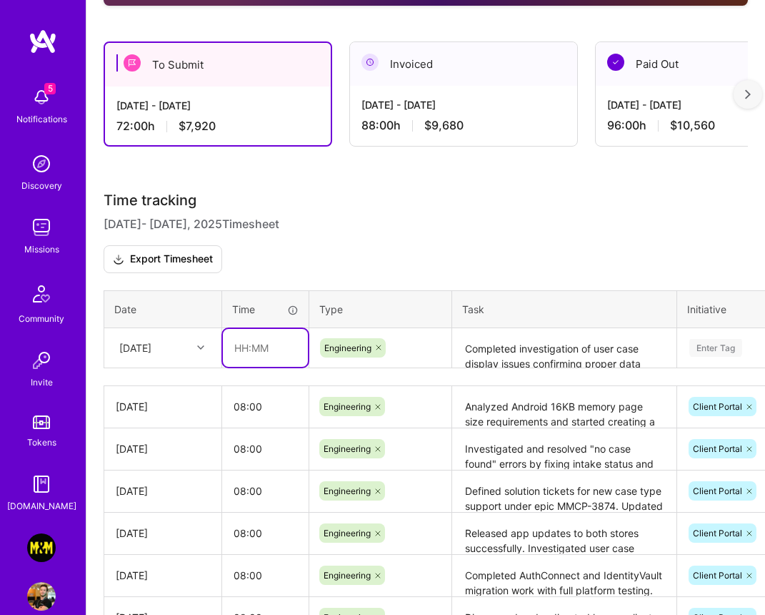
click at [254, 351] on input "text" at bounding box center [265, 348] width 85 height 38
type input "9"
type input "08:00"
click at [152, 342] on div "[DATE]" at bounding box center [135, 347] width 32 height 15
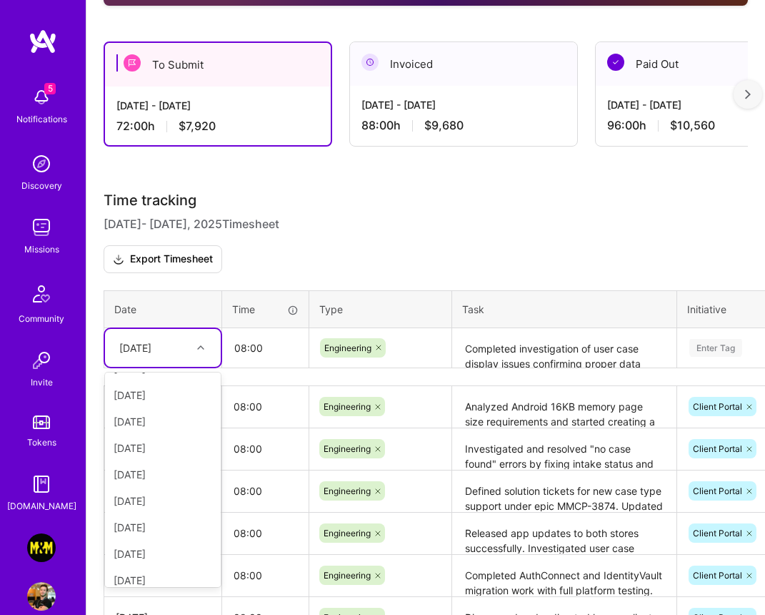
scroll to position [188, 0]
click at [161, 517] on div "[DATE]" at bounding box center [163, 518] width 116 height 26
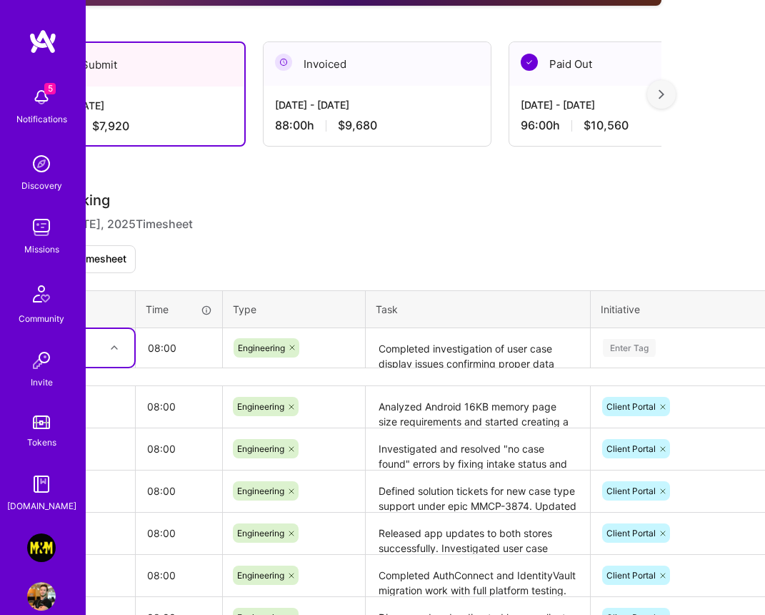
scroll to position [407, 141]
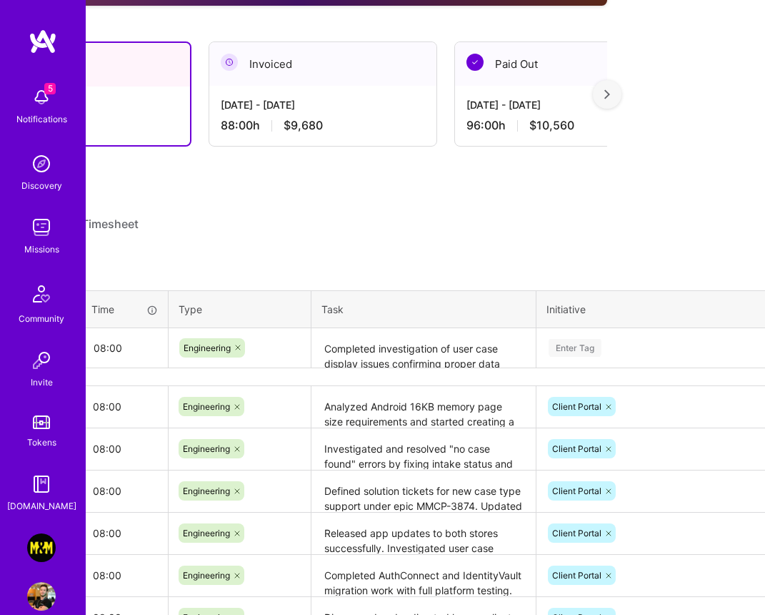
click at [560, 339] on div "Enter Tag" at bounding box center [575, 348] width 53 height 22
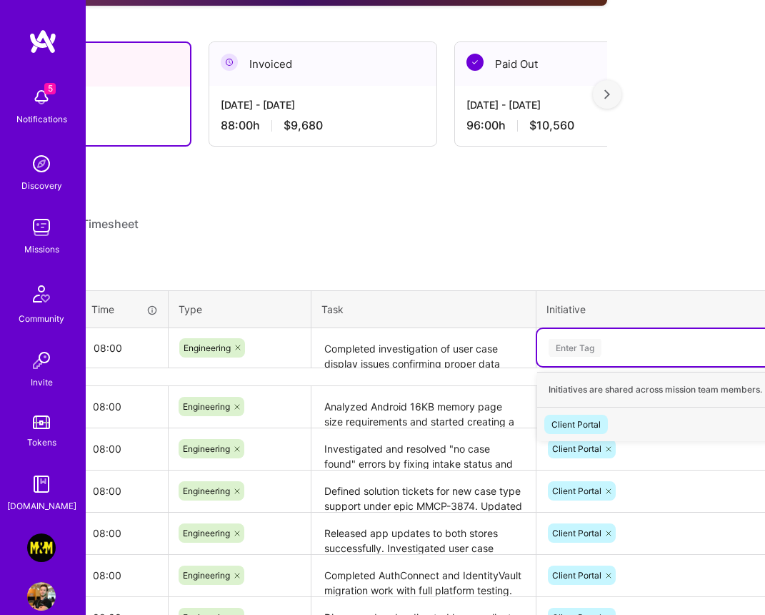
click at [566, 420] on div "Client Portal" at bounding box center [576, 424] width 49 height 15
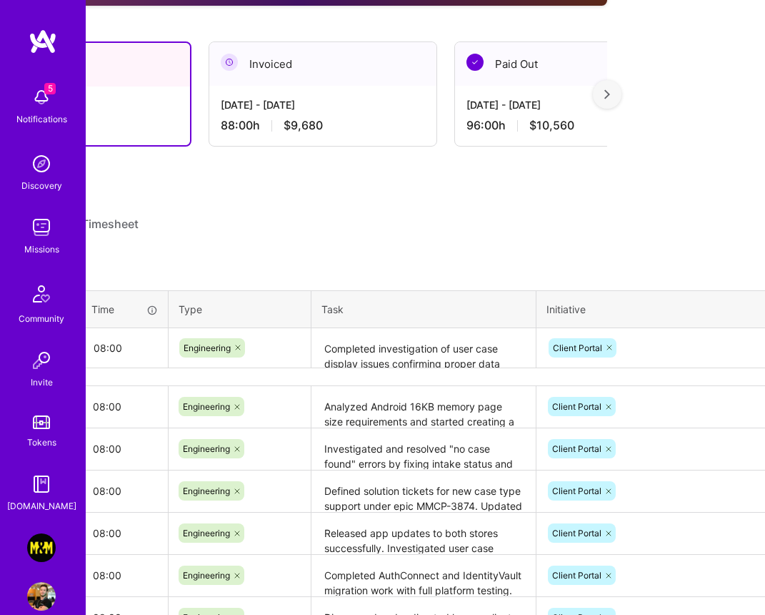
click at [625, 228] on html "5 5 Notifications Discovery Missions Community Invite Tokens A.Guide Morgan & M…" at bounding box center [241, 230] width 765 height 1274
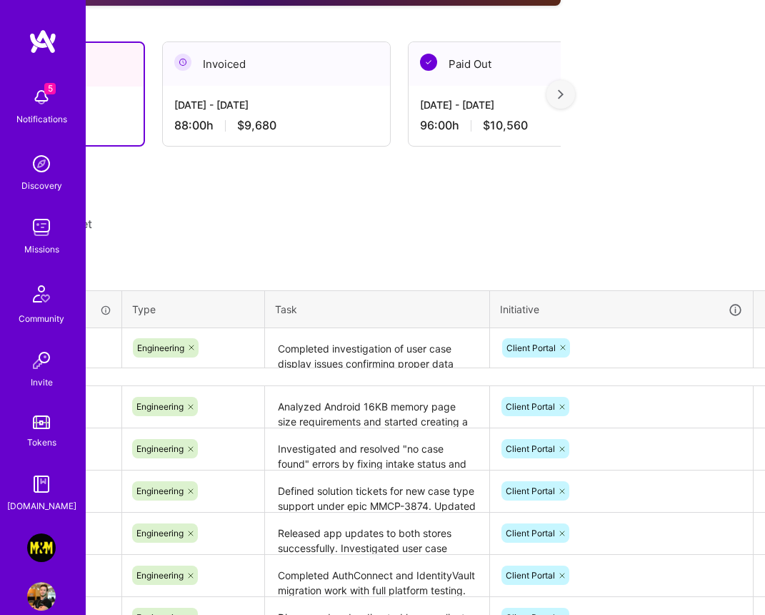
scroll to position [407, 224]
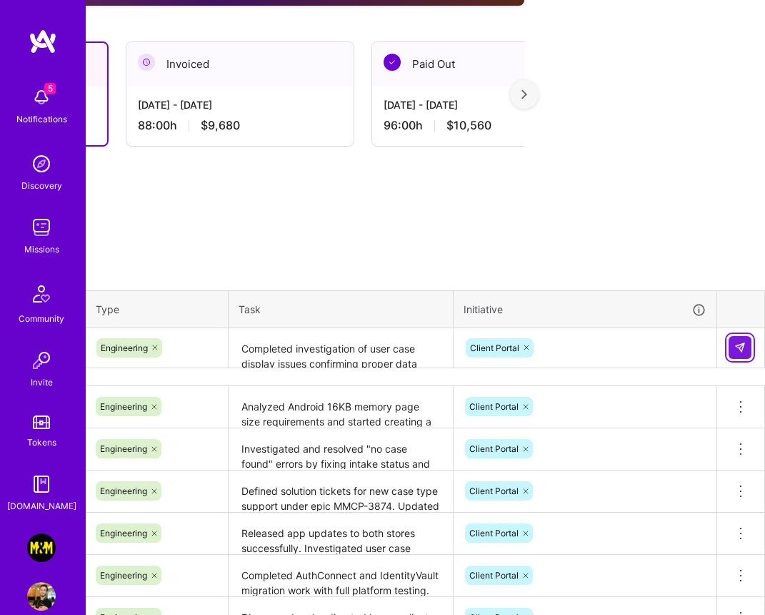
click at [745, 347] on img at bounding box center [740, 347] width 11 height 11
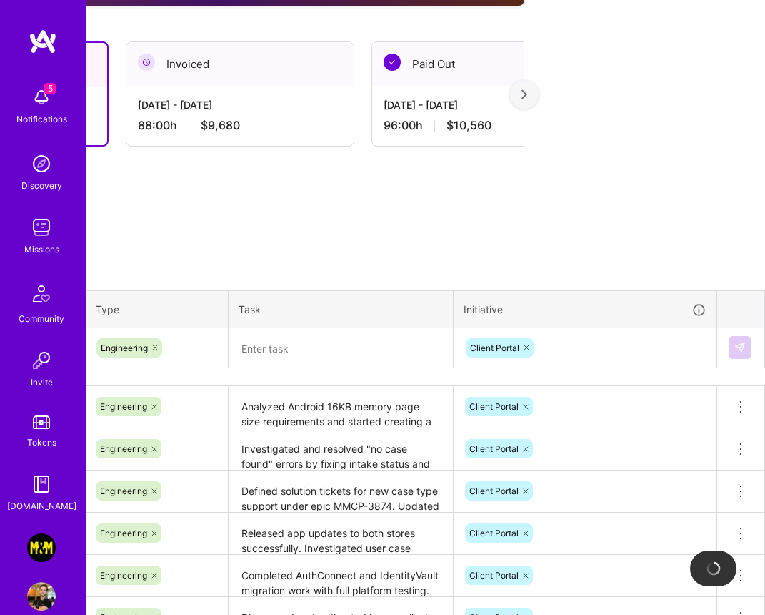
scroll to position [407, 0]
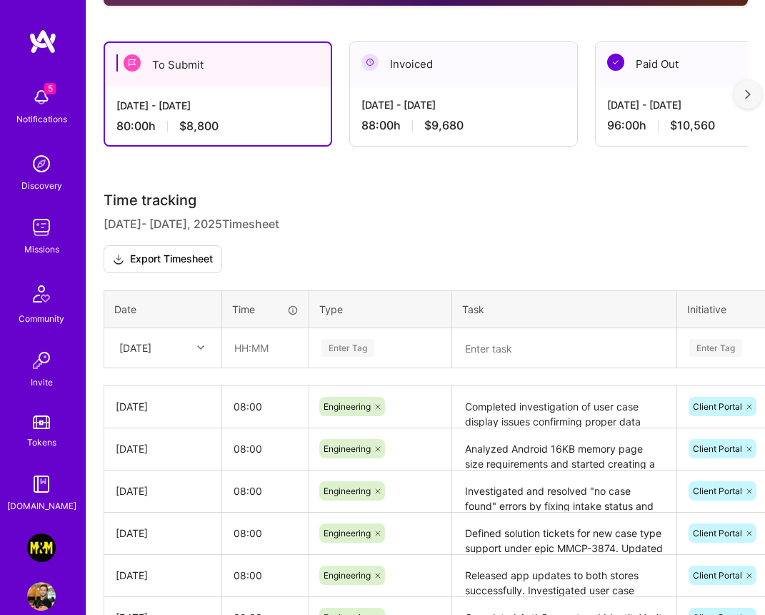
click at [51, 99] on img at bounding box center [41, 97] width 29 height 29
click at [547, 257] on div "5 5 Notifications Discovery Missions Community Invite Tokens A.Guide Morgan & M…" at bounding box center [382, 251] width 765 height 1316
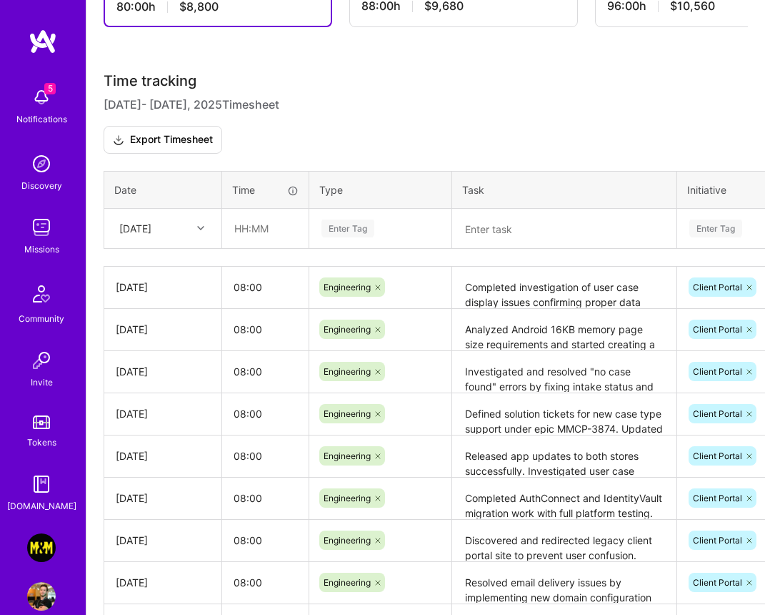
scroll to position [708, 0]
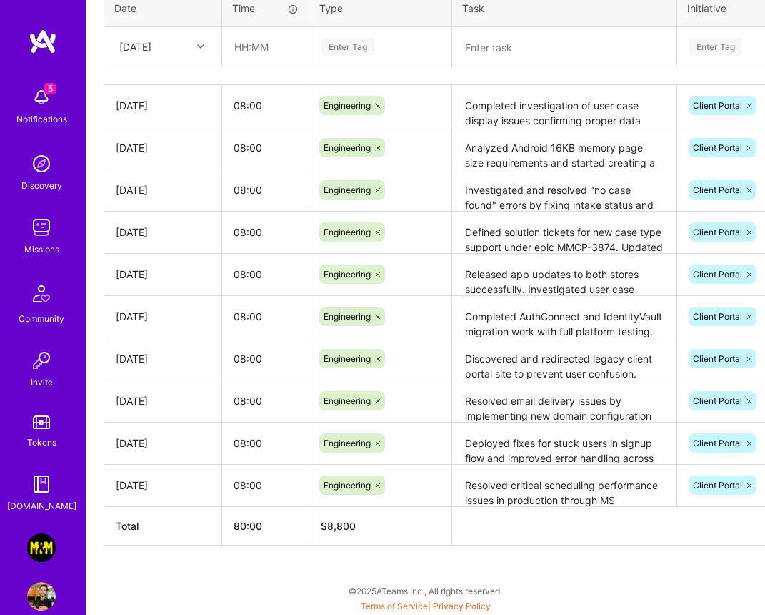
drag, startPoint x: 164, startPoint y: 484, endPoint x: 194, endPoint y: 483, distance: 30.0
click at [195, 484] on div "[DATE]" at bounding box center [163, 484] width 94 height 15
click at [184, 61] on div "[DATE]" at bounding box center [163, 47] width 116 height 38
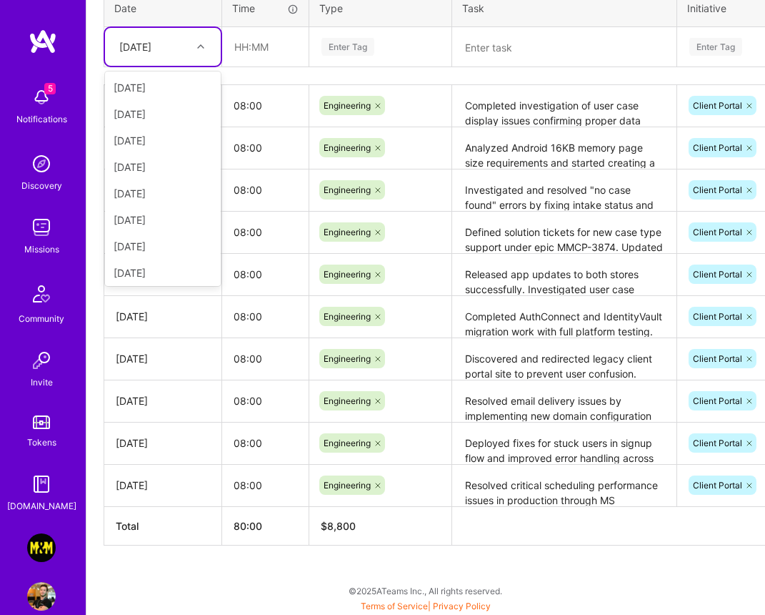
click at [169, 485] on div "[DATE]" at bounding box center [163, 484] width 94 height 15
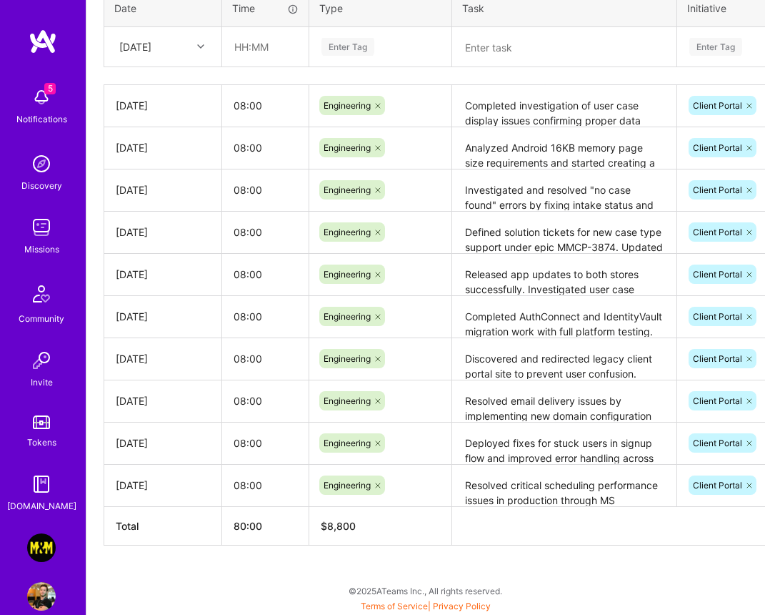
click at [172, 447] on div "[DATE]" at bounding box center [163, 442] width 94 height 15
click at [172, 412] on td "[DATE]" at bounding box center [163, 401] width 118 height 42
click at [172, 376] on td "[DATE]" at bounding box center [163, 358] width 118 height 42
click at [179, 318] on div "[DATE]" at bounding box center [163, 316] width 94 height 15
click at [160, 275] on div "[DATE]" at bounding box center [163, 274] width 94 height 15
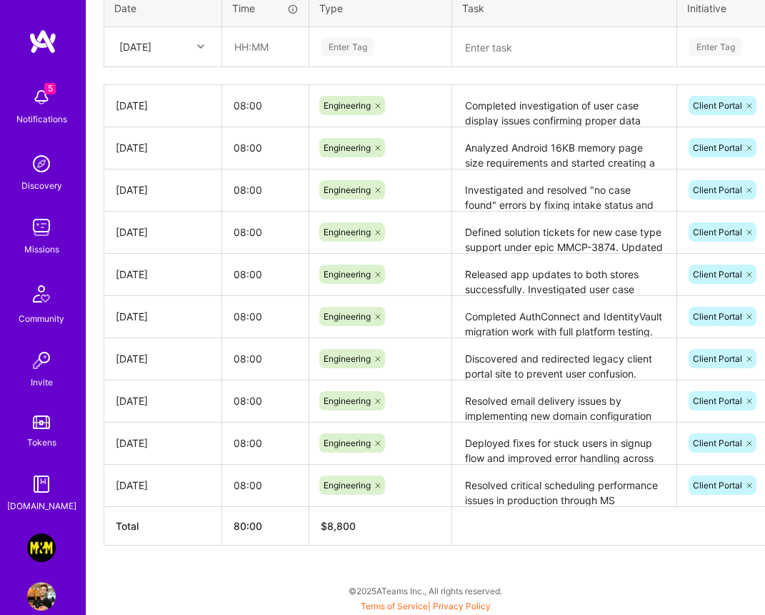
click at [167, 228] on div "[DATE]" at bounding box center [163, 231] width 94 height 15
click at [171, 194] on div "[DATE]" at bounding box center [163, 189] width 94 height 15
click at [174, 155] on td "[DATE]" at bounding box center [163, 148] width 118 height 42
click at [177, 101] on div "[DATE]" at bounding box center [163, 105] width 94 height 15
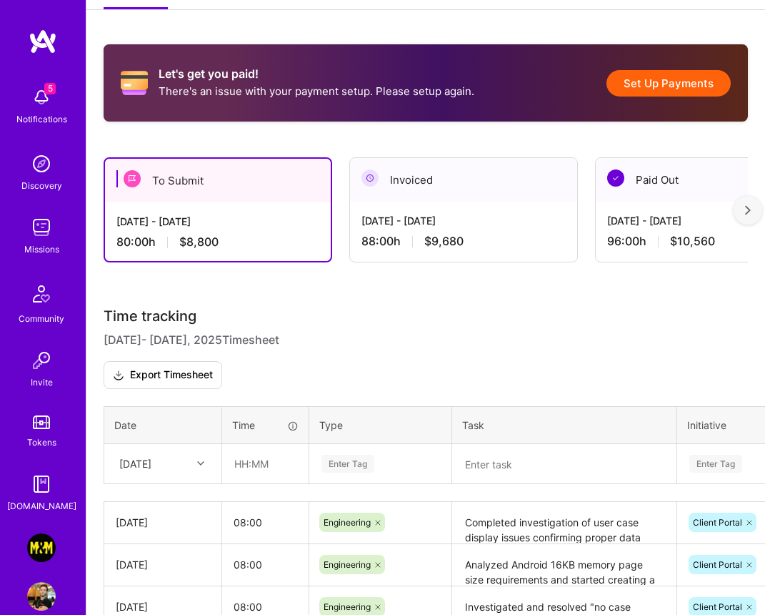
scroll to position [290, 0]
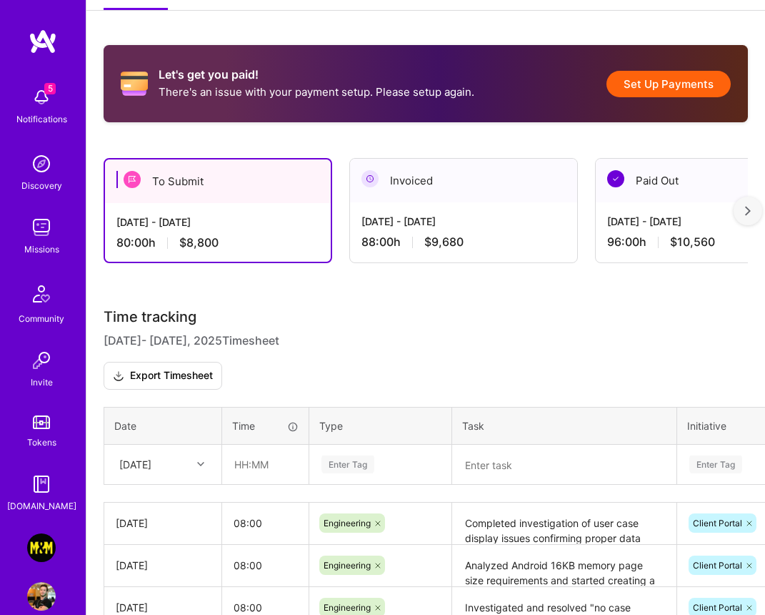
click at [750, 218] on div at bounding box center [748, 211] width 29 height 29
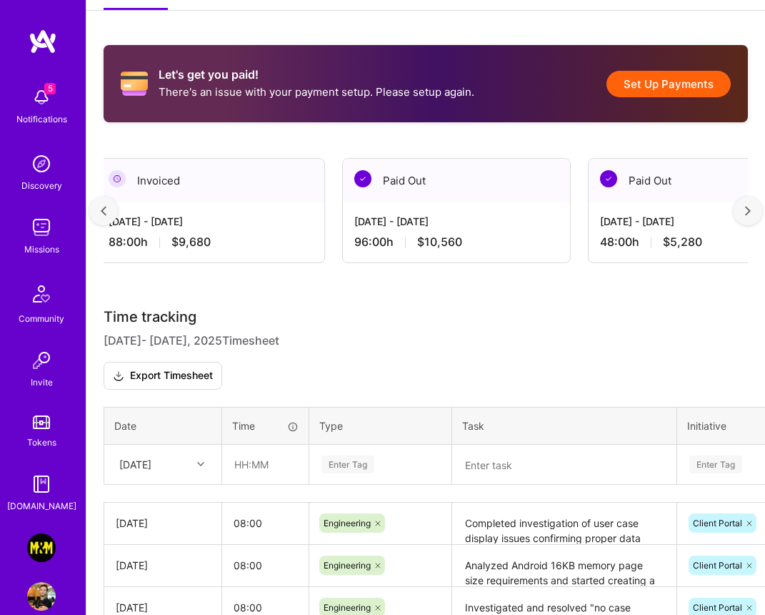
scroll to position [0, 254]
click at [655, 81] on button "Set Up Payments" at bounding box center [669, 84] width 124 height 26
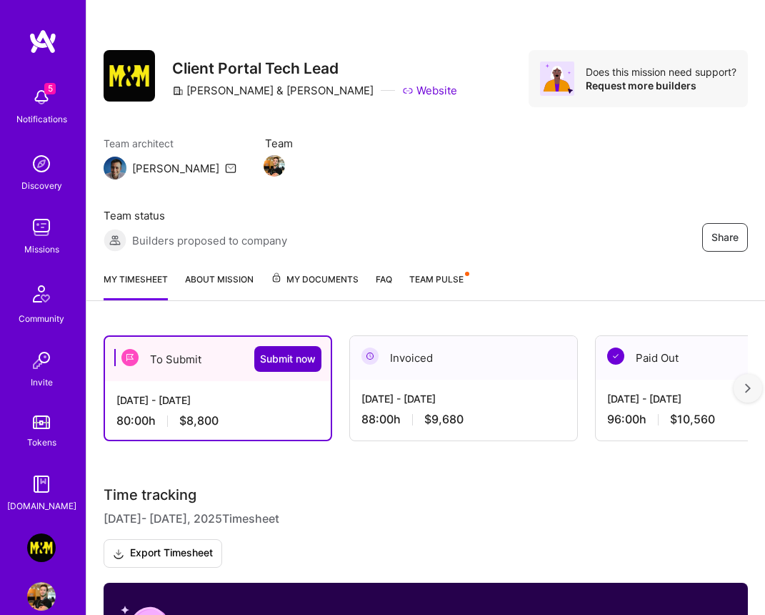
click at [297, 357] on span "Submit now" at bounding box center [288, 359] width 56 height 14
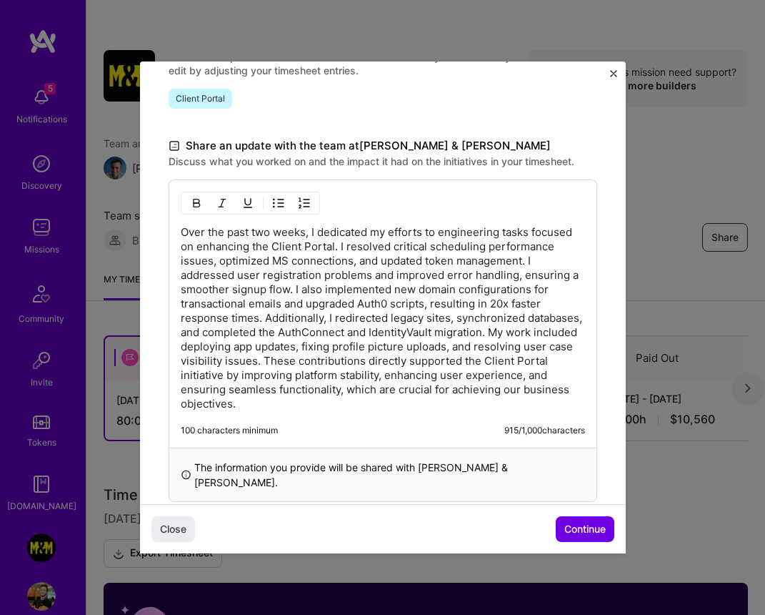
scroll to position [371, 0]
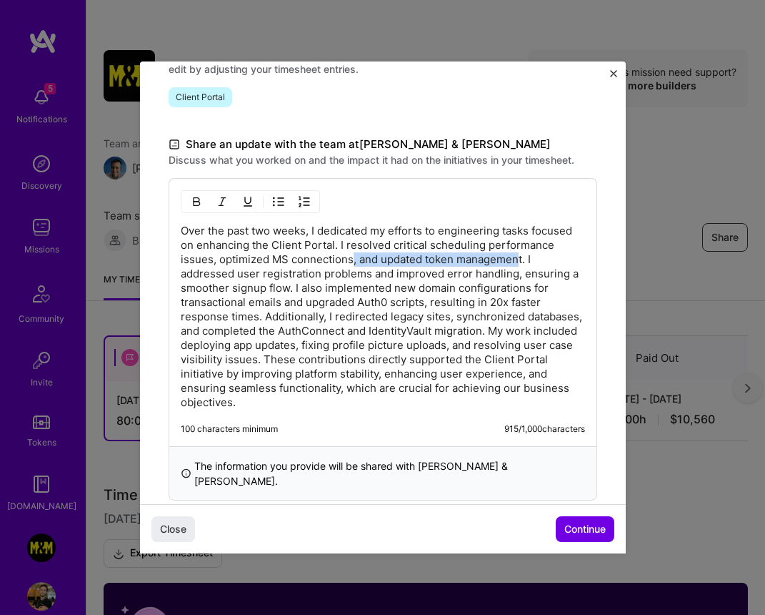
drag, startPoint x: 351, startPoint y: 262, endPoint x: 520, endPoint y: 254, distance: 169.5
click at [520, 254] on p "Over the past two weeks, I dedicated my efforts to engineering tasks focused on…" at bounding box center [383, 317] width 405 height 186
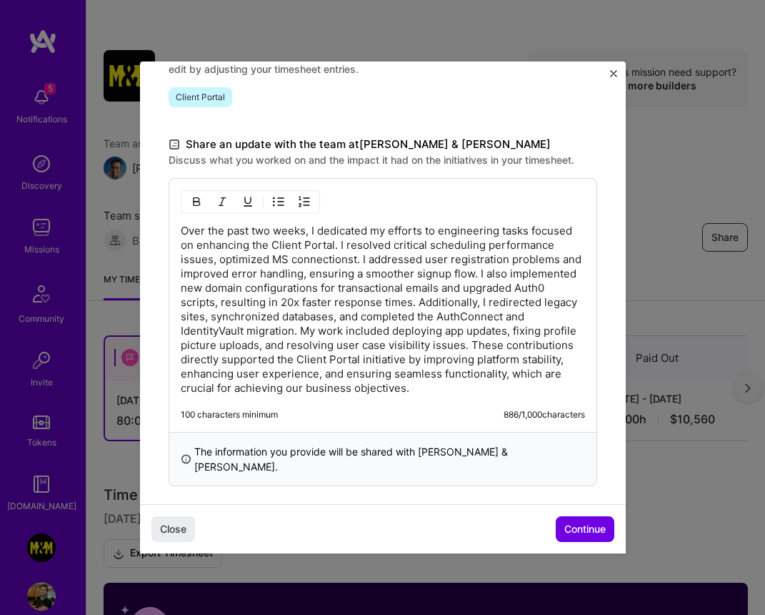
scroll to position [367, 0]
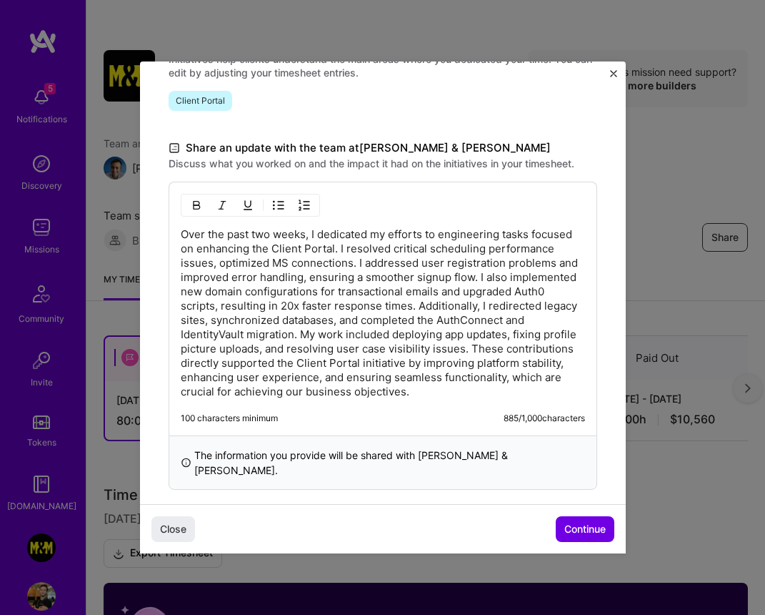
click at [212, 260] on p "Over the past two weeks, I dedicated my efforts to engineering tasks focused on…" at bounding box center [383, 313] width 405 height 172
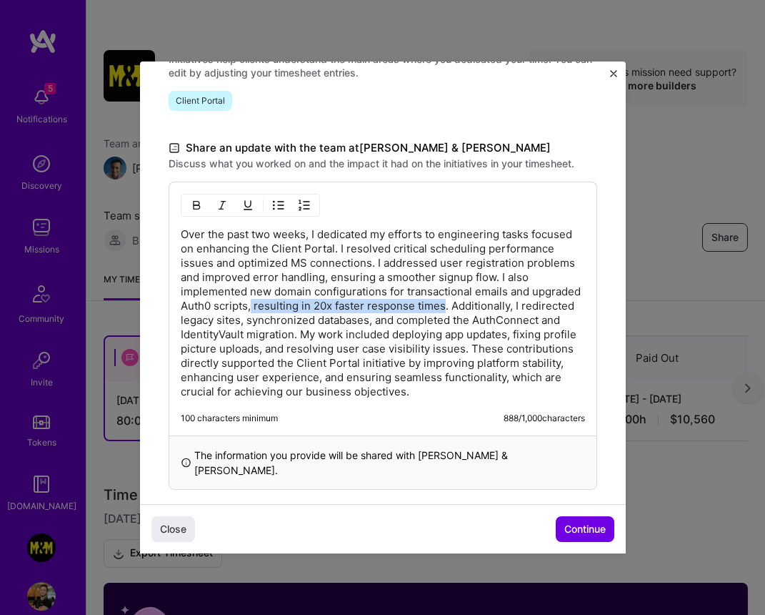
drag, startPoint x: 251, startPoint y: 304, endPoint x: 441, endPoint y: 304, distance: 190.1
click at [441, 304] on p "Over the past two weeks, I dedicated my efforts to engineering tasks focused on…" at bounding box center [383, 313] width 405 height 172
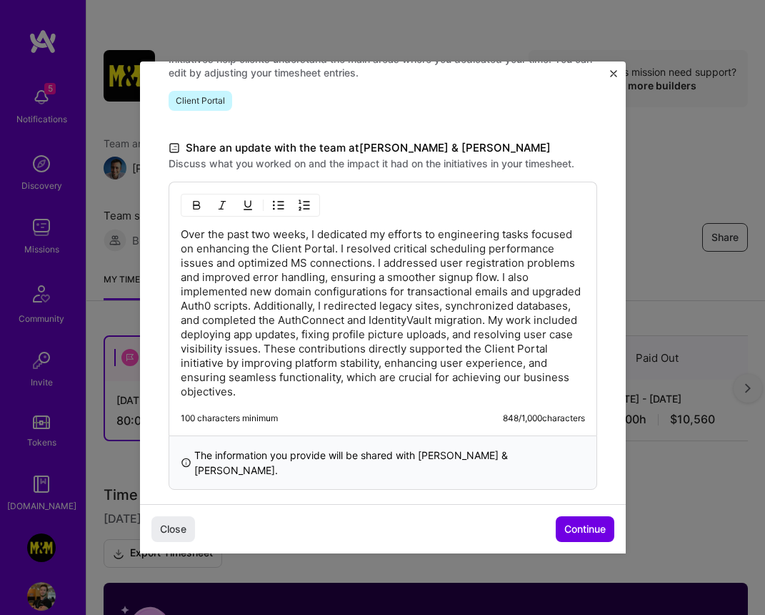
click at [367, 263] on p "Over the past two weeks, I dedicated my efforts to engineering tasks focused on…" at bounding box center [383, 313] width 405 height 172
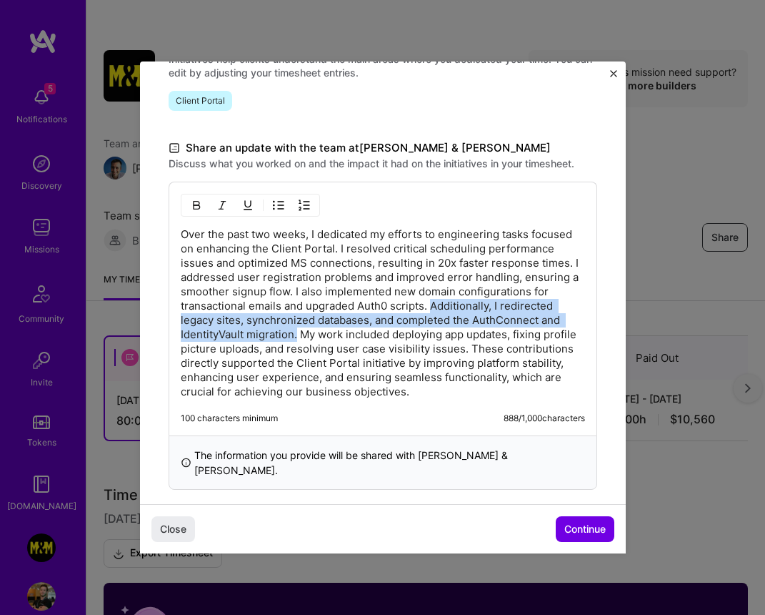
drag, startPoint x: 432, startPoint y: 306, endPoint x: 297, endPoint y: 335, distance: 138.2
click at [297, 335] on p "Over the past two weeks, I dedicated my efforts to engineering tasks focused on…" at bounding box center [383, 313] width 405 height 172
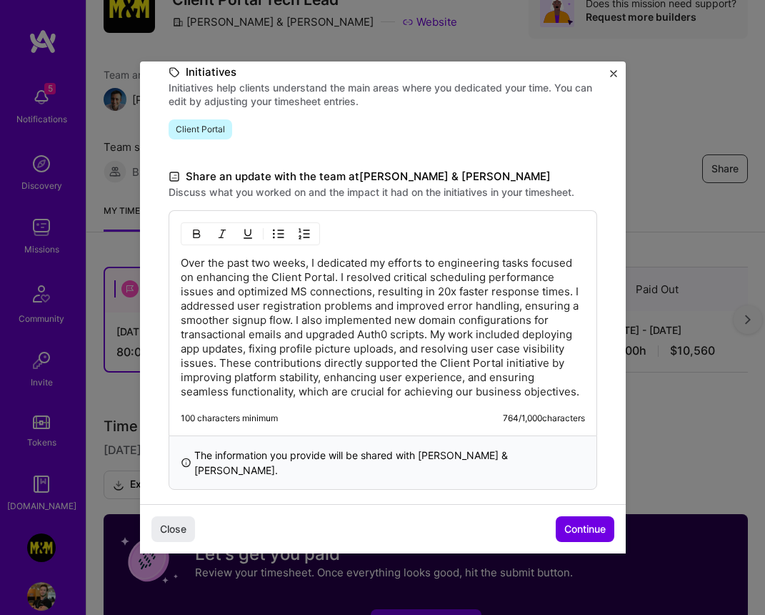
scroll to position [78, 0]
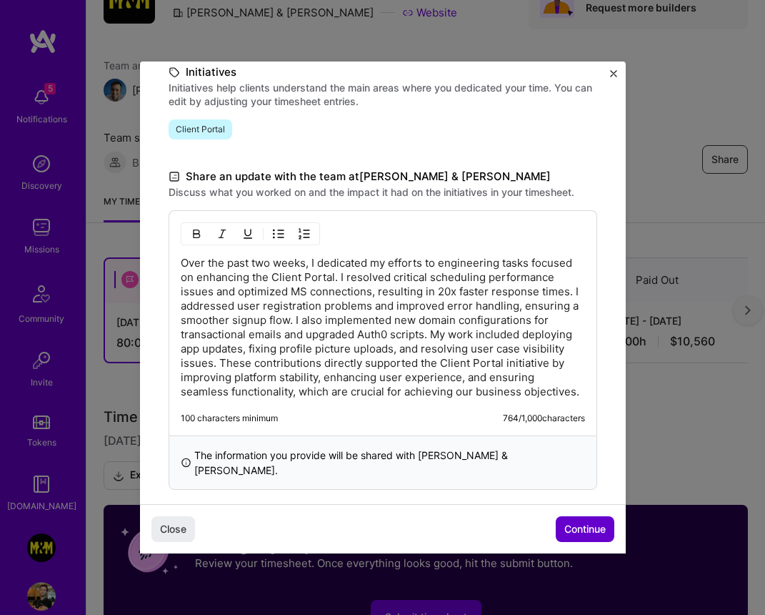
click at [580, 528] on span "Continue" at bounding box center [585, 529] width 41 height 14
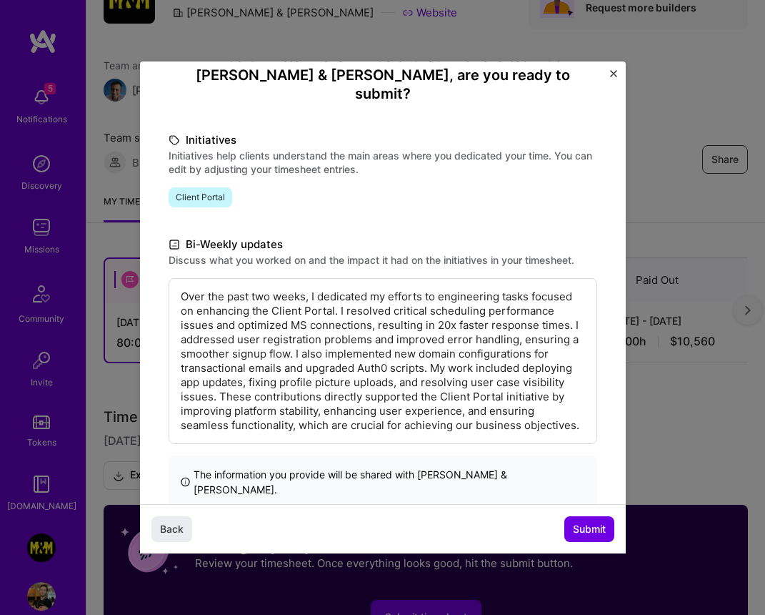
scroll to position [94, 0]
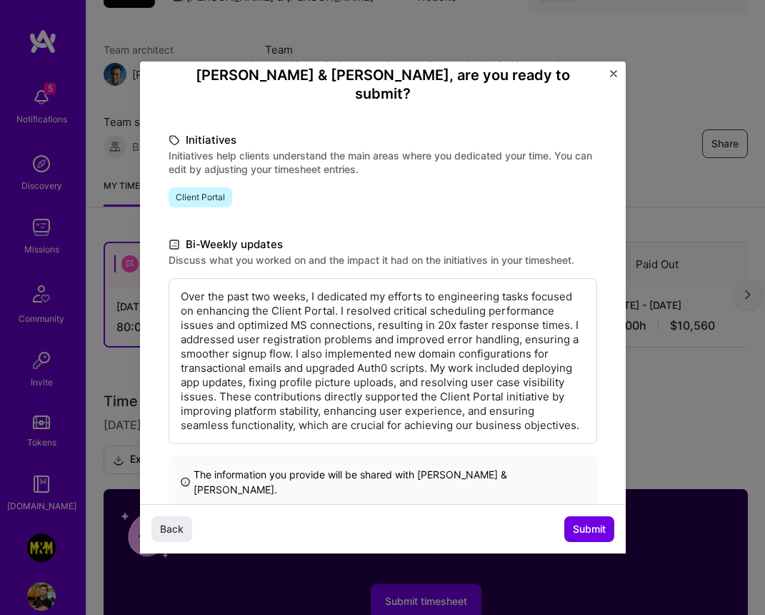
click at [580, 408] on p "Over the past two weeks, I dedicated my efforts to engineering tasks focused on…" at bounding box center [383, 360] width 405 height 143
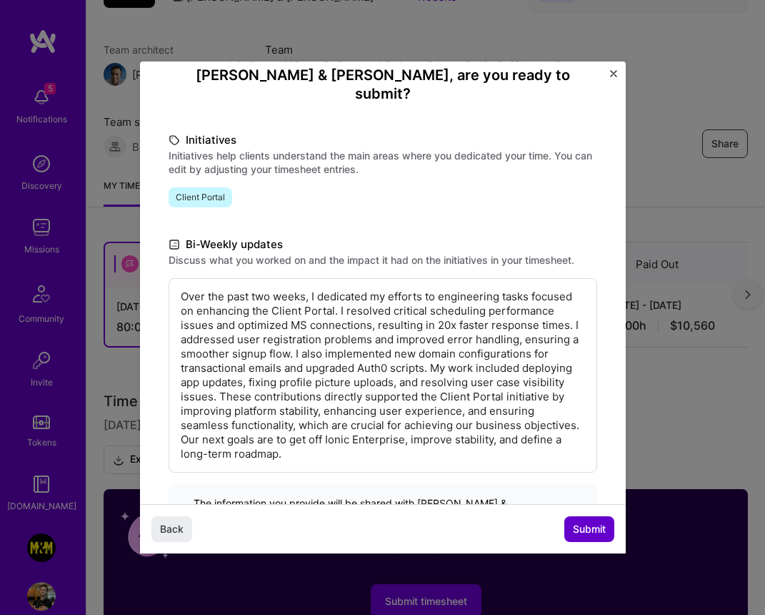
click at [578, 525] on span "Submit" at bounding box center [589, 529] width 33 height 14
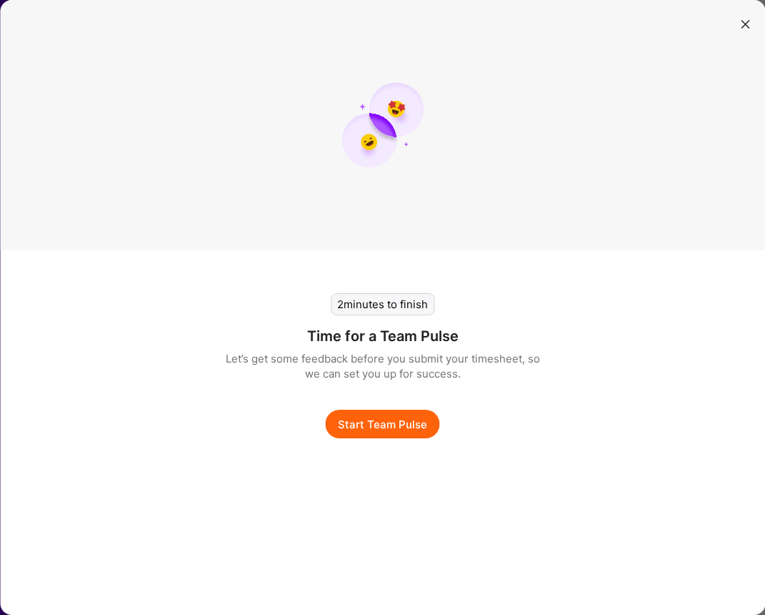
click at [425, 436] on button "Start Team Pulse" at bounding box center [383, 424] width 114 height 29
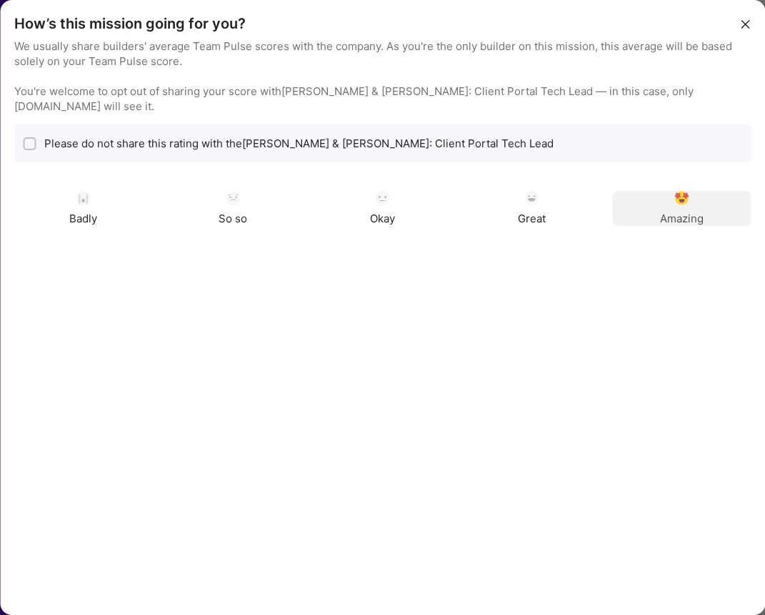
click at [690, 195] on div "Amazing" at bounding box center [682, 208] width 138 height 35
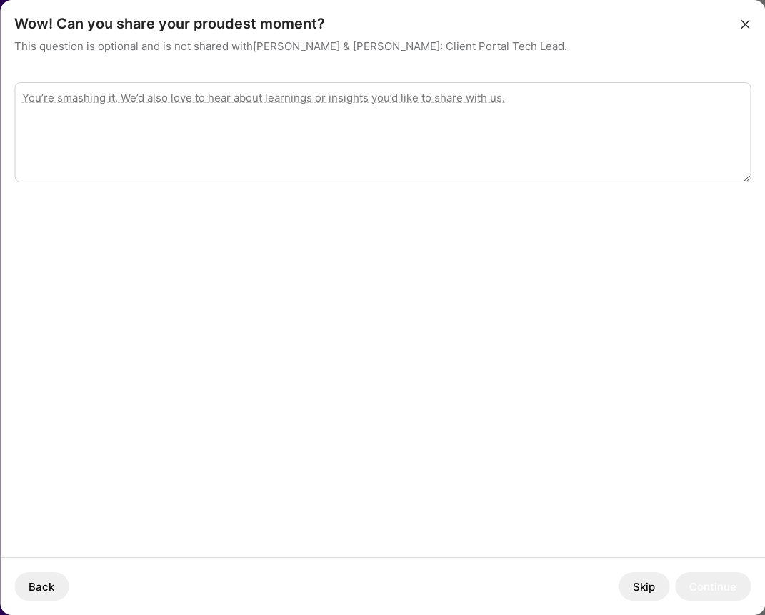
click at [643, 578] on button "Skip" at bounding box center [644, 586] width 51 height 29
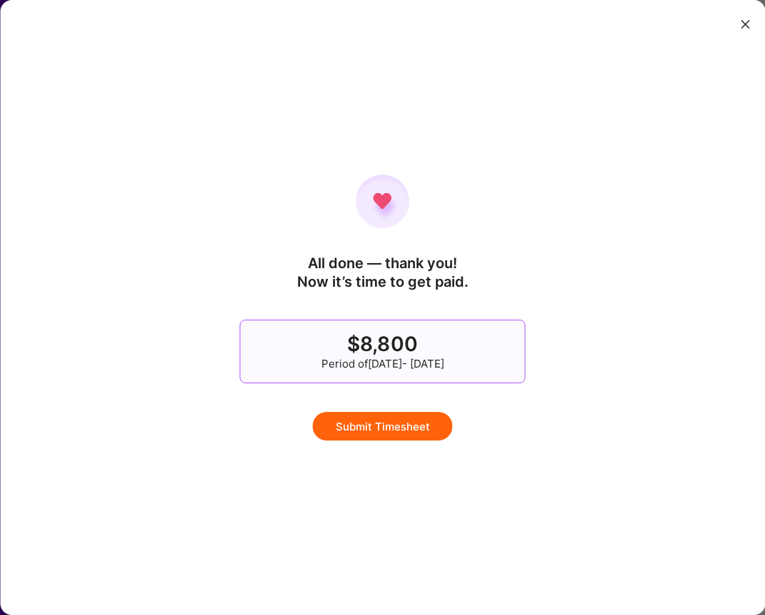
click at [413, 430] on button "Submit Timesheet" at bounding box center [383, 426] width 140 height 29
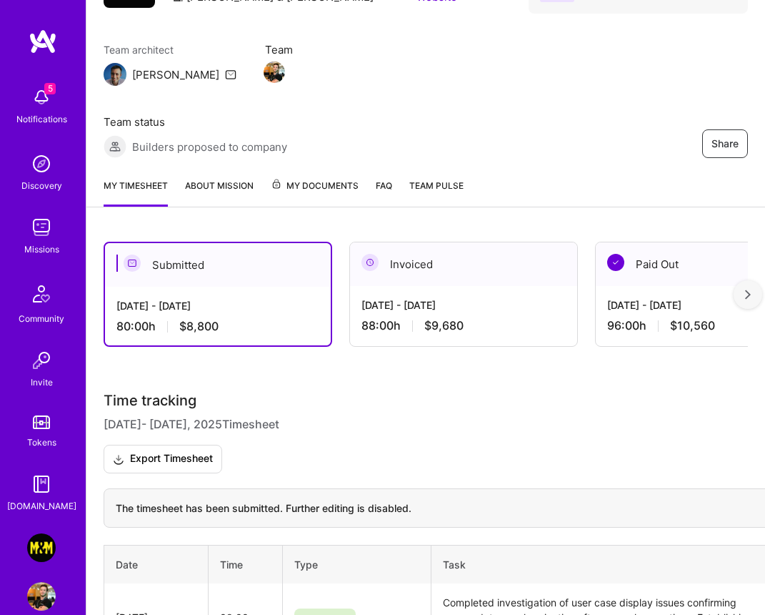
click at [36, 91] on img at bounding box center [41, 97] width 29 height 29
